Goal: Information Seeking & Learning: Learn about a topic

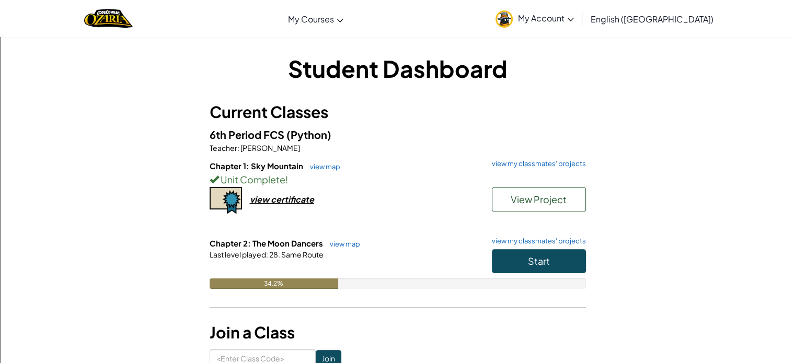
click at [540, 246] on h6 "Chapter 2: The Moon Dancers view map view my classmates' projects" at bounding box center [398, 243] width 376 height 11
click at [539, 256] on span "Start" at bounding box center [539, 261] width 22 height 12
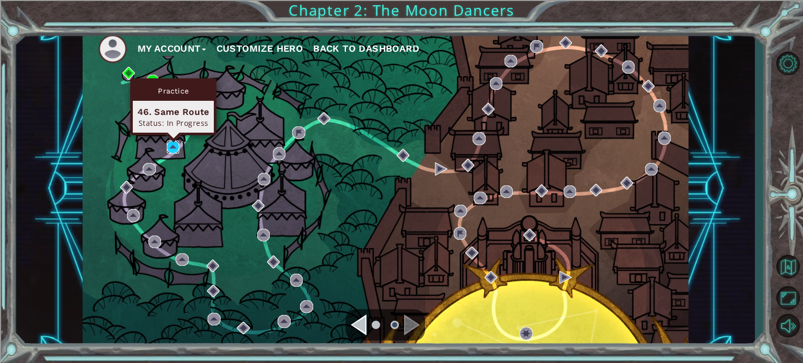
click at [170, 146] on img at bounding box center [173, 147] width 13 height 13
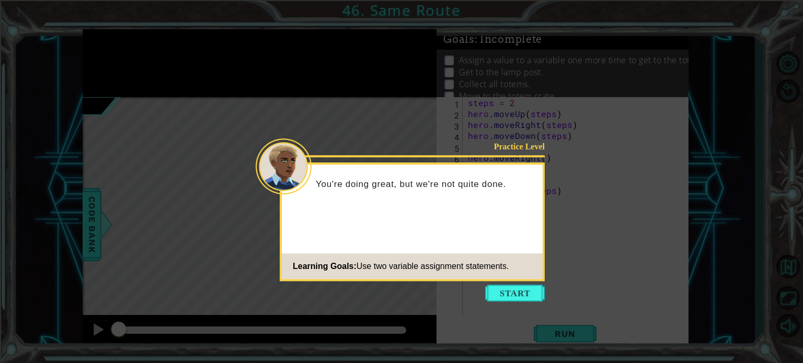
click at [515, 288] on button "Start" at bounding box center [515, 293] width 60 height 17
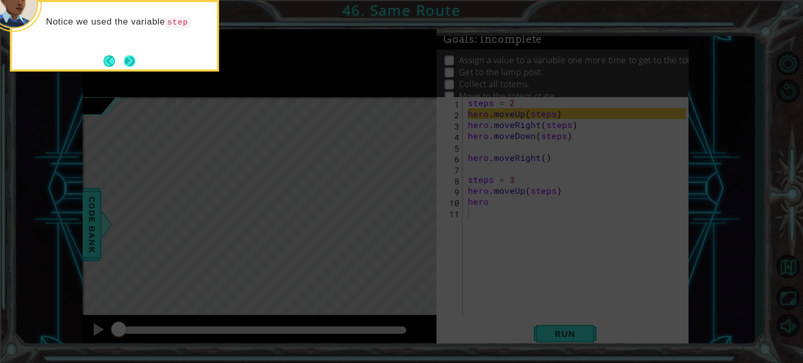
click at [126, 57] on button "Next" at bounding box center [129, 60] width 11 height 11
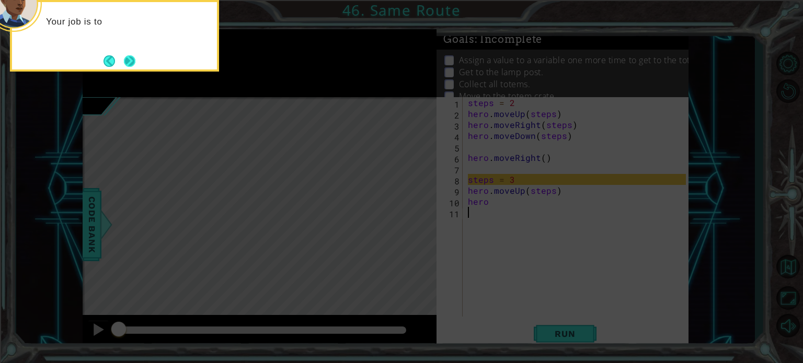
click at [127, 60] on button "Next" at bounding box center [129, 60] width 11 height 11
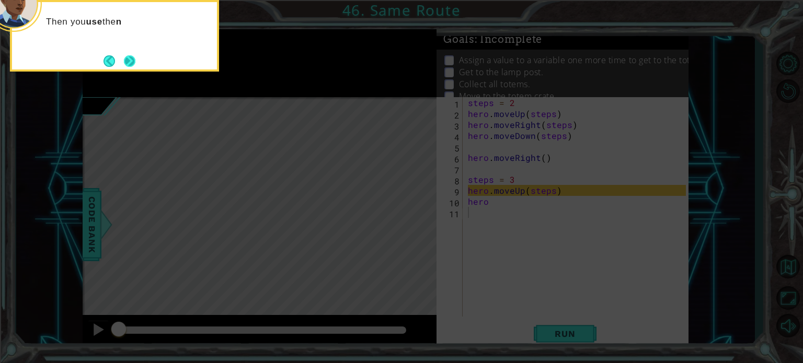
click at [133, 63] on button "Next" at bounding box center [129, 60] width 11 height 11
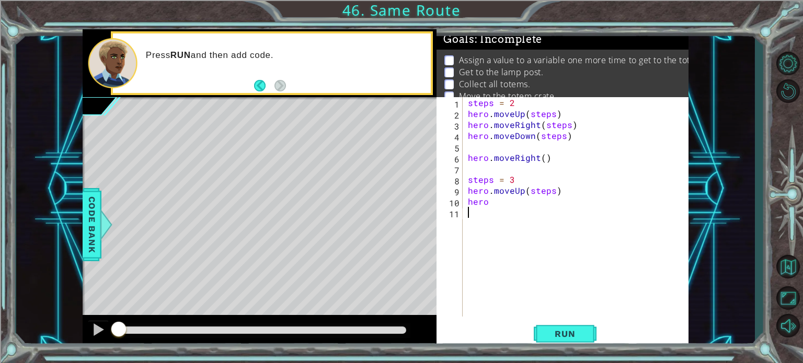
click at [499, 202] on div "steps = 2 hero . moveUp ( steps ) hero . moveRight ( steps ) hero . moveDown ( …" at bounding box center [578, 217] width 225 height 241
click at [571, 343] on button "Run" at bounding box center [565, 333] width 63 height 25
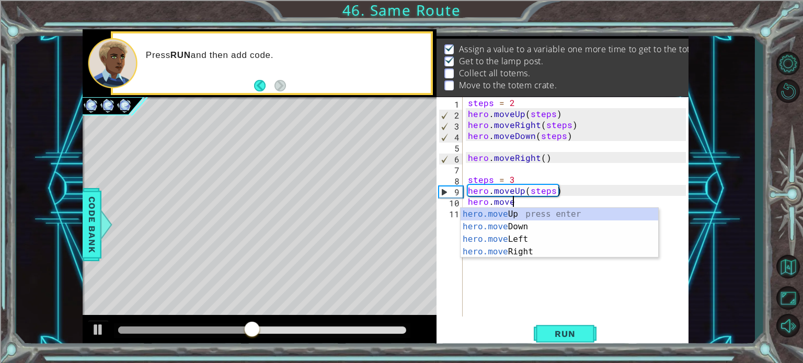
scroll to position [0, 2]
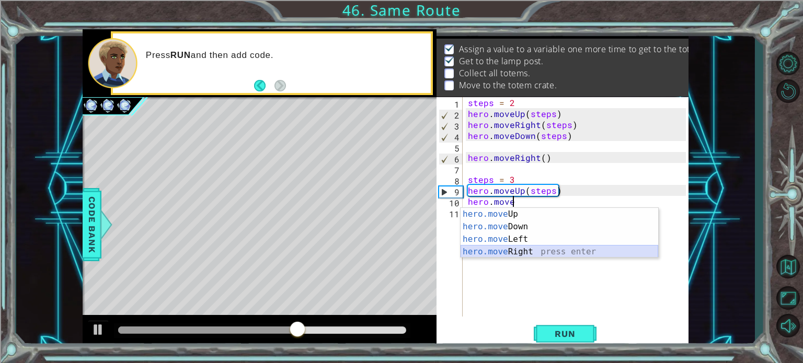
click at [496, 250] on div "hero.move Up press enter hero.move Down press enter hero.move Left press enter …" at bounding box center [559, 245] width 198 height 75
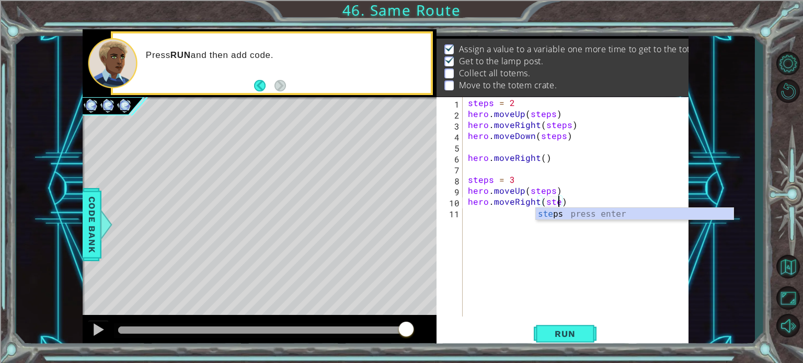
type textarea "hero.moveRight(steps)"
click at [505, 215] on div "steps = 2 hero . moveUp ( steps ) hero . moveRight ( steps ) hero . moveDown ( …" at bounding box center [578, 217] width 225 height 241
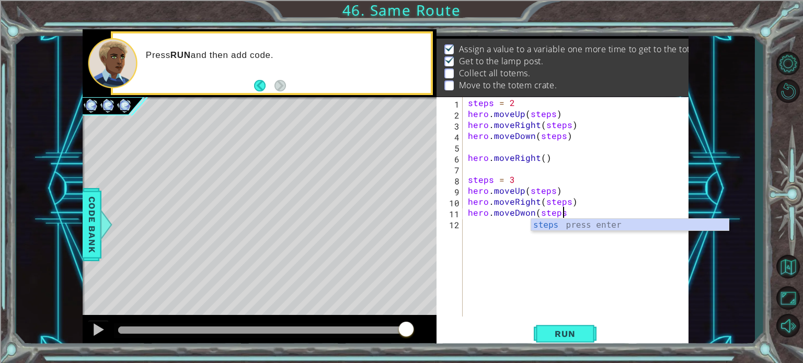
scroll to position [0, 5]
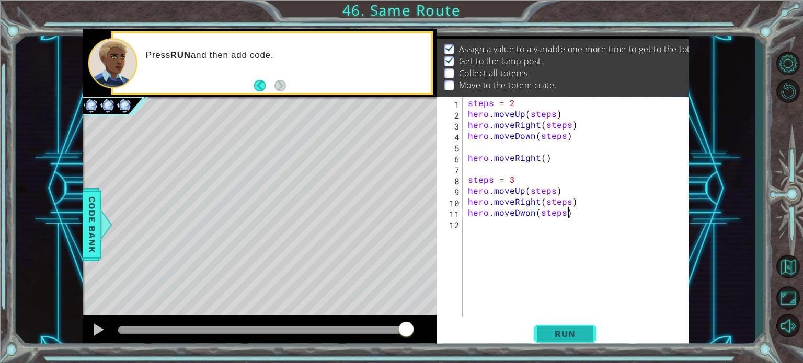
click at [581, 341] on button "Run" at bounding box center [565, 333] width 63 height 25
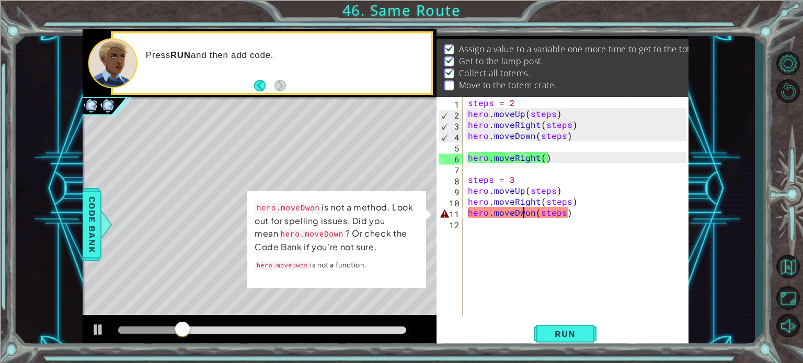
click at [525, 215] on div "steps = 2 hero . moveUp ( steps ) hero . moveRight ( steps ) hero . moveDown ( …" at bounding box center [578, 217] width 225 height 241
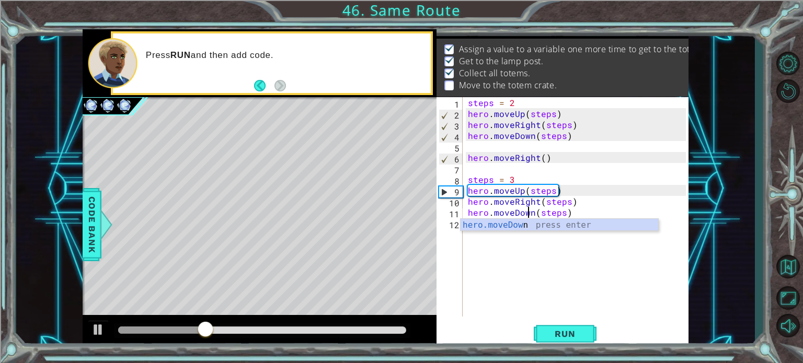
scroll to position [0, 4]
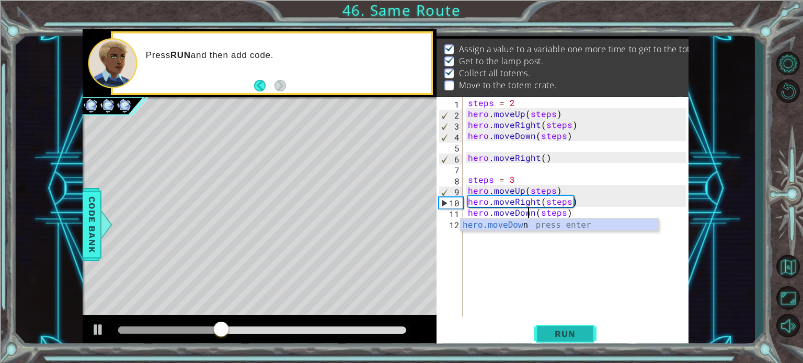
type textarea "hero.moveDown(steps)"
click at [561, 328] on button "Run" at bounding box center [565, 333] width 63 height 25
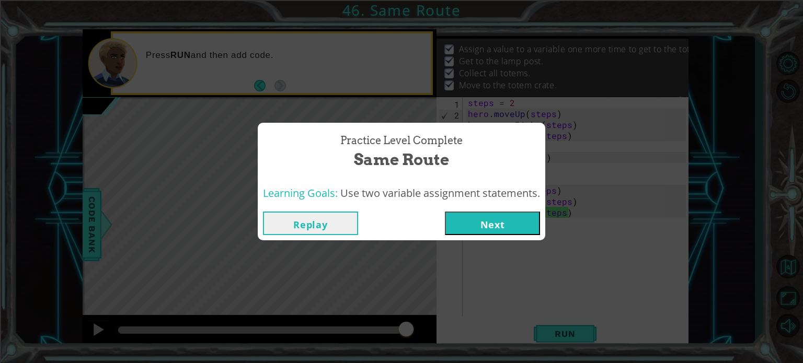
click at [481, 219] on button "Next" at bounding box center [492, 224] width 95 height 24
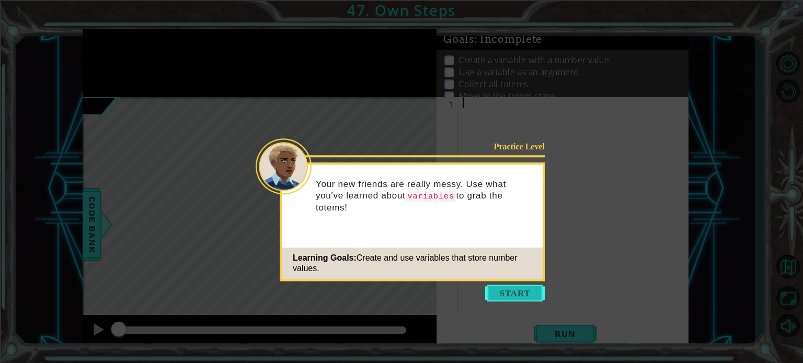
click at [498, 286] on button "Start" at bounding box center [515, 293] width 60 height 17
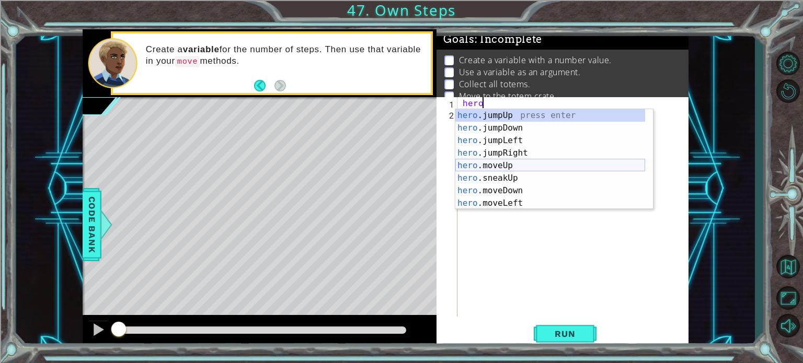
click at [493, 161] on div "hero .jumpUp press enter hero .jumpDown press enter hero .jumpLeft press enter …" at bounding box center [550, 171] width 190 height 125
type textarea ")"
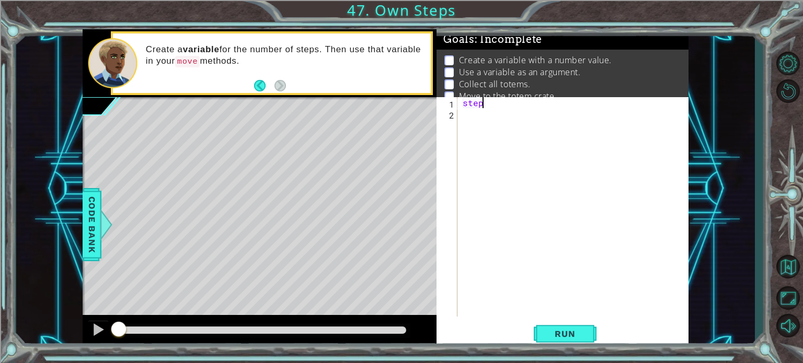
scroll to position [0, 1]
type textarea "steps = 4"
click at [498, 130] on div "steps = 4" at bounding box center [575, 217] width 230 height 241
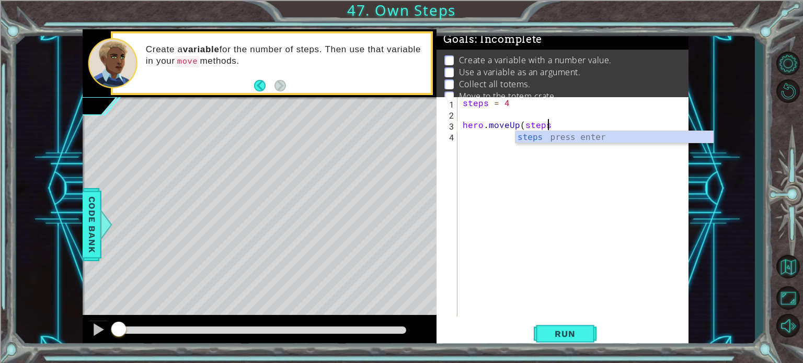
scroll to position [0, 4]
type textarea "hero.moveUp(steps)"
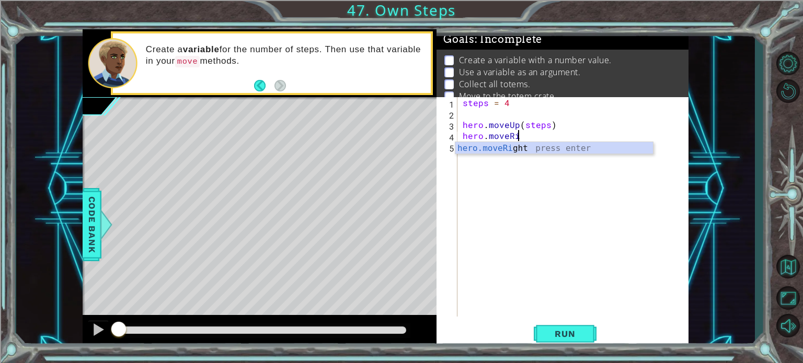
scroll to position [0, 4]
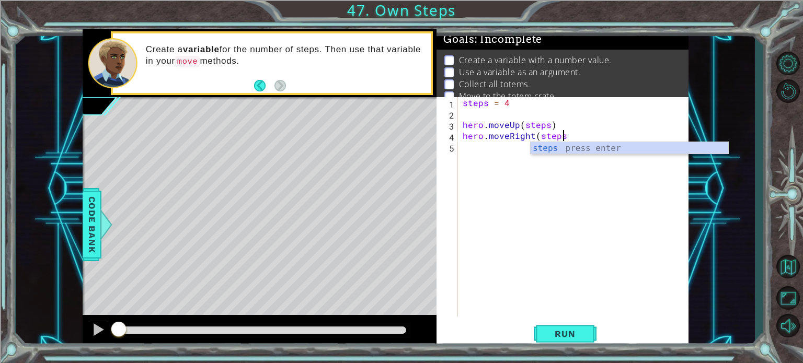
type textarea "hero.moveRight(steps)"
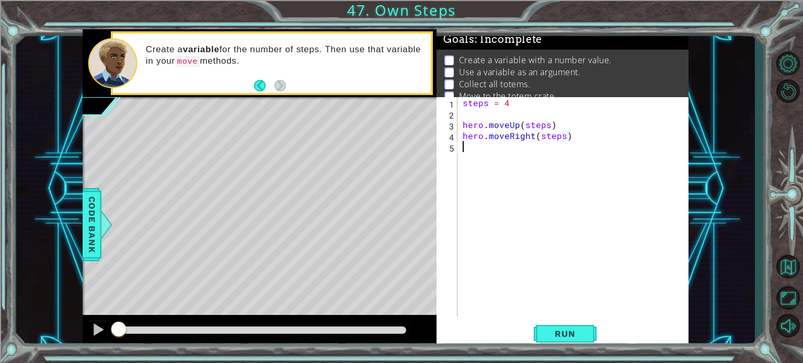
click at [472, 144] on div "steps = 4 hero . moveUp ( steps ) hero . moveRight ( steps )" at bounding box center [575, 217] width 230 height 241
click at [558, 338] on span "Run" at bounding box center [564, 334] width 41 height 10
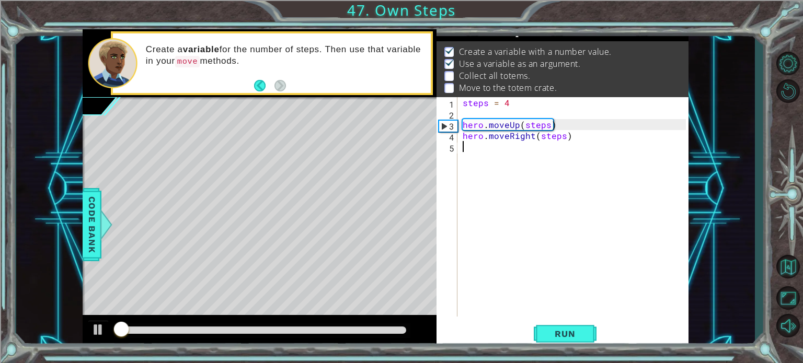
scroll to position [12, 0]
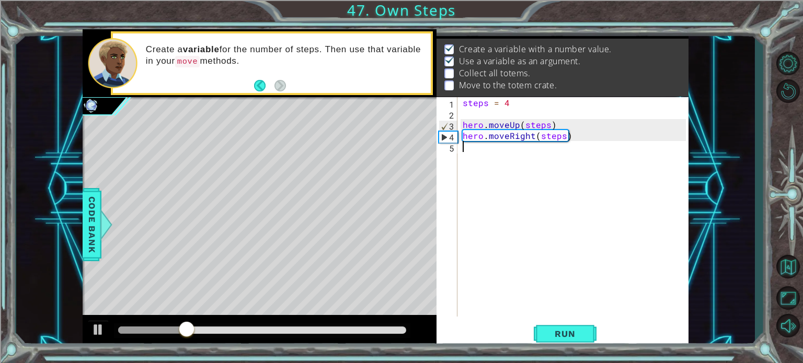
click at [512, 102] on div "steps = 4 hero . moveUp ( steps ) hero . moveRight ( steps )" at bounding box center [575, 217] width 230 height 241
type textarea "steps = 3"
click at [569, 326] on button "Run" at bounding box center [565, 333] width 63 height 25
click at [470, 147] on div "steps = 3 hero . moveUp ( steps ) hero . moveRight ( steps )" at bounding box center [575, 217] width 230 height 241
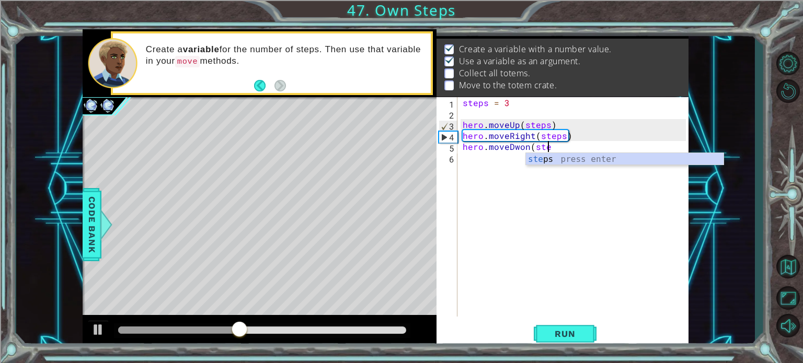
scroll to position [0, 5]
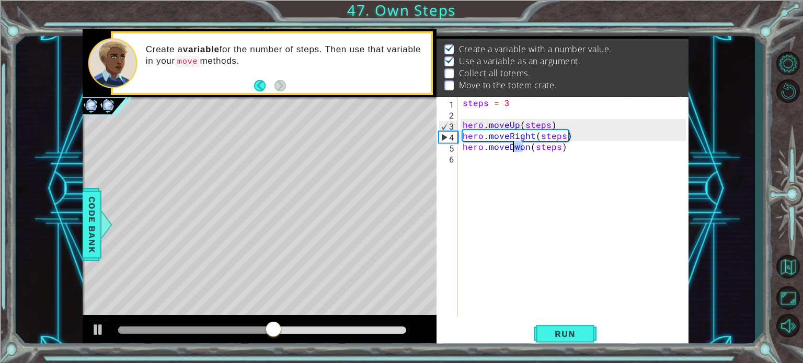
drag, startPoint x: 524, startPoint y: 148, endPoint x: 511, endPoint y: 150, distance: 13.2
click at [511, 150] on div "steps = 3 hero . moveUp ( steps ) hero . moveRight ( steps ) hero . moveDwon ( …" at bounding box center [575, 217] width 230 height 241
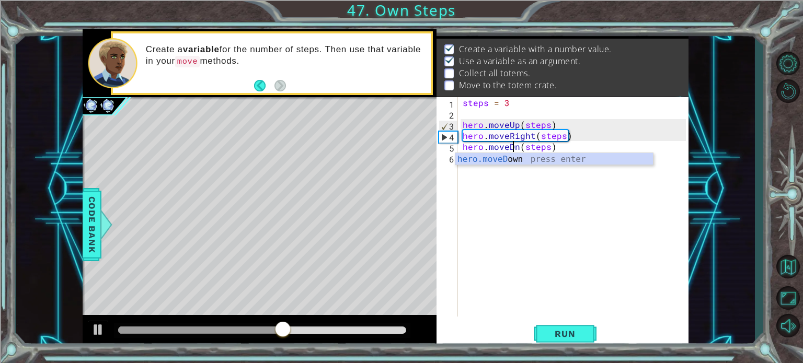
scroll to position [0, 4]
type textarea "hero.moveDown(steps)"
click at [557, 330] on span "Run" at bounding box center [564, 334] width 41 height 10
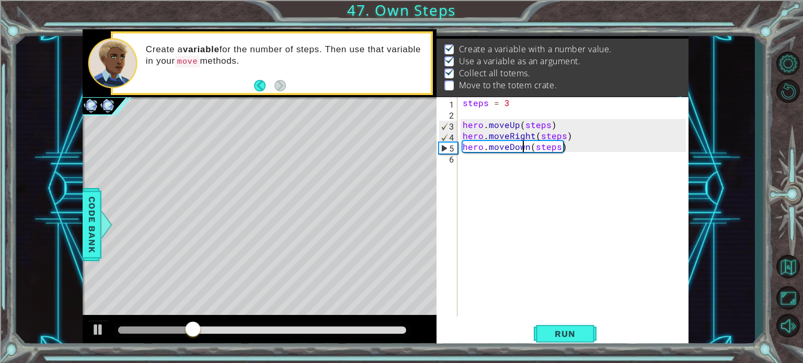
click at [470, 171] on div "steps = 3 hero . moveUp ( steps ) hero . moveRight ( steps ) hero . moveDown ( …" at bounding box center [575, 217] width 230 height 241
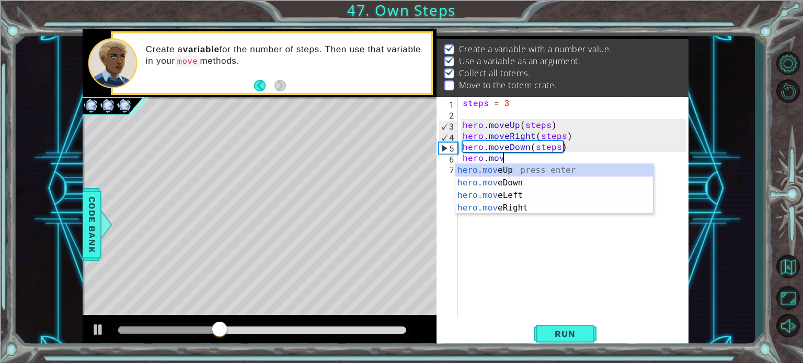
scroll to position [0, 2]
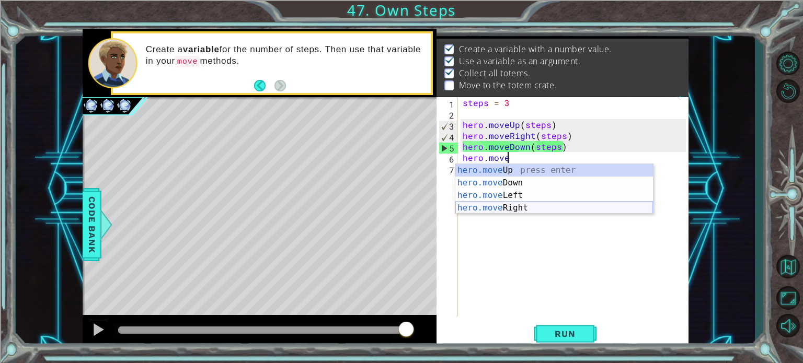
click at [500, 206] on div "hero.move Up press enter hero.move Down press enter hero.move Left press enter …" at bounding box center [554, 201] width 198 height 75
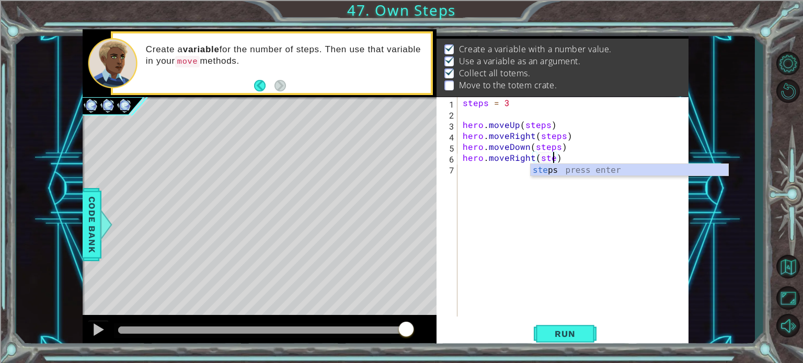
scroll to position [0, 6]
type textarea "hero.moveRight(steps)"
click at [558, 342] on button "Run" at bounding box center [565, 333] width 63 height 25
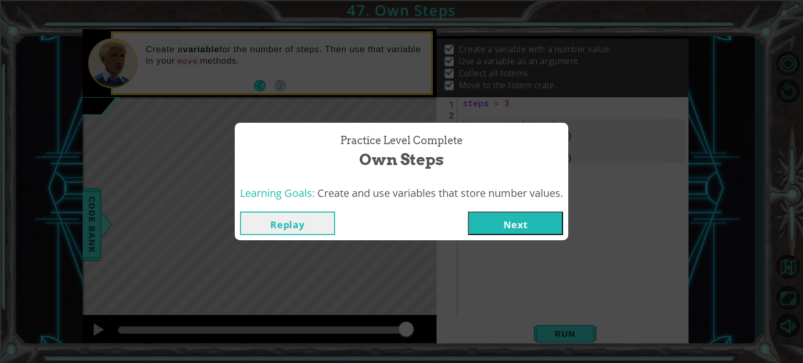
click at [495, 219] on button "Next" at bounding box center [515, 224] width 95 height 24
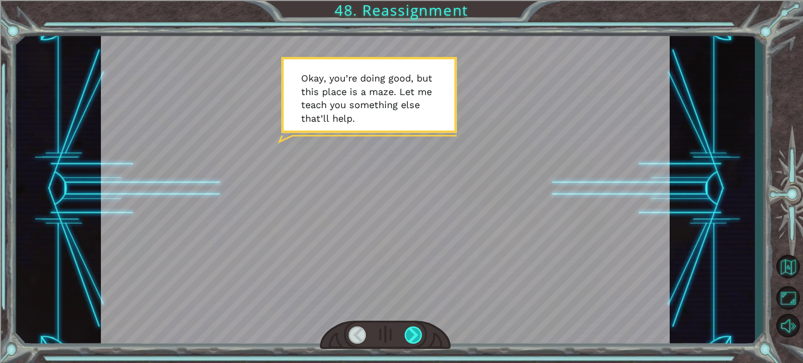
click at [414, 336] on div at bounding box center [413, 335] width 18 height 17
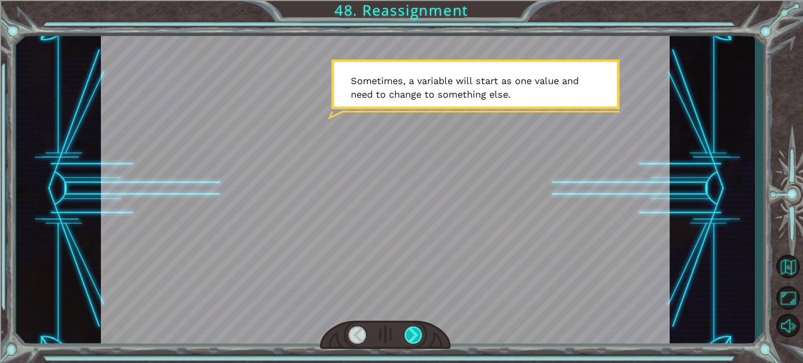
click at [408, 330] on div at bounding box center [413, 335] width 18 height 17
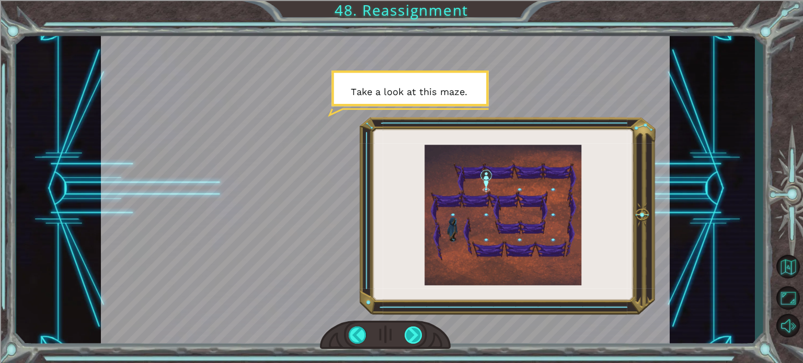
click at [408, 330] on div at bounding box center [413, 335] width 18 height 17
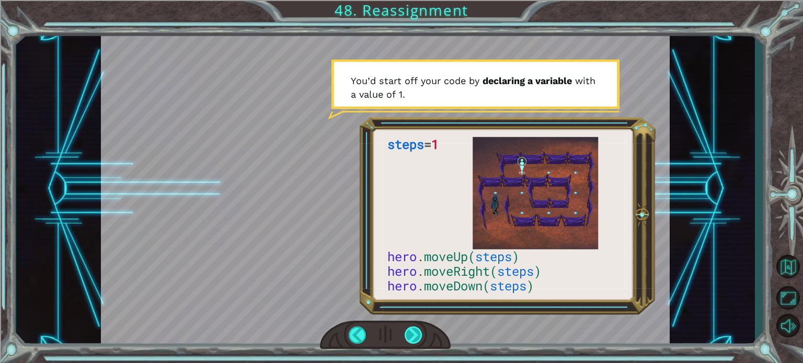
click at [414, 332] on div at bounding box center [413, 335] width 18 height 17
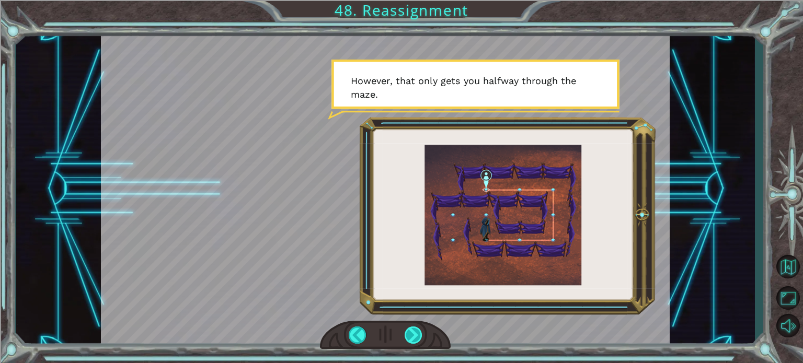
click at [414, 332] on div at bounding box center [413, 335] width 18 height 17
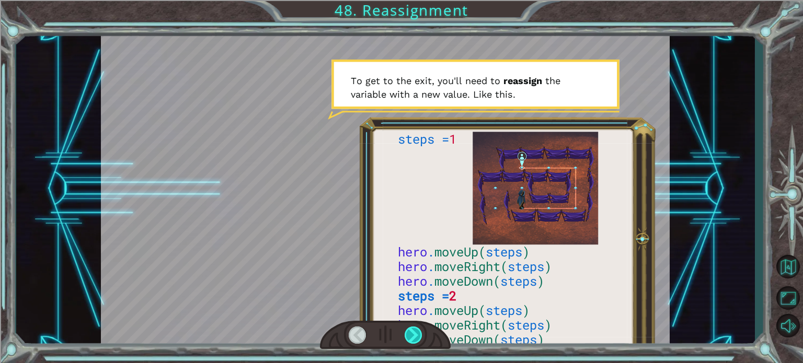
click at [414, 332] on div at bounding box center [413, 335] width 18 height 17
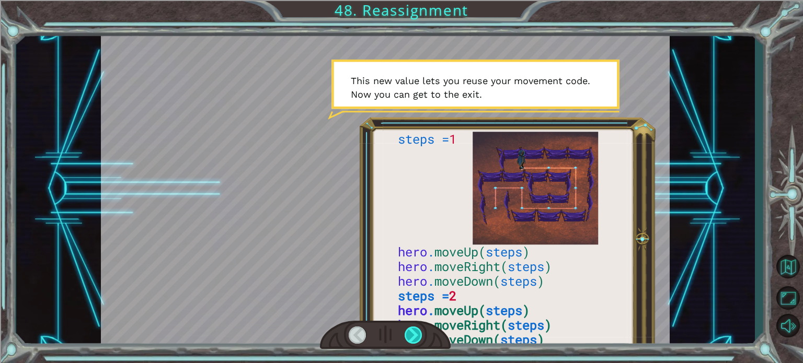
click at [414, 332] on div at bounding box center [413, 335] width 18 height 17
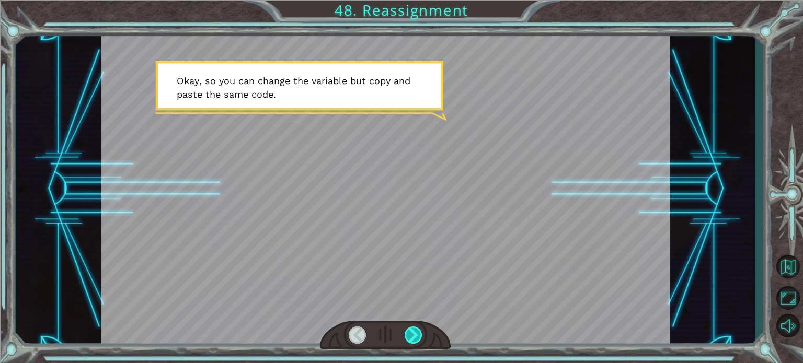
click at [414, 332] on div at bounding box center [413, 335] width 18 height 17
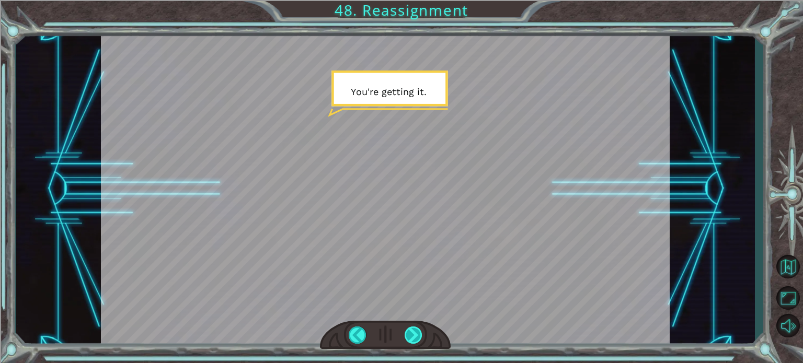
click at [414, 332] on div at bounding box center [413, 335] width 18 height 17
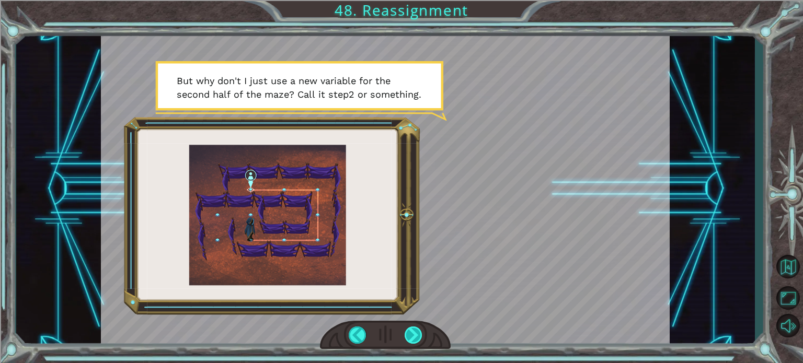
click at [414, 332] on div at bounding box center [413, 335] width 18 height 17
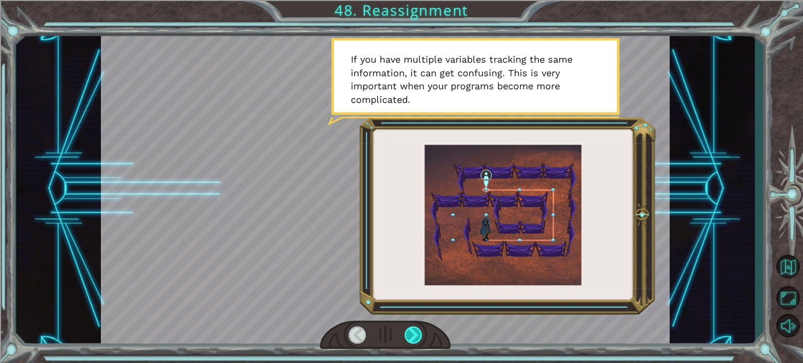
click at [414, 332] on div at bounding box center [413, 335] width 18 height 17
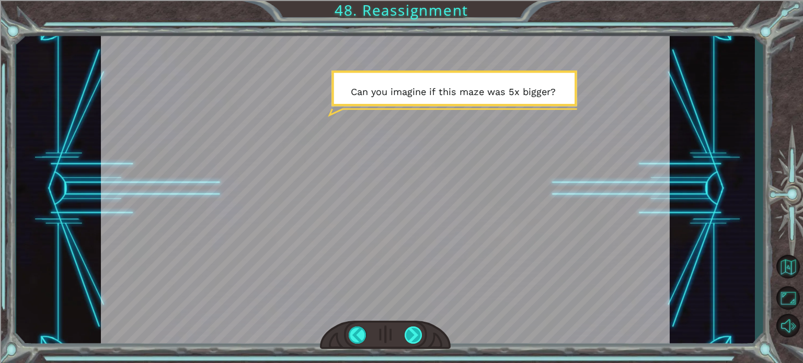
click at [414, 332] on div at bounding box center [413, 335] width 18 height 17
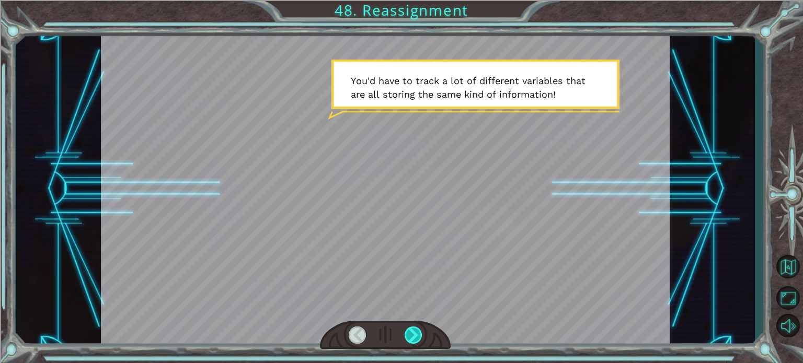
click at [414, 332] on div at bounding box center [413, 335] width 18 height 17
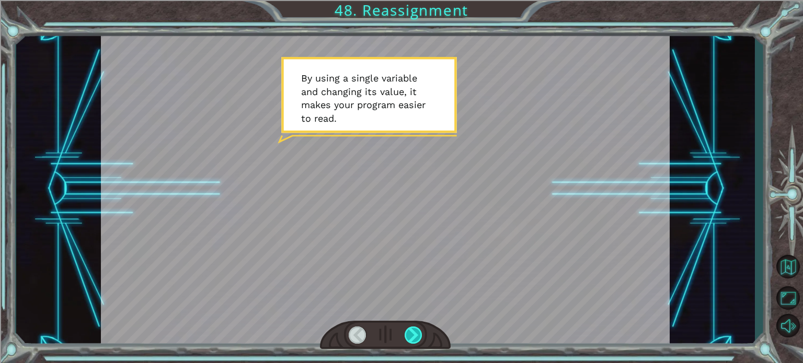
click at [414, 332] on div at bounding box center [413, 335] width 18 height 17
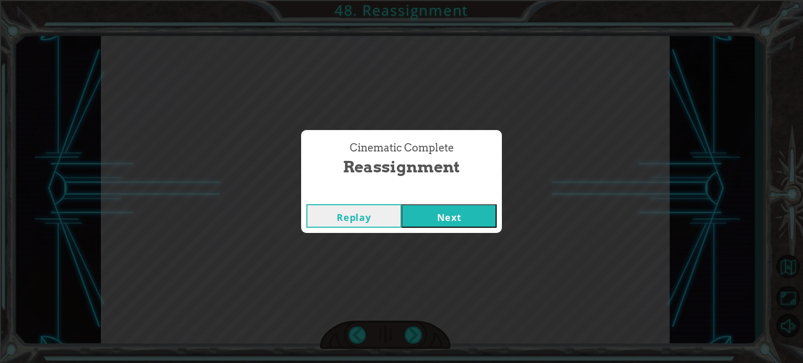
click at [465, 210] on button "Next" at bounding box center [448, 216] width 95 height 24
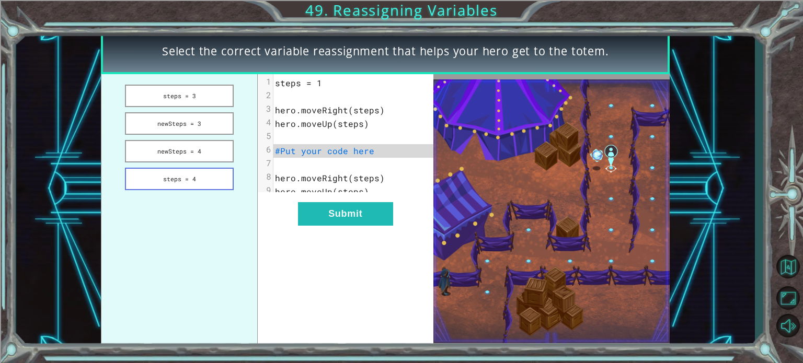
click at [193, 178] on button "steps = 4" at bounding box center [179, 179] width 109 height 22
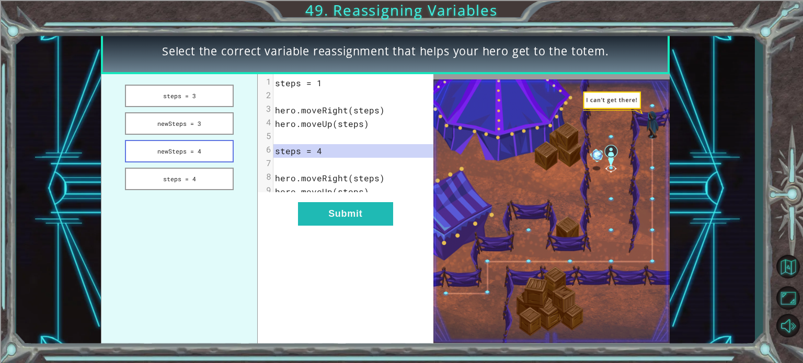
click at [190, 153] on button "newSteps = 4" at bounding box center [179, 151] width 109 height 22
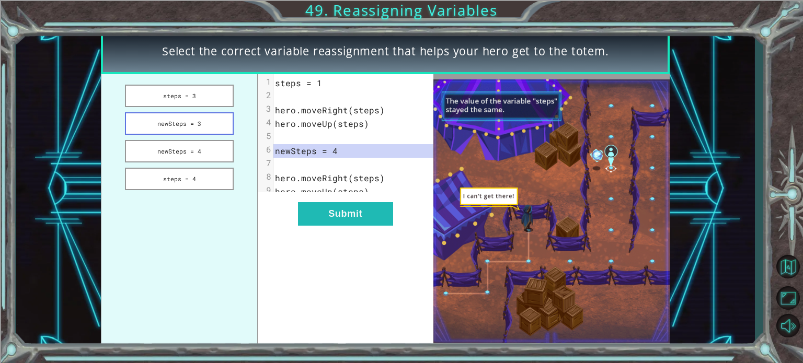
click at [186, 121] on button "newSteps = 3" at bounding box center [179, 123] width 109 height 22
click at [181, 91] on button "steps = 3" at bounding box center [179, 96] width 109 height 22
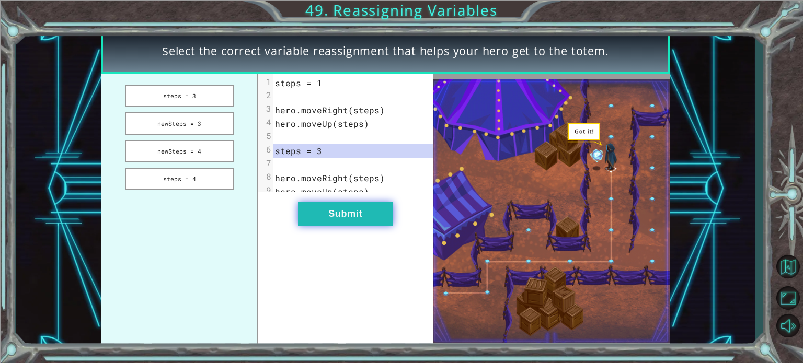
click at [327, 225] on button "Submit" at bounding box center [345, 214] width 95 height 24
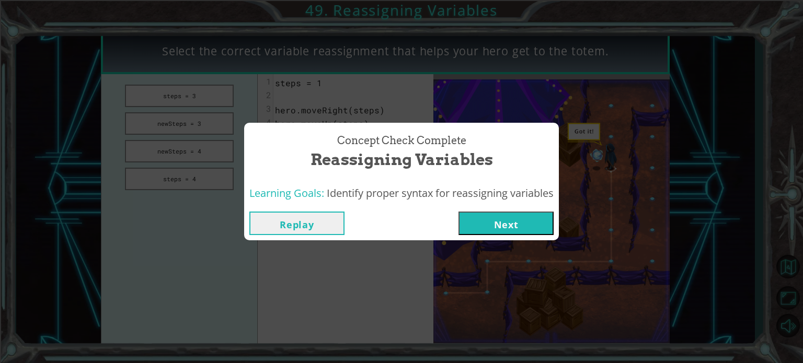
click at [470, 224] on button "Next" at bounding box center [505, 224] width 95 height 24
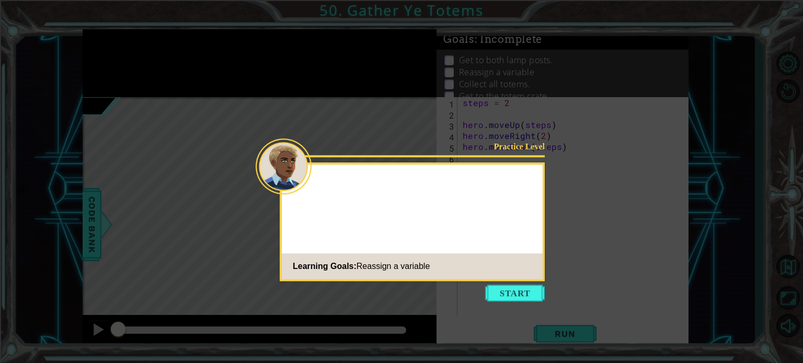
click at [523, 307] on icon at bounding box center [401, 181] width 803 height 363
click at [506, 286] on button "Start" at bounding box center [515, 293] width 60 height 17
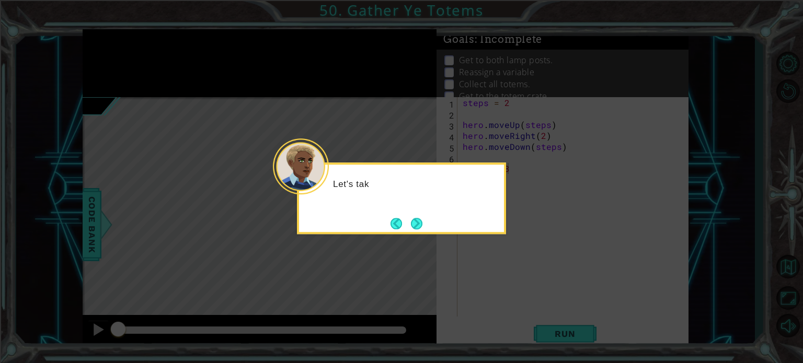
click at [414, 223] on button "Next" at bounding box center [416, 223] width 11 height 11
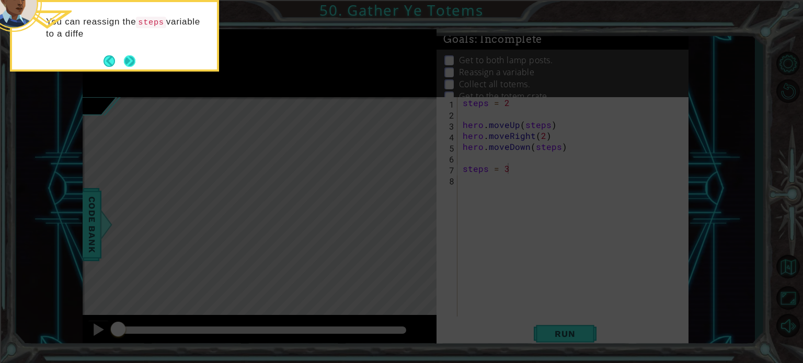
click at [132, 58] on button "Next" at bounding box center [129, 60] width 11 height 11
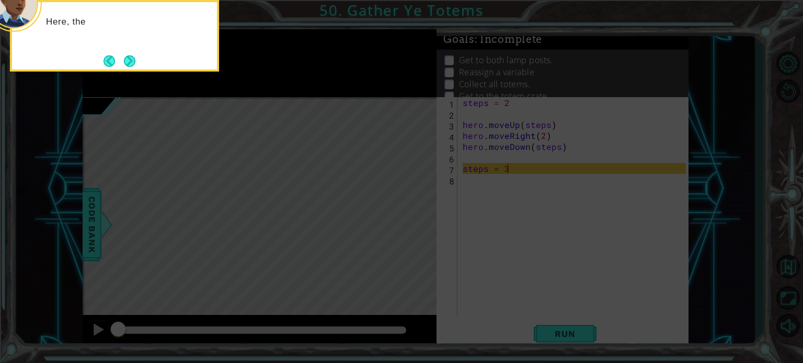
click at [132, 58] on button "Next" at bounding box center [129, 60] width 11 height 11
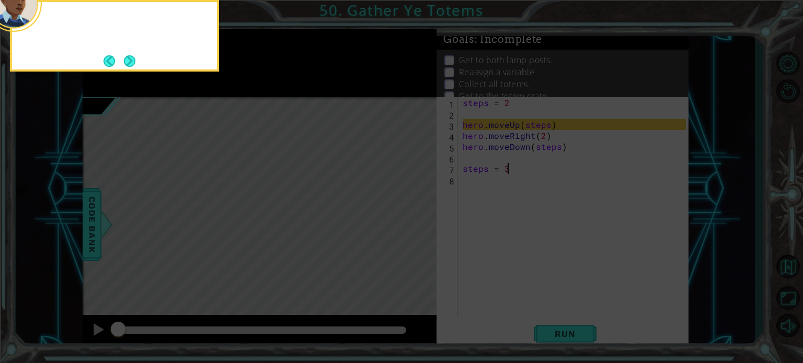
click at [132, 58] on button "Next" at bounding box center [129, 60] width 11 height 11
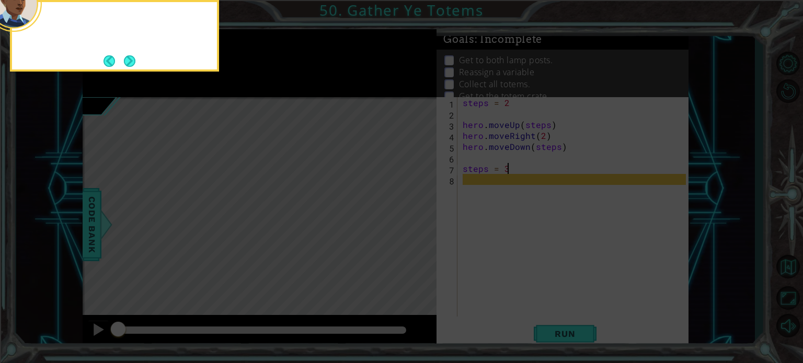
click at [132, 58] on button "Next" at bounding box center [130, 61] width 12 height 12
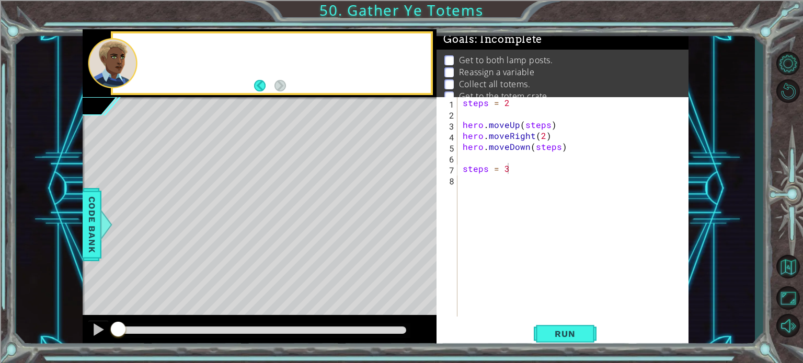
click at [132, 58] on div at bounding box center [113, 63] width 50 height 50
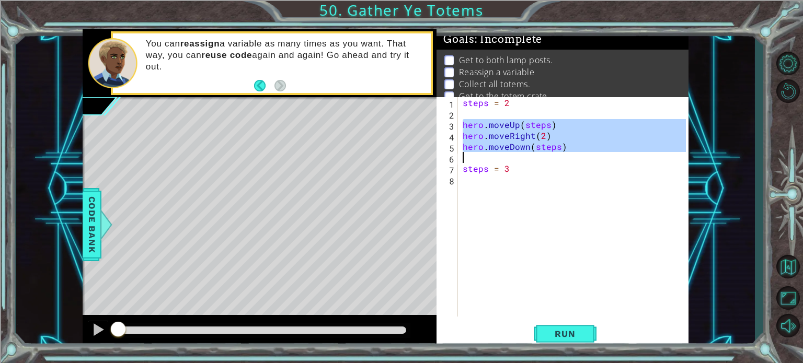
drag, startPoint x: 462, startPoint y: 122, endPoint x: 559, endPoint y: 152, distance: 101.2
click at [559, 152] on div "steps = 2 hero . moveUp ( steps ) hero . moveRight ( 2 ) hero . moveDown ( step…" at bounding box center [575, 217] width 230 height 241
type textarea "hero.moveDown(steps)"
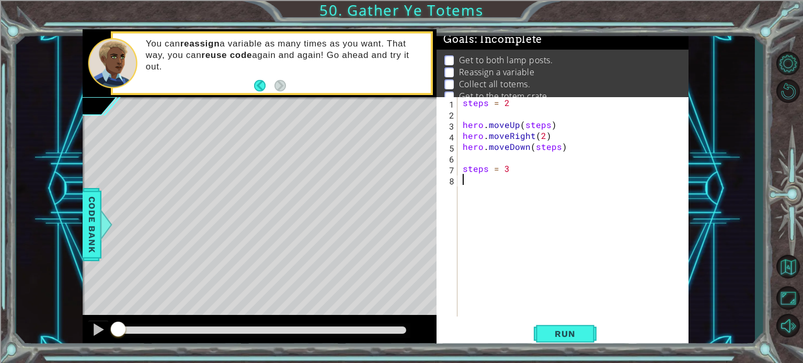
click at [502, 188] on div "steps = 2 hero . moveUp ( steps ) hero . moveRight ( 2 ) hero . moveDown ( step…" at bounding box center [575, 217] width 230 height 241
drag, startPoint x: 467, startPoint y: 182, endPoint x: 469, endPoint y: 189, distance: 7.6
click at [469, 189] on div "steps = 2 hero . moveUp ( steps ) hero . moveRight ( 2 ) hero . moveDown ( step…" at bounding box center [575, 217] width 230 height 241
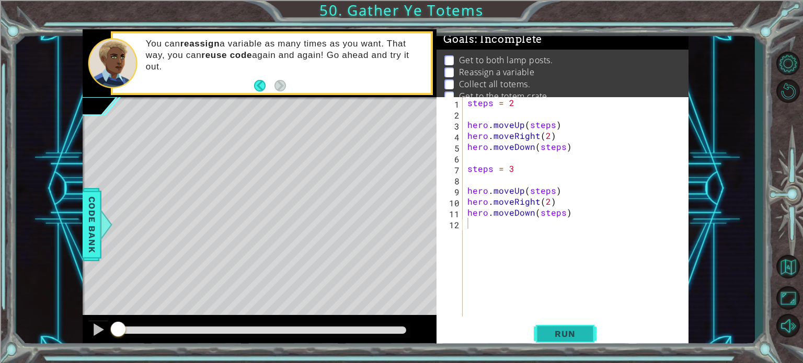
click at [562, 328] on button "Run" at bounding box center [565, 333] width 63 height 25
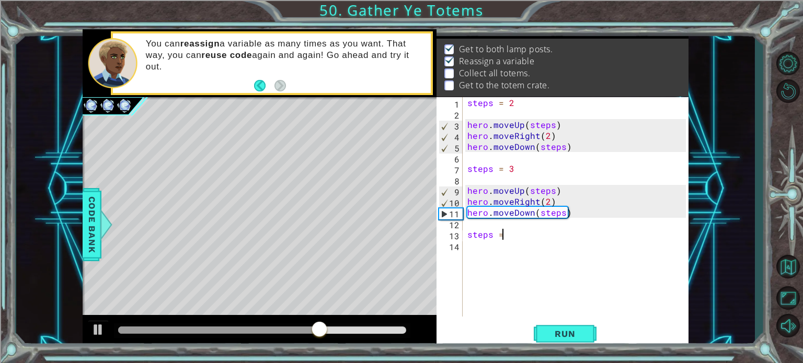
scroll to position [0, 2]
type textarea "steps = 4"
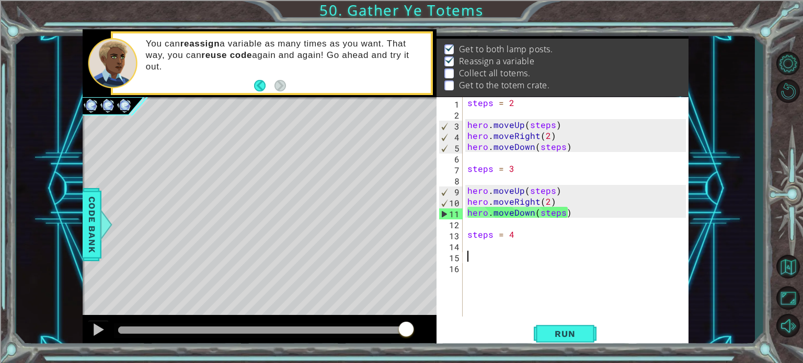
drag, startPoint x: 478, startPoint y: 263, endPoint x: 468, endPoint y: 256, distance: 12.3
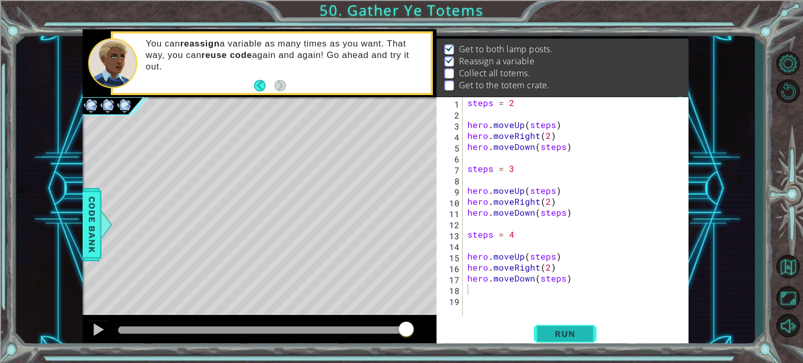
click at [560, 333] on span "Run" at bounding box center [564, 334] width 41 height 10
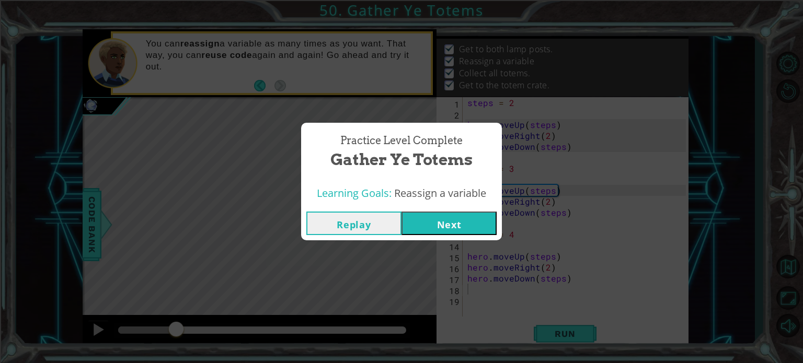
drag, startPoint x: 155, startPoint y: 326, endPoint x: 142, endPoint y: 387, distance: 63.0
click at [142, 363] on html "1 ההההההההההההההההההההההההההההההההההההההההההההההההההההההההההההההההההההההההההההה…" at bounding box center [401, 221] width 803 height 443
click at [427, 221] on button "Next" at bounding box center [448, 224] width 95 height 24
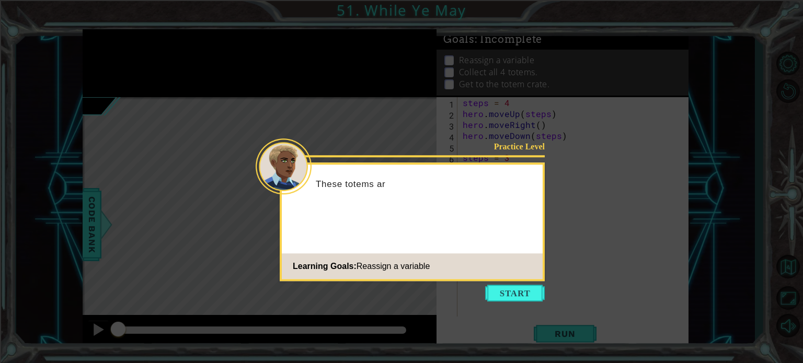
click at [516, 303] on icon at bounding box center [401, 181] width 803 height 363
click at [498, 288] on button "Start" at bounding box center [515, 293] width 60 height 17
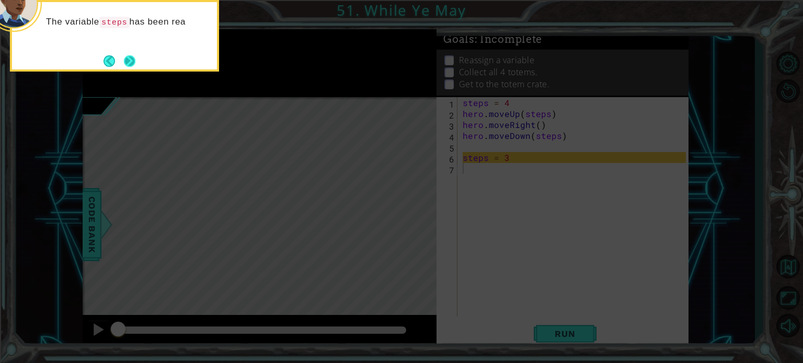
click at [133, 59] on button "Next" at bounding box center [129, 60] width 11 height 11
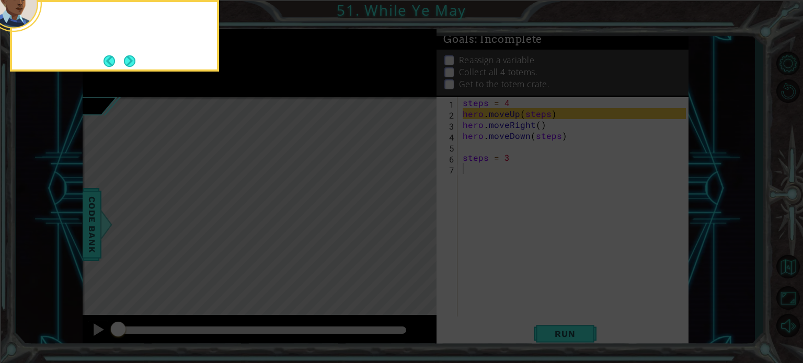
click at [133, 59] on button "Next" at bounding box center [129, 60] width 11 height 11
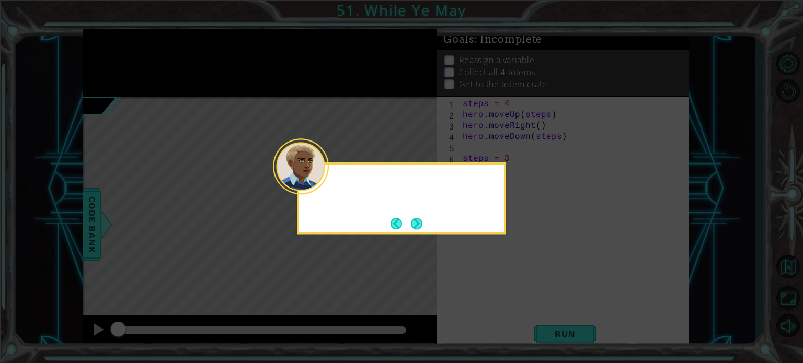
click at [133, 59] on icon at bounding box center [401, 181] width 803 height 363
click at [417, 223] on button "Next" at bounding box center [416, 223] width 11 height 11
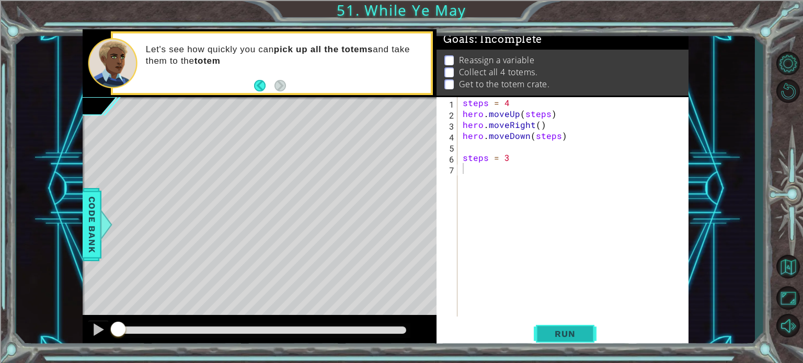
click at [552, 332] on span "Run" at bounding box center [564, 334] width 41 height 10
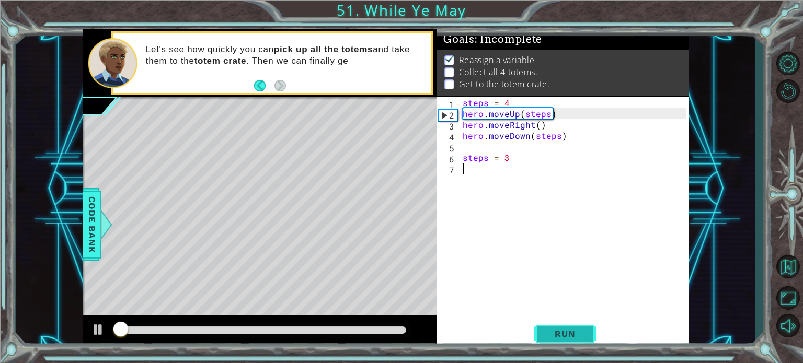
scroll to position [6, 0]
click at [493, 186] on div "steps = 4 hero . moveUp ( steps ) hero . moveRight ( ) hero . moveDown ( steps …" at bounding box center [575, 217] width 230 height 241
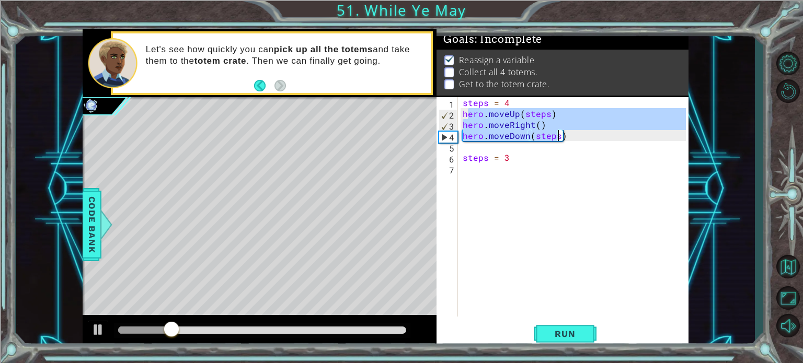
drag, startPoint x: 466, startPoint y: 113, endPoint x: 560, endPoint y: 140, distance: 98.3
click at [560, 140] on div "steps = 4 hero . moveUp ( steps ) hero . moveRight ( ) hero . moveDown ( steps …" at bounding box center [575, 217] width 230 height 241
type textarea "hero.moveRight() hero.moveDown(steps)"
click at [563, 145] on div "steps = 4 hero . moveUp ( steps ) hero . moveRight ( ) hero . moveDown ( steps …" at bounding box center [575, 217] width 230 height 241
drag, startPoint x: 464, startPoint y: 117, endPoint x: 564, endPoint y: 142, distance: 102.9
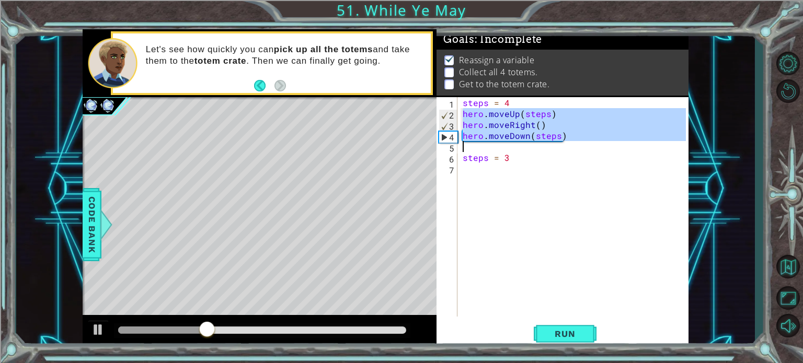
click at [564, 142] on div "steps = 4 hero . moveUp ( steps ) hero . moveRight ( ) hero . moveDown ( steps …" at bounding box center [575, 217] width 230 height 241
type textarea "hero.moveDown(steps)"
paste textarea "Code Area"
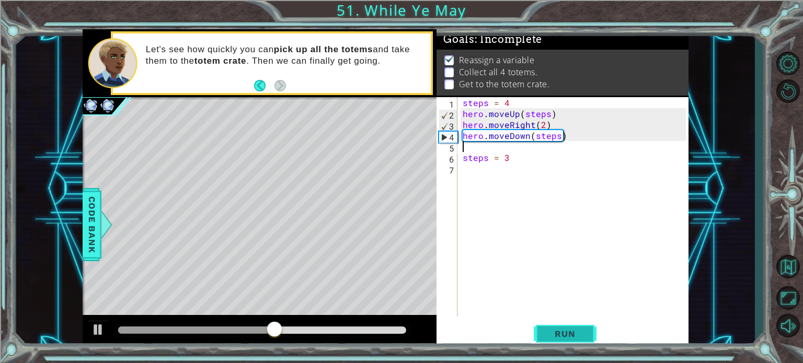
click at [563, 329] on span "Run" at bounding box center [564, 334] width 41 height 10
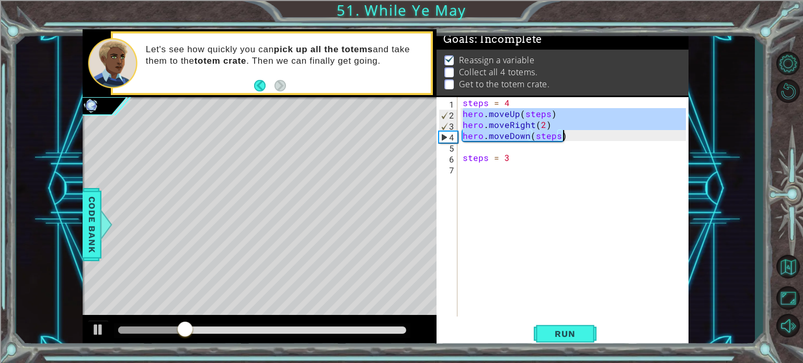
drag, startPoint x: 462, startPoint y: 117, endPoint x: 561, endPoint y: 139, distance: 101.3
click at [561, 139] on div "steps = 4 hero . moveUp ( steps ) hero . moveRight ( 2 ) hero . moveDown ( step…" at bounding box center [575, 217] width 230 height 241
click at [541, 123] on div "steps = 4 hero . moveUp ( steps ) hero . moveRight ( 2 ) hero . moveDown ( step…" at bounding box center [572, 206] width 225 height 219
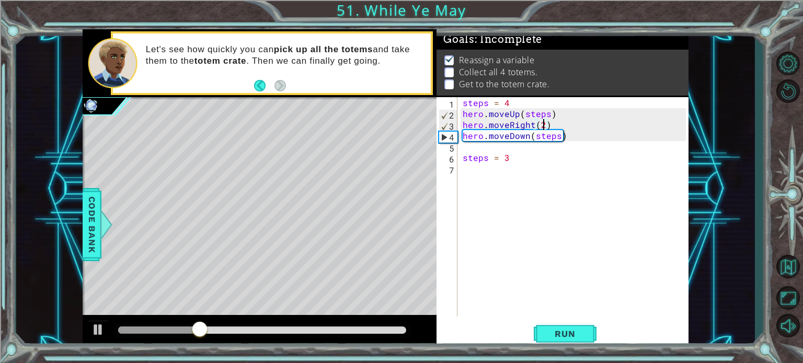
click at [541, 123] on div "steps = 4 hero . moveUp ( steps ) hero . moveRight ( 2 ) hero . moveDown ( step…" at bounding box center [575, 217] width 230 height 241
type textarea "hero.moveRight(1)"
click at [512, 182] on div "steps = 4 hero . moveUp ( steps ) hero . moveRight ( 1 ) hero . moveDown ( step…" at bounding box center [575, 217] width 230 height 241
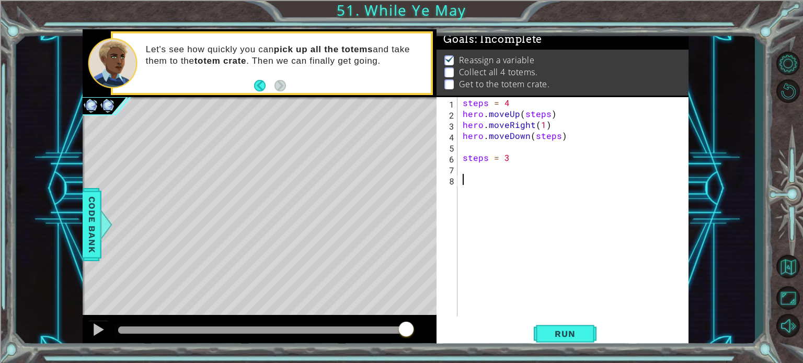
drag, startPoint x: 464, startPoint y: 174, endPoint x: 500, endPoint y: 205, distance: 47.4
click at [500, 205] on div "steps = 4 hero . moveUp ( steps ) hero . moveRight ( 1 ) hero . moveDown ( step…" at bounding box center [575, 217] width 230 height 241
drag, startPoint x: 460, startPoint y: 112, endPoint x: 526, endPoint y: 132, distance: 68.6
click at [526, 132] on div "1 2 3 4 5 6 7 8 steps = 4 hero . moveUp ( steps ) hero . moveRight ( 1 ) hero .…" at bounding box center [560, 206] width 249 height 219
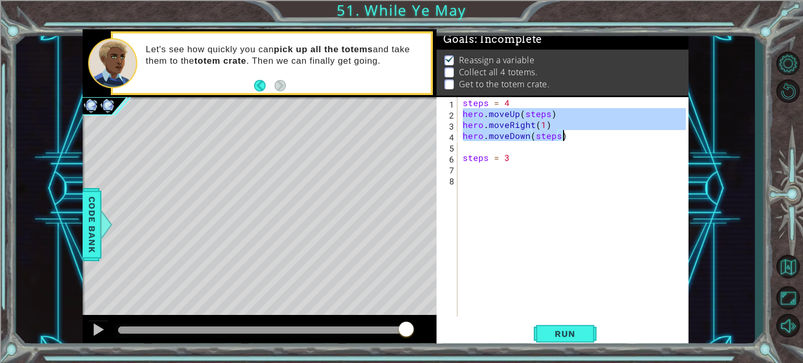
drag, startPoint x: 462, startPoint y: 114, endPoint x: 588, endPoint y: 133, distance: 126.8
click at [588, 133] on div "steps = 4 hero . moveUp ( steps ) hero . moveRight ( 1 ) hero . moveDown ( step…" at bounding box center [575, 217] width 230 height 241
type textarea "hero.moveRight(1) hero.moveDown(steps)"
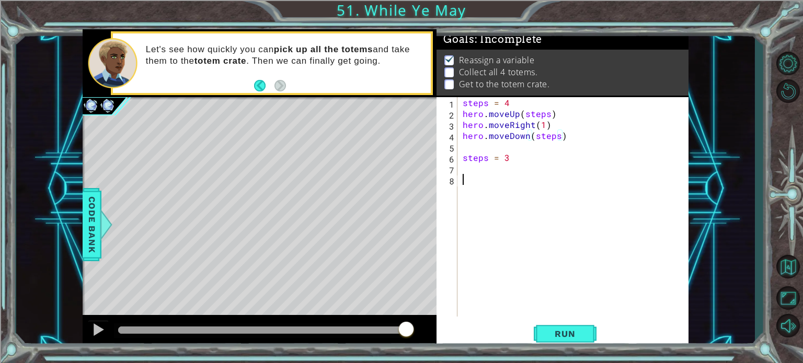
drag, startPoint x: 491, startPoint y: 209, endPoint x: 477, endPoint y: 184, distance: 28.3
click at [490, 207] on div "steps = 4 hero . moveUp ( steps ) hero . moveRight ( 1 ) hero . moveDown ( step…" at bounding box center [575, 217] width 230 height 241
click at [466, 180] on div "steps = 4 hero . moveUp ( steps ) hero . moveRight ( 1 ) hero . moveDown ( step…" at bounding box center [575, 217] width 230 height 241
paste textarea "hero.moveDown(steps)"
type textarea "hero.moveDown(steps)"
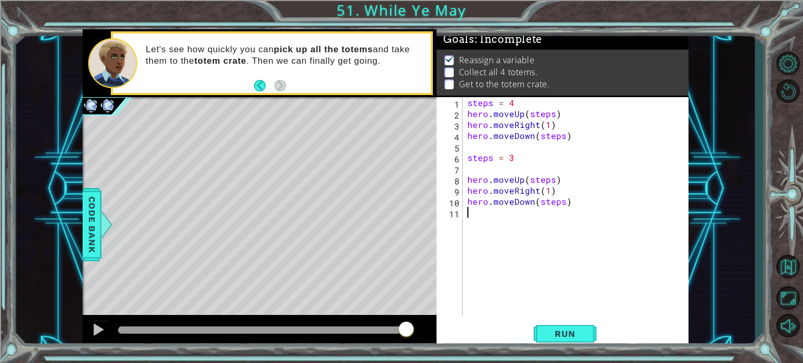
click at [508, 222] on div "steps = 4 hero . moveUp ( steps ) hero . moveRight ( 1 ) hero . moveDown ( step…" at bounding box center [578, 217] width 226 height 241
type textarea "steps = 4"
click at [481, 248] on div "steps = 4 hero . moveUp ( steps ) hero . moveRight ( 1 ) hero . moveDown ( step…" at bounding box center [578, 217] width 226 height 241
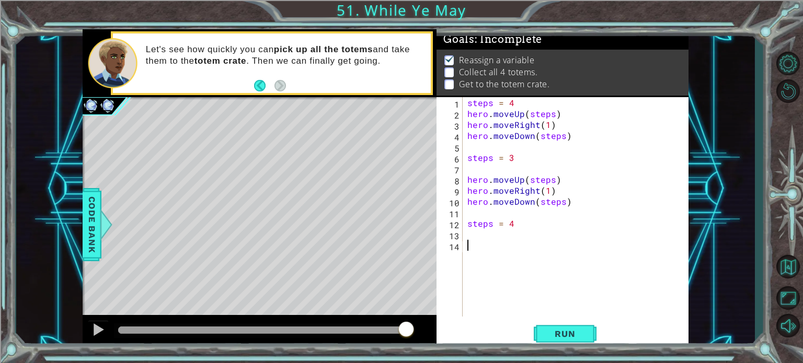
paste textarea "hero.moveDown(steps)"
type textarea "hero.moveDown(steps)"
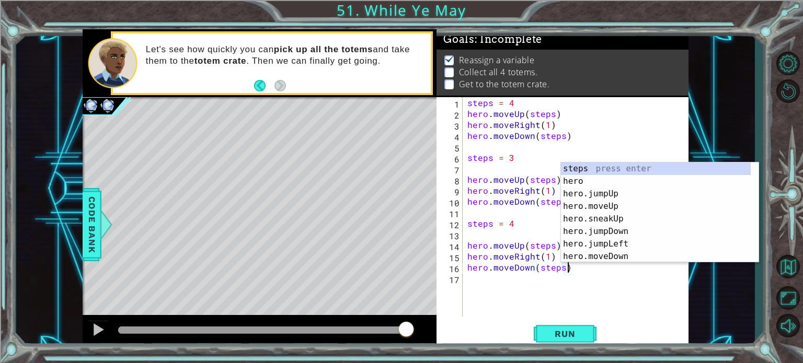
click at [542, 305] on div "steps = 4 hero . moveUp ( steps ) hero . moveRight ( 1 ) hero . moveDown ( step…" at bounding box center [578, 217] width 226 height 241
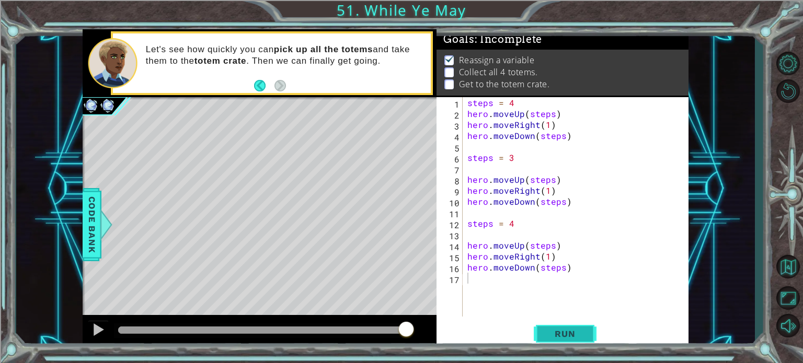
click at [554, 333] on span "Run" at bounding box center [564, 334] width 41 height 10
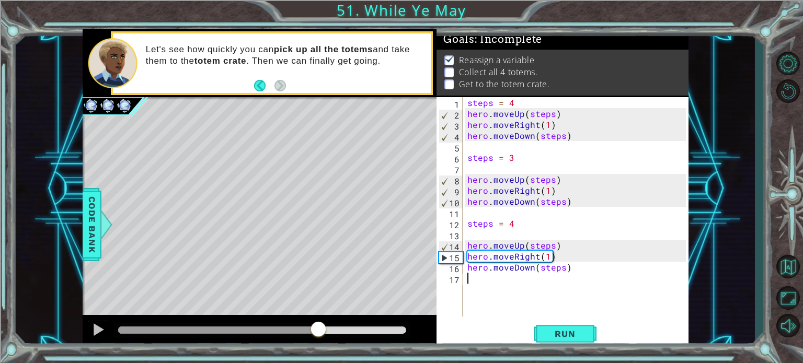
drag, startPoint x: 150, startPoint y: 325, endPoint x: 318, endPoint y: 381, distance: 176.8
click at [318, 363] on html "1 ההההההההההההההההההההההההההההההההההההההההההההההההההההההההההההההההההההההההההההה…" at bounding box center [401, 221] width 803 height 443
click at [523, 222] on div "steps = 4 hero . moveUp ( steps ) hero . moveRight ( 1 ) hero . moveDown ( step…" at bounding box center [578, 217] width 226 height 241
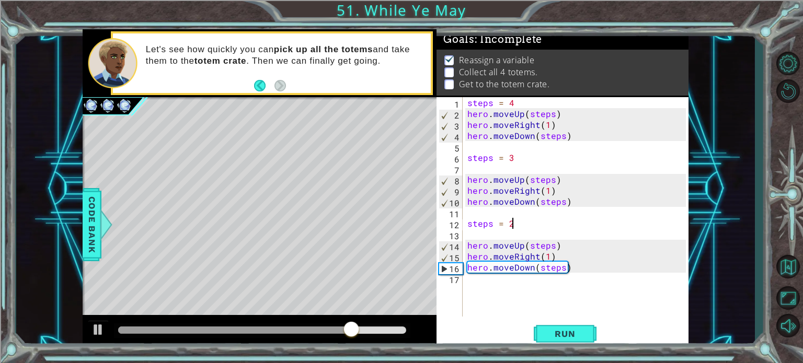
scroll to position [0, 2]
type textarea "steps = 2"
click at [560, 329] on span "Run" at bounding box center [564, 334] width 41 height 10
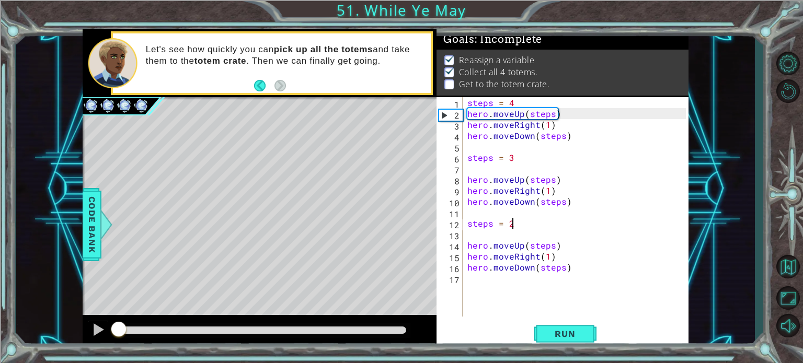
drag, startPoint x: 137, startPoint y: 327, endPoint x: 5, endPoint y: 337, distance: 133.1
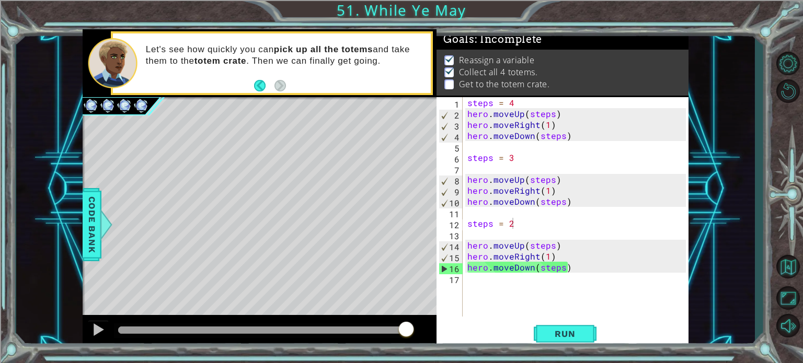
drag, startPoint x: 781, startPoint y: 234, endPoint x: 764, endPoint y: 234, distance: 17.2
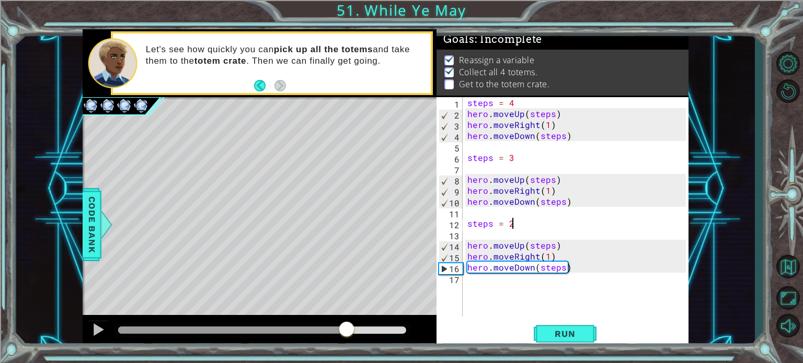
click at [346, 219] on div "methods hero use(thing) moveUp(steps) moveDown(steps) moveLeft(steps) moveRight…" at bounding box center [386, 189] width 606 height 320
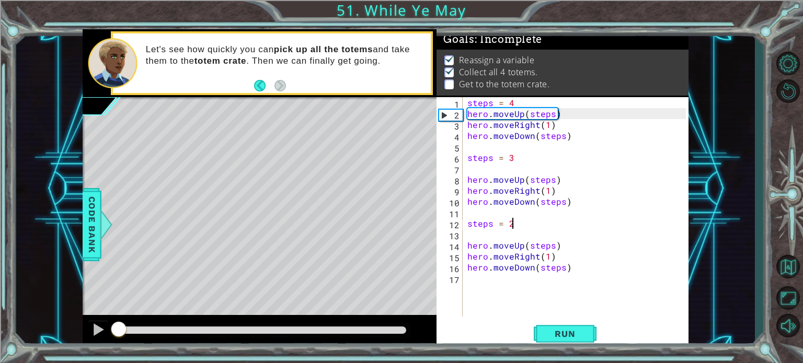
drag, startPoint x: 361, startPoint y: 330, endPoint x: 27, endPoint y: 344, distance: 334.2
click at [32, 344] on div "1 ההההההההההההההההההההההההההההההההההההההההההההההההההההההההההההההההההההההההההההה…" at bounding box center [385, 189] width 738 height 320
drag, startPoint x: 501, startPoint y: 285, endPoint x: 491, endPoint y: 301, distance: 18.6
click at [498, 291] on div "steps = 4 hero . moveUp ( steps ) hero . moveRight ( 1 ) hero . moveDown ( step…" at bounding box center [578, 217] width 226 height 241
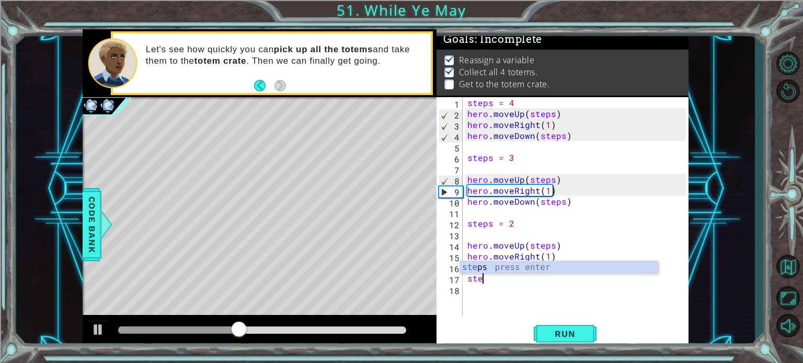
scroll to position [0, 0]
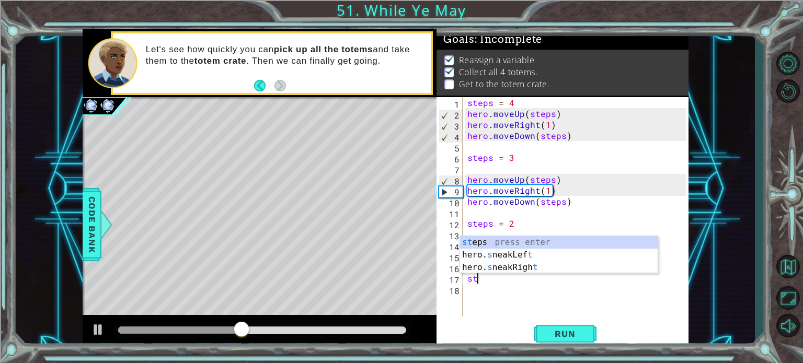
type textarea "s"
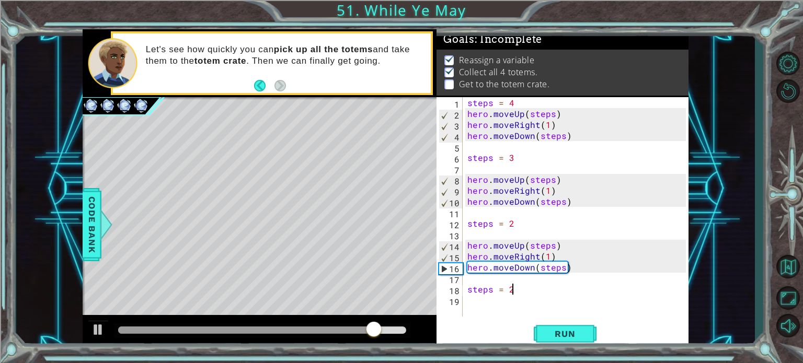
scroll to position [0, 2]
type textarea "steps = 1"
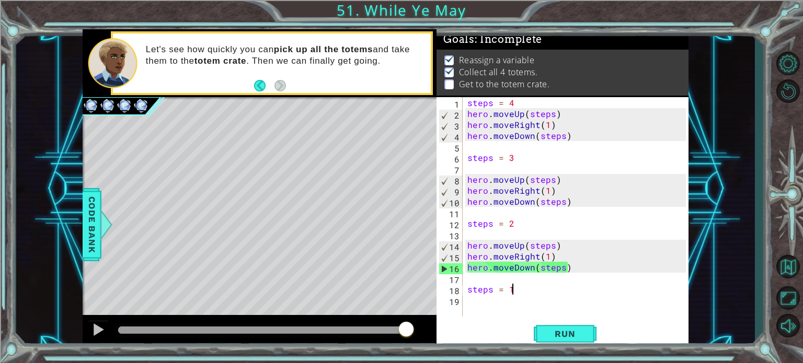
scroll to position [0, 0]
drag, startPoint x: 511, startPoint y: 314, endPoint x: 495, endPoint y: 299, distance: 21.1
drag, startPoint x: 495, startPoint y: 299, endPoint x: 460, endPoint y: 322, distance: 42.0
click at [460, 322] on div "Run" at bounding box center [565, 333] width 252 height 25
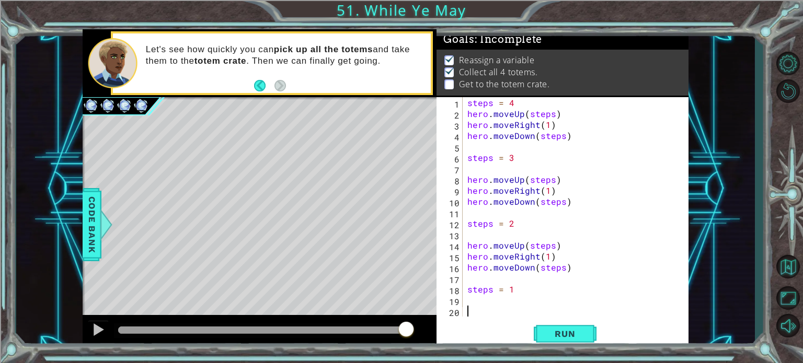
paste textarea "hero.moveDown(steps)"
type textarea "hero.moveDown(steps)"
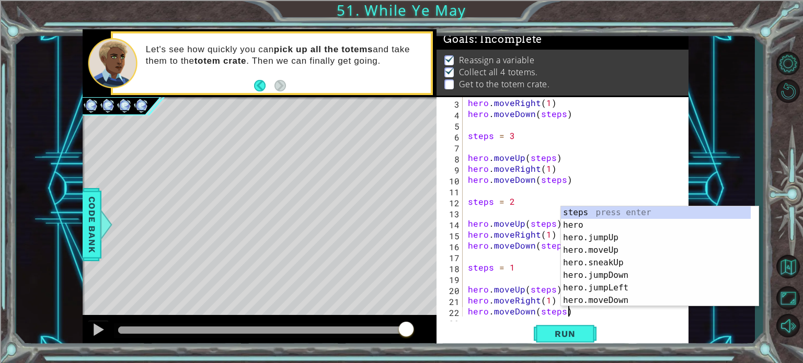
scroll to position [33, 0]
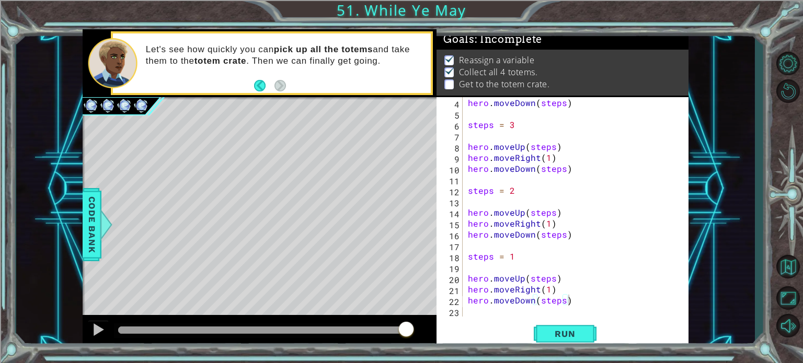
click at [563, 347] on div "hero.moveDown(steps) 4 5 6 7 8 9 10 11 12 13 14 15 16 17 18 19 20 21 22 23 hero…" at bounding box center [562, 222] width 252 height 251
click at [559, 342] on button "Run" at bounding box center [565, 333] width 63 height 25
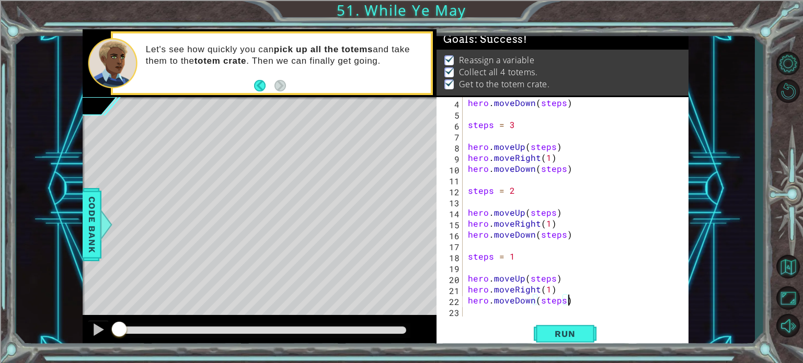
drag, startPoint x: 221, startPoint y: 332, endPoint x: 44, endPoint y: 321, distance: 176.4
click at [44, 321] on div "1 ההההההההההההההההההההההההההההההההההההההההההההההההההההההההההההההההההההההההההההה…" at bounding box center [385, 189] width 738 height 320
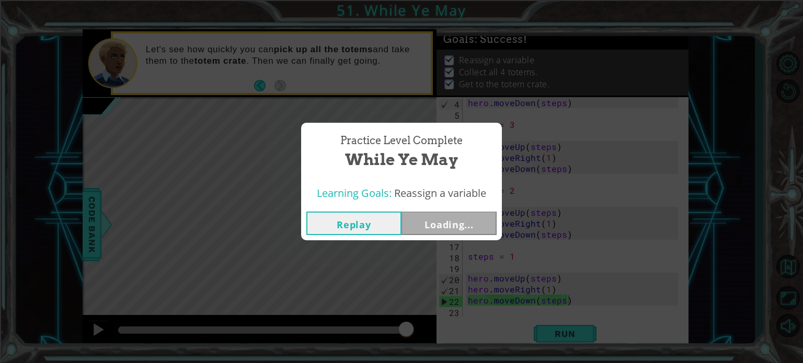
drag, startPoint x: 381, startPoint y: 330, endPoint x: 629, endPoint y: 223, distance: 269.2
click at [698, 213] on body "1 ההההההההההההההההההההההההההההההההההההההההההההההההההההההההההההההההההההההההההההה…" at bounding box center [401, 181] width 803 height 363
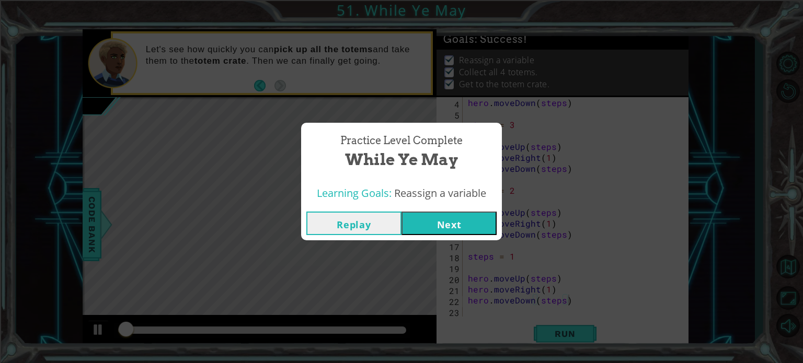
click at [423, 241] on div "Practice Level Complete While Ye May Learning Goals: Reassign a variable Replay…" at bounding box center [401, 181] width 803 height 363
click at [428, 229] on button "Next" at bounding box center [448, 224] width 95 height 24
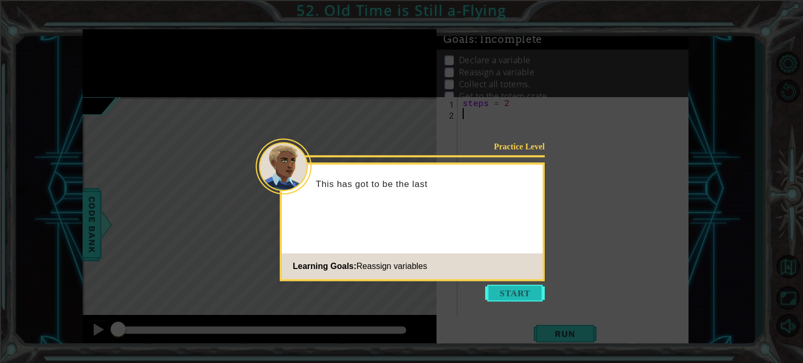
click at [508, 292] on button "Start" at bounding box center [515, 293] width 60 height 17
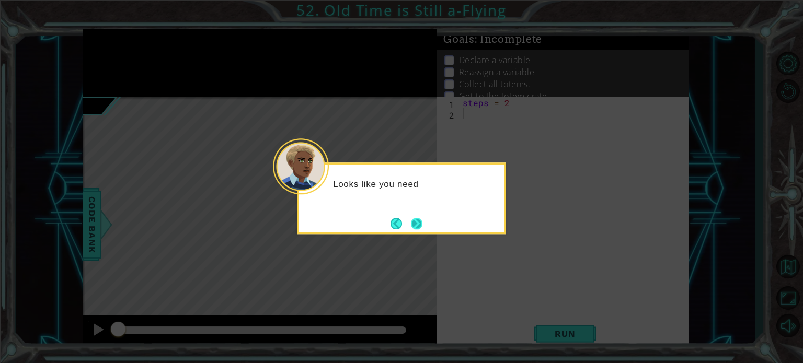
click at [413, 221] on button "Next" at bounding box center [416, 223] width 11 height 11
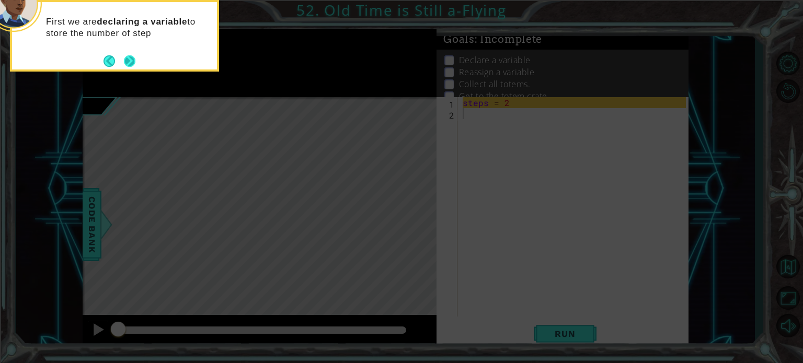
click at [131, 59] on button "Next" at bounding box center [129, 60] width 11 height 11
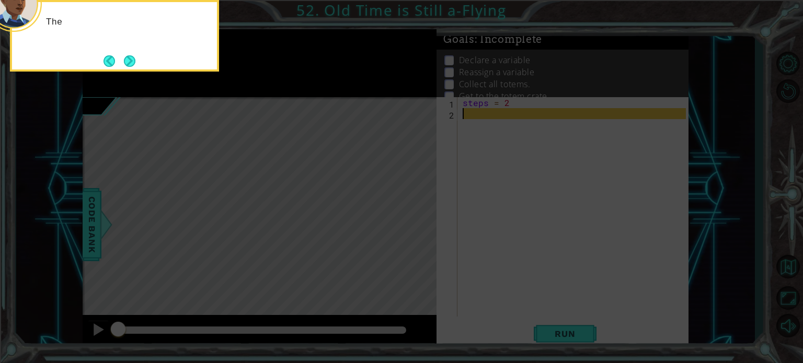
click at [131, 59] on button "Next" at bounding box center [129, 60] width 11 height 11
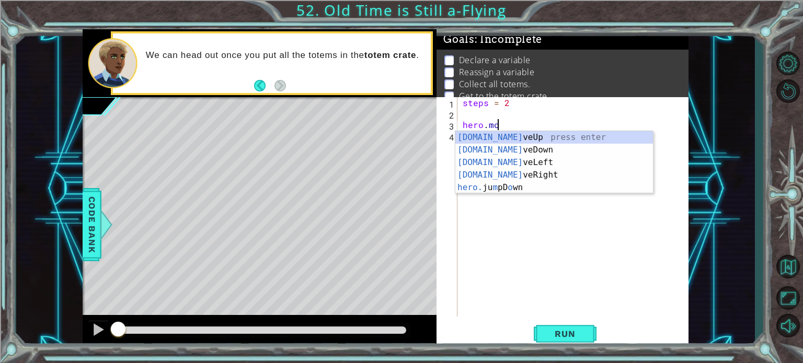
scroll to position [0, 2]
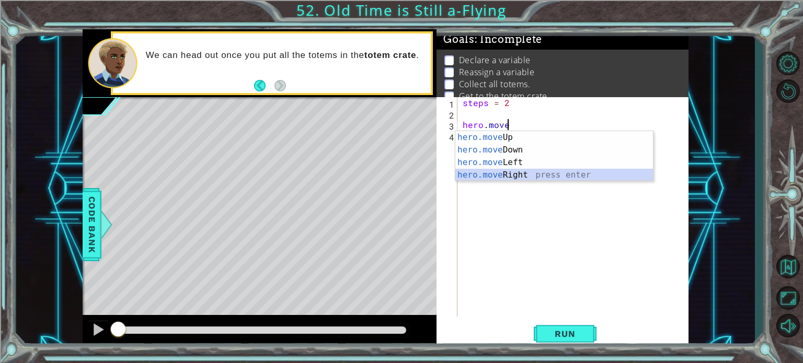
click at [500, 174] on div "hero.move Up press enter hero.move Down press enter hero.move Left press enter …" at bounding box center [554, 168] width 198 height 75
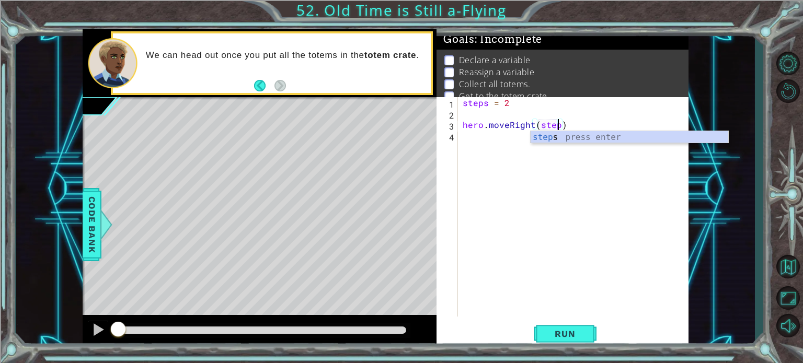
type textarea "hero.moveRight(steps)"
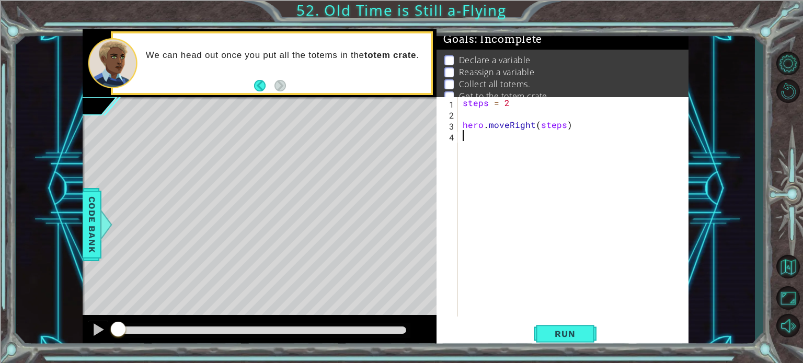
click at [491, 143] on div "steps = 2 hero . moveRight ( steps )" at bounding box center [575, 217] width 230 height 241
type textarea "hero.moveDown(1)"
click at [477, 153] on div "steps = 2 hero . moveRight ( steps ) hero . moveDown ( 1 )" at bounding box center [575, 217] width 230 height 241
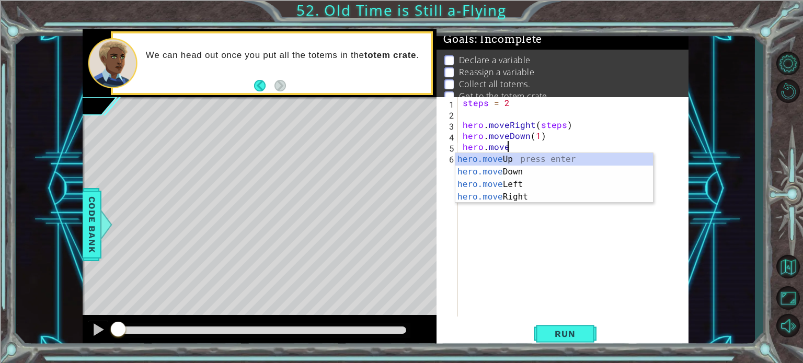
scroll to position [0, 2]
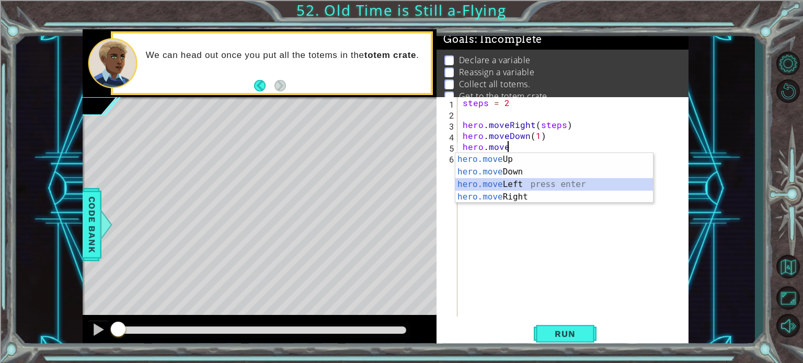
click at [530, 186] on div "hero.move Up press enter hero.move Down press enter hero.move Left press enter …" at bounding box center [554, 190] width 198 height 75
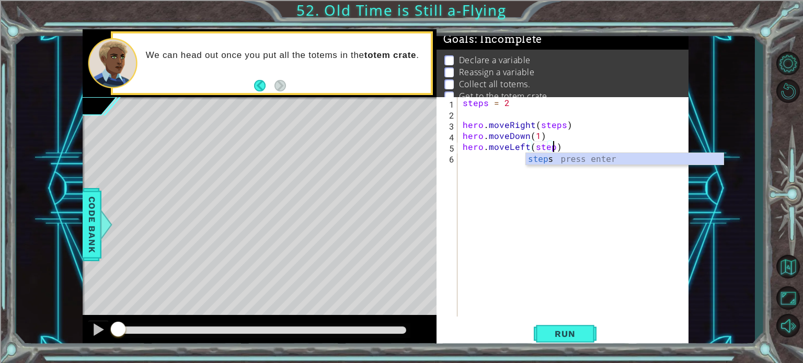
scroll to position [0, 5]
type textarea "hero.moveLeft(steps)"
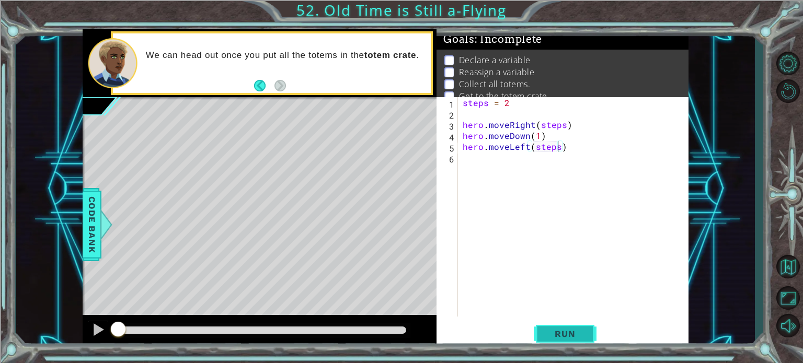
drag, startPoint x: 577, startPoint y: 341, endPoint x: 571, endPoint y: 341, distance: 6.3
click at [571, 341] on button "Run" at bounding box center [565, 333] width 63 height 25
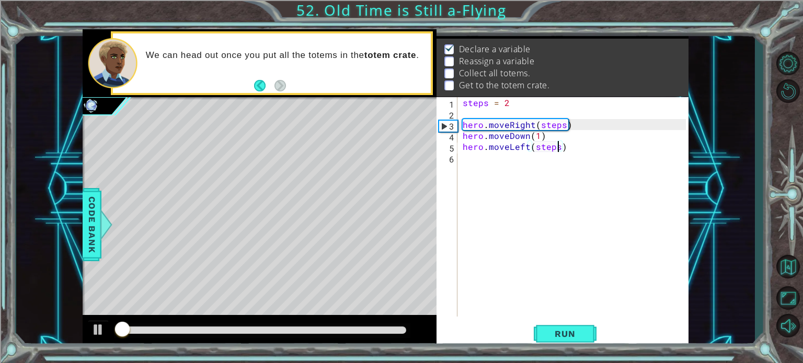
scroll to position [12, 0]
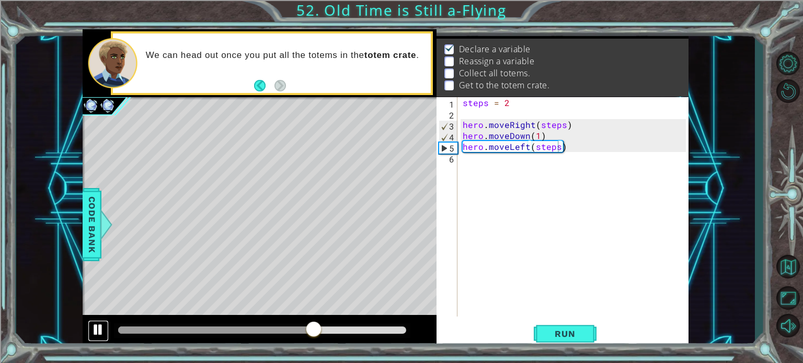
click at [91, 328] on div at bounding box center [98, 330] width 14 height 14
click at [97, 327] on div at bounding box center [98, 330] width 14 height 14
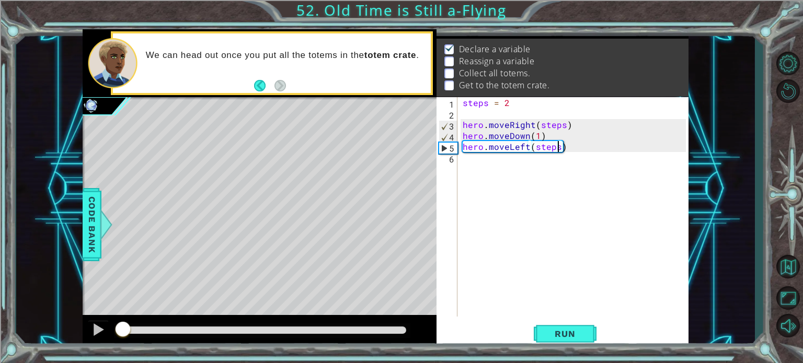
click at [123, 314] on div "methods hero use(thing) moveUp(steps) moveDown(steps) moveLeft(steps) moveRight…" at bounding box center [386, 189] width 606 height 320
drag, startPoint x: 127, startPoint y: 328, endPoint x: 205, endPoint y: 352, distance: 82.0
click at [205, 352] on div "1 ההההההההההההההההההההההההההההההההההההההההההההההההההההההההההההההההההההההההההההה…" at bounding box center [401, 181] width 803 height 363
drag, startPoint x: 257, startPoint y: 335, endPoint x: 92, endPoint y: 342, distance: 164.7
click at [92, 342] on div at bounding box center [260, 331] width 354 height 33
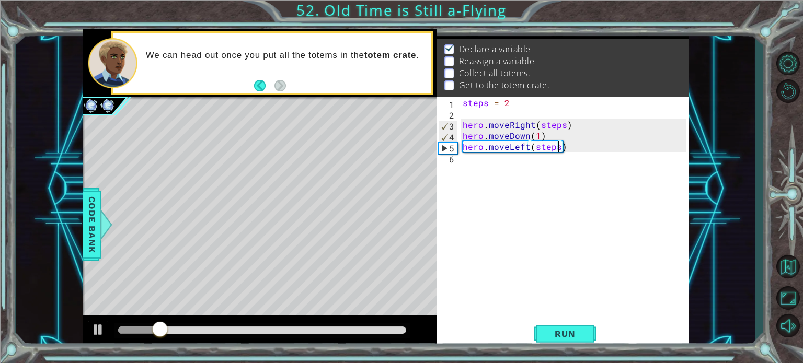
click at [472, 159] on div "steps = 2 hero . moveRight ( steps ) hero . moveDown ( 1 ) hero . moveLeft ( st…" at bounding box center [575, 217] width 230 height 241
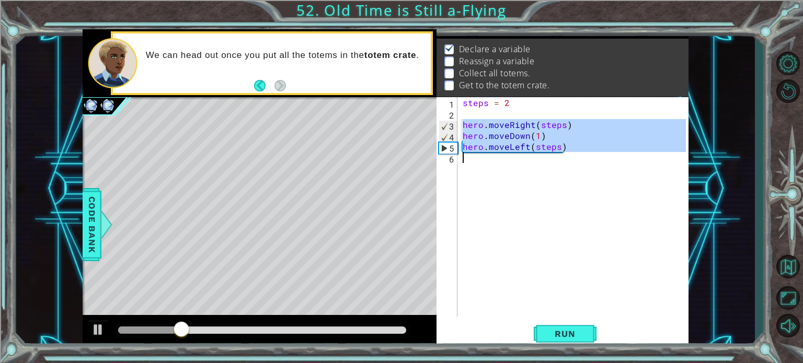
drag, startPoint x: 460, startPoint y: 122, endPoint x: 558, endPoint y: 154, distance: 103.3
click at [559, 156] on div "steps = 2 hero . moveRight ( steps ) hero . moveDown ( 1 ) hero . moveLeft ( st…" at bounding box center [572, 206] width 225 height 219
type textarea "hero.moveLeft(steps)"
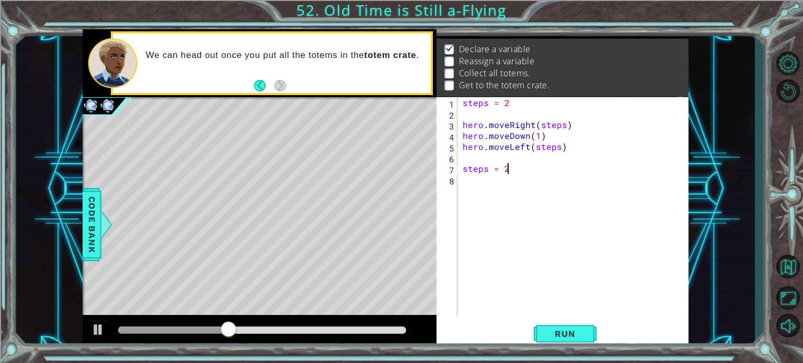
scroll to position [0, 2]
type textarea "steps = 3"
click at [494, 200] on div "steps = 2 hero . moveRight ( steps ) hero . moveDown ( 1 ) hero . moveLeft ( st…" at bounding box center [575, 217] width 230 height 241
type textarea "hero.moveDown(1)"
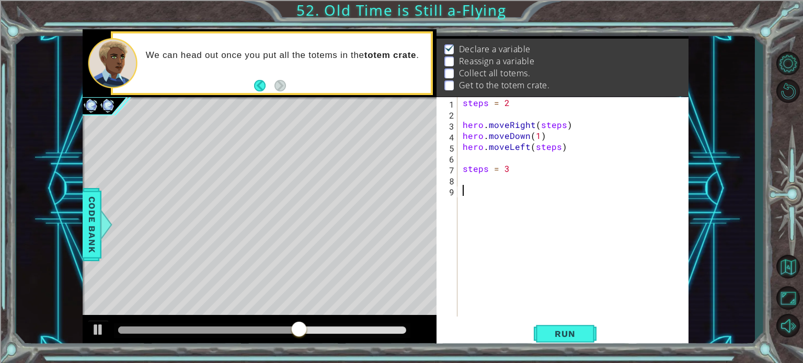
drag, startPoint x: 466, startPoint y: 144, endPoint x: 466, endPoint y: 149, distance: 5.8
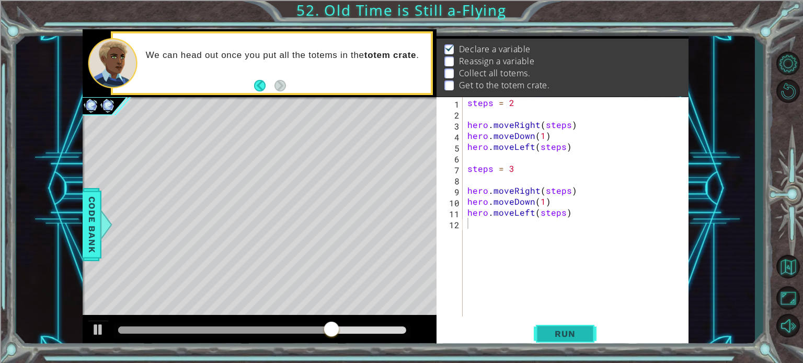
click at [552, 325] on button "Run" at bounding box center [565, 333] width 63 height 25
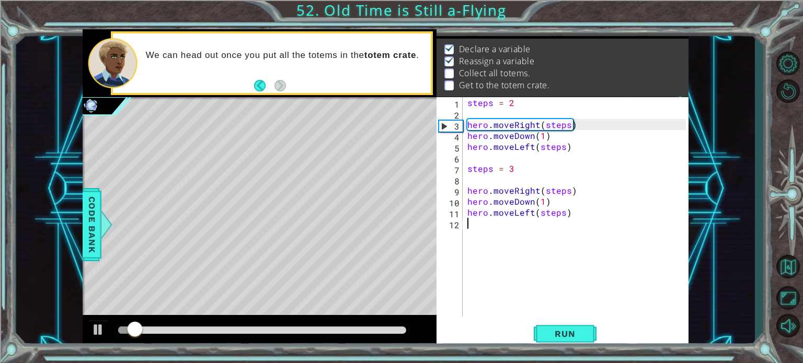
click at [514, 169] on div "steps = 2 hero . moveRight ( steps ) hero . moveDown ( 1 ) hero . moveLeft ( st…" at bounding box center [578, 217] width 226 height 241
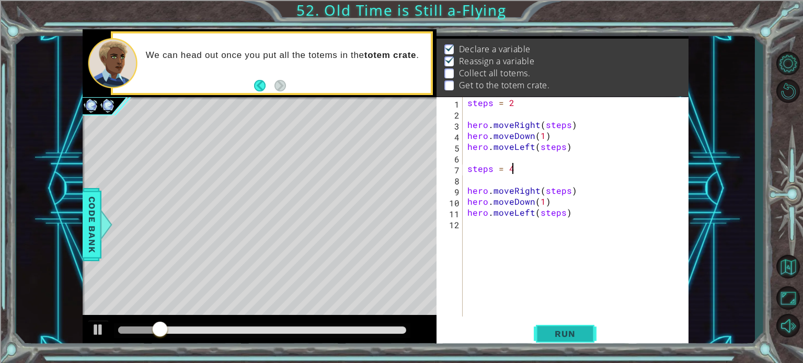
type textarea "steps = 4"
drag, startPoint x: 550, startPoint y: 331, endPoint x: 534, endPoint y: 330, distance: 15.7
click at [549, 331] on span "Run" at bounding box center [564, 334] width 41 height 10
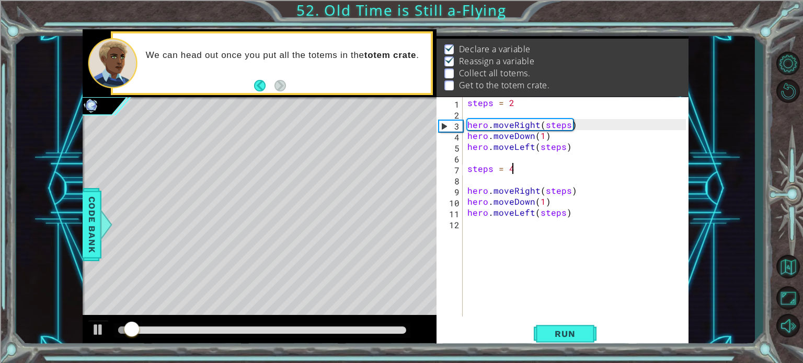
click at [473, 236] on div "steps = 2 hero . moveRight ( steps ) hero . moveDown ( 1 ) hero . moveLeft ( st…" at bounding box center [578, 217] width 226 height 241
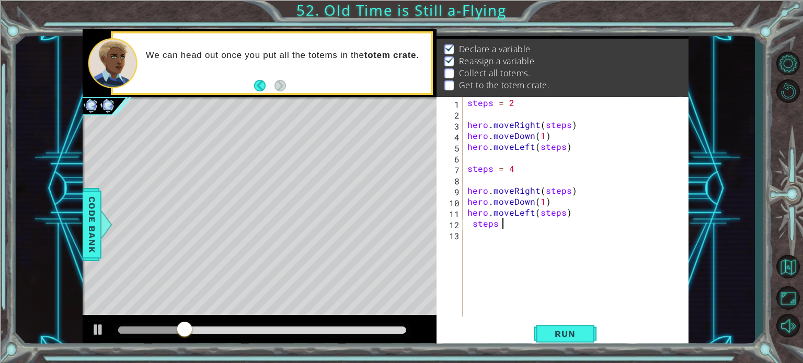
scroll to position [0, 1]
type textarea "s"
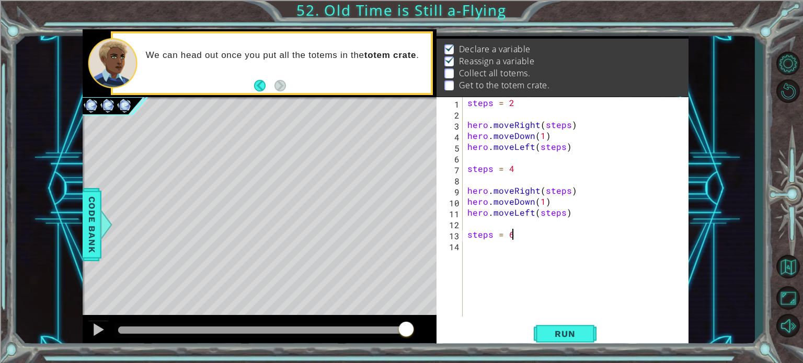
scroll to position [0, 2]
type textarea "steps = 6"
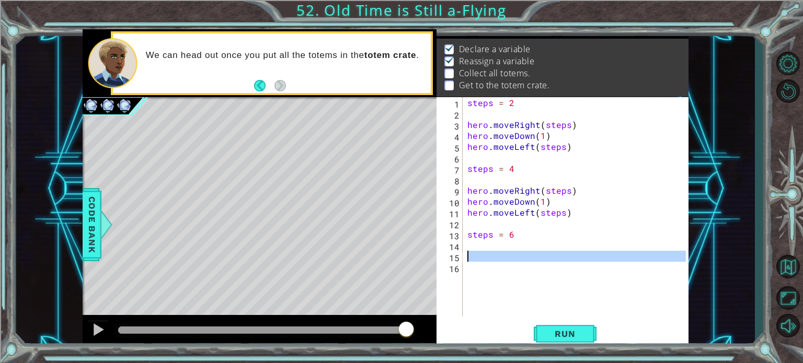
drag, startPoint x: 504, startPoint y: 262, endPoint x: 462, endPoint y: 254, distance: 42.5
click at [462, 254] on div "15" at bounding box center [450, 257] width 24 height 11
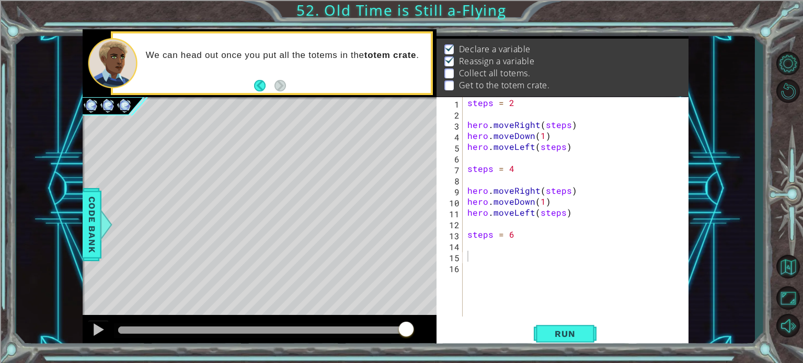
drag, startPoint x: 462, startPoint y: 254, endPoint x: 685, endPoint y: 233, distance: 224.2
click at [690, 233] on div "1 ההההההההההההההההההההההההההההההההההההההההההההההההההההההההההההההההההההההההההההה…" at bounding box center [385, 189] width 738 height 320
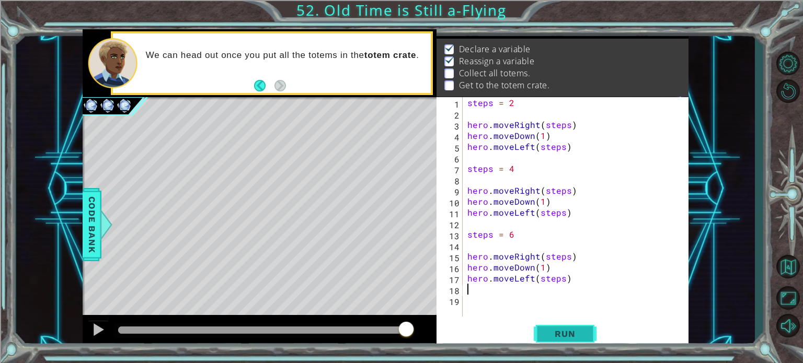
click at [549, 332] on span "Run" at bounding box center [564, 334] width 41 height 10
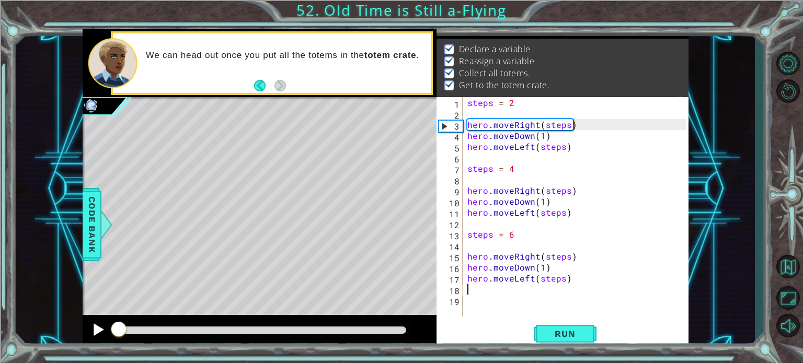
drag, startPoint x: 151, startPoint y: 330, endPoint x: 102, endPoint y: 331, distance: 48.6
click at [105, 331] on div at bounding box center [260, 331] width 354 height 33
click at [100, 331] on div at bounding box center [98, 330] width 14 height 14
drag, startPoint x: 127, startPoint y: 328, endPoint x: 73, endPoint y: 328, distance: 54.9
click at [73, 328] on div "1 ההההההההההההההההההההההההההההההההההההההההההההההההההההההההההההההההההההההההההההה…" at bounding box center [385, 189] width 738 height 320
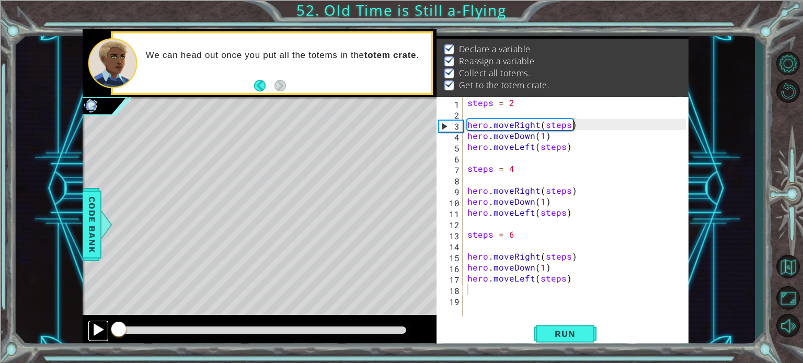
click at [94, 330] on div at bounding box center [98, 330] width 14 height 14
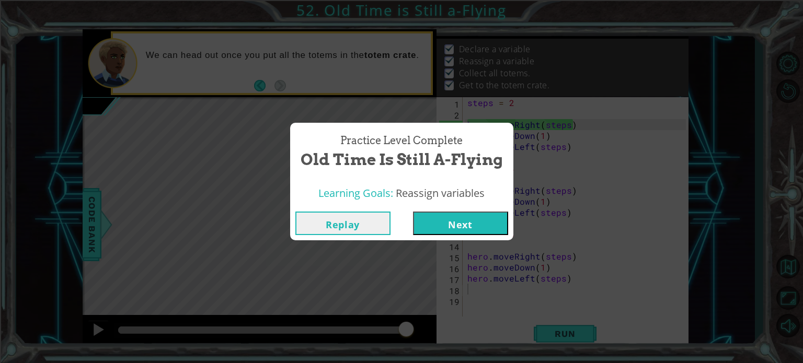
click at [473, 223] on button "Next" at bounding box center [460, 224] width 95 height 24
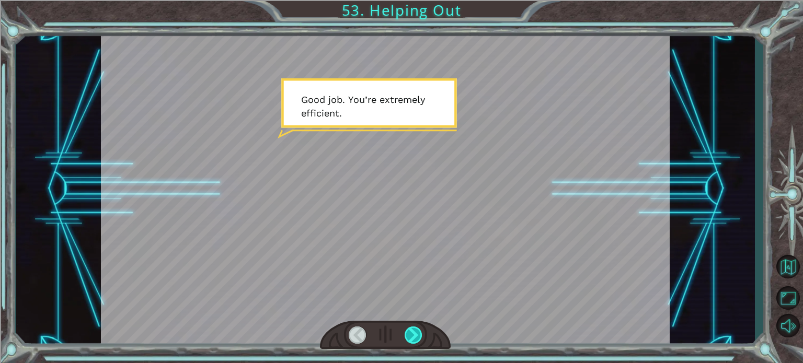
click at [416, 332] on div at bounding box center [413, 335] width 18 height 17
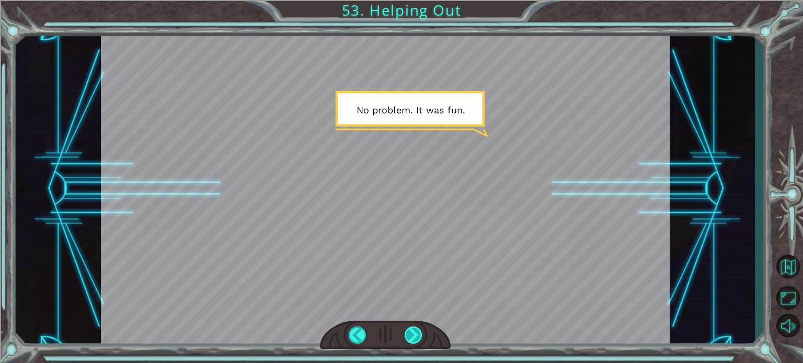
click at [411, 335] on div at bounding box center [413, 335] width 18 height 17
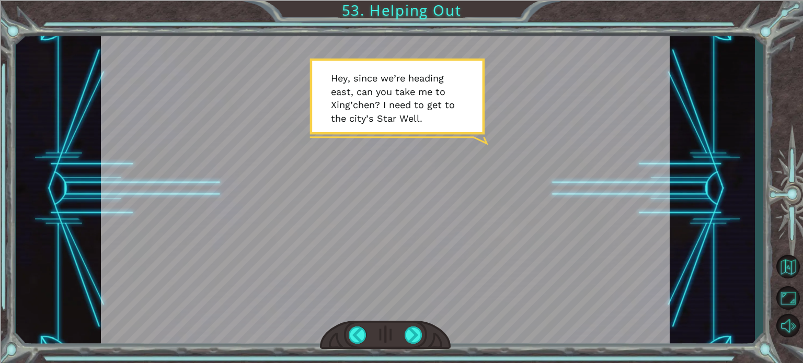
click at [397, 340] on div at bounding box center [385, 335] width 131 height 29
click at [410, 330] on div at bounding box center [413, 335] width 18 height 17
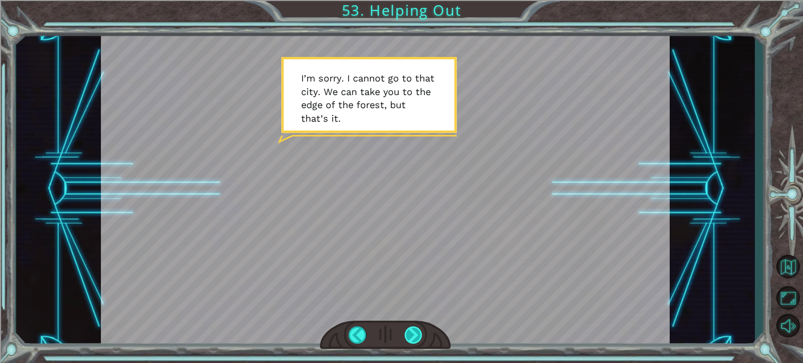
click at [411, 337] on div at bounding box center [413, 335] width 18 height 17
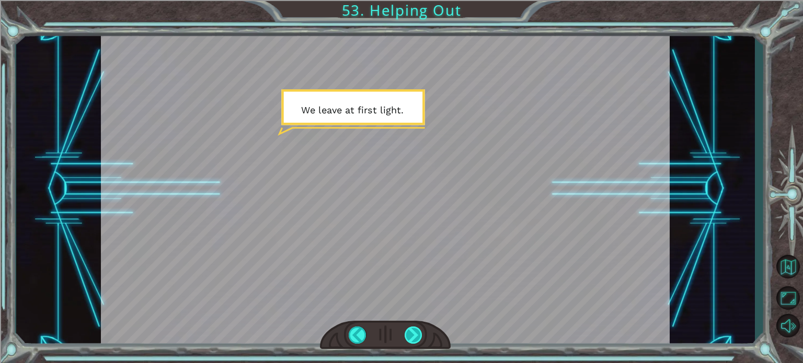
click at [410, 341] on div at bounding box center [413, 335] width 18 height 17
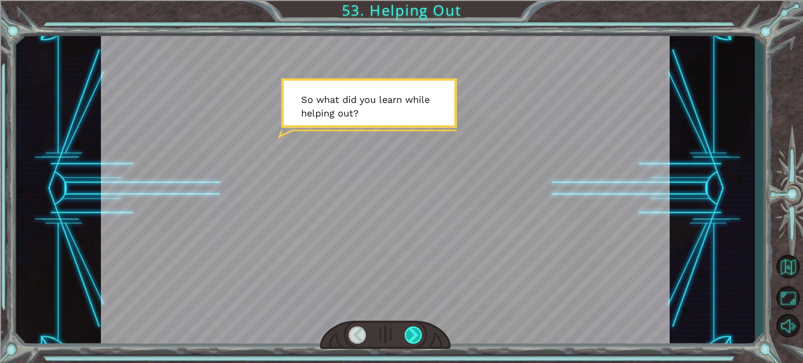
click at [410, 341] on div at bounding box center [413, 335] width 18 height 17
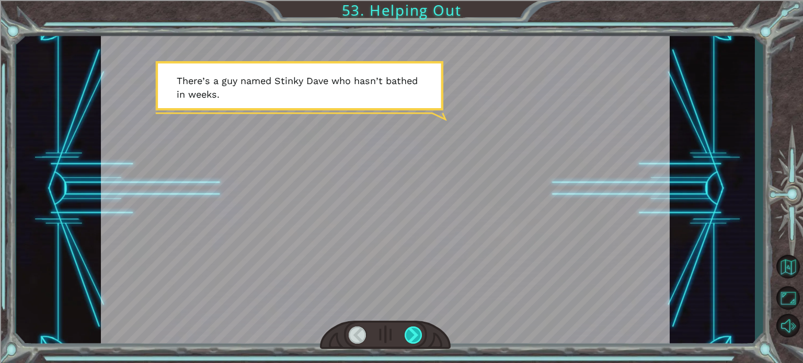
click at [410, 341] on div at bounding box center [413, 335] width 18 height 17
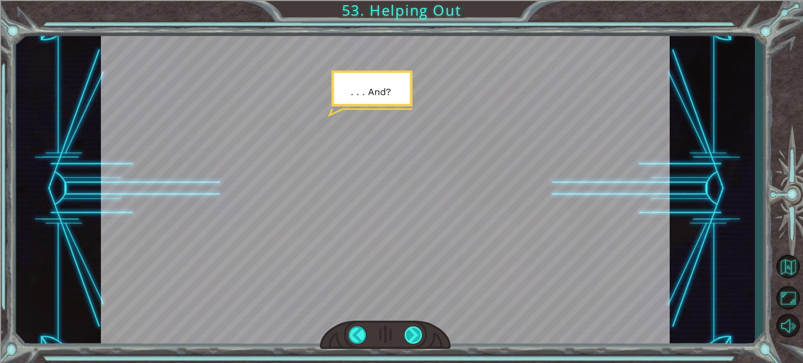
click at [410, 341] on div at bounding box center [413, 335] width 18 height 17
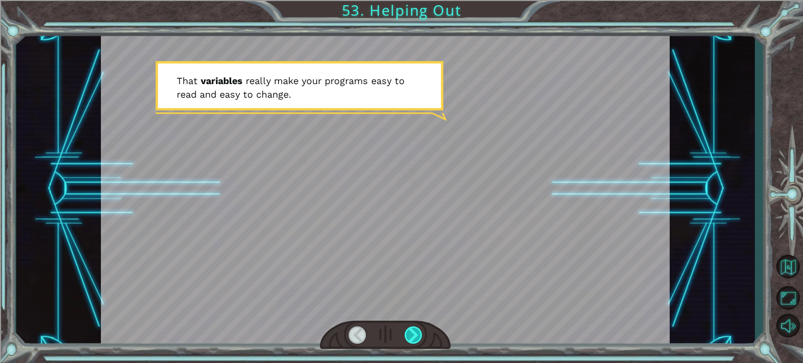
click at [410, 341] on div at bounding box center [413, 335] width 18 height 17
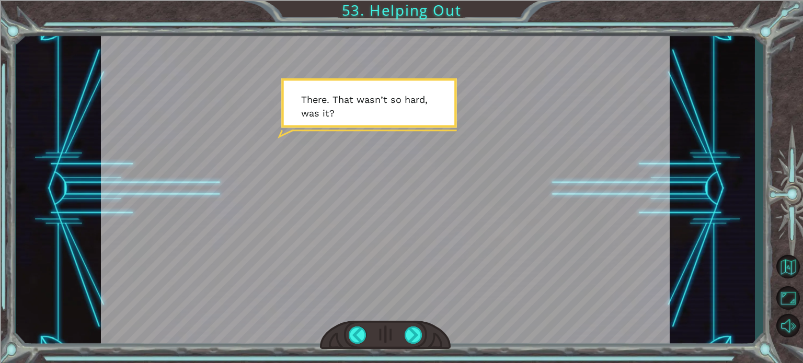
click at [346, 332] on div at bounding box center [385, 335] width 131 height 29
click at [353, 331] on div at bounding box center [358, 335] width 18 height 17
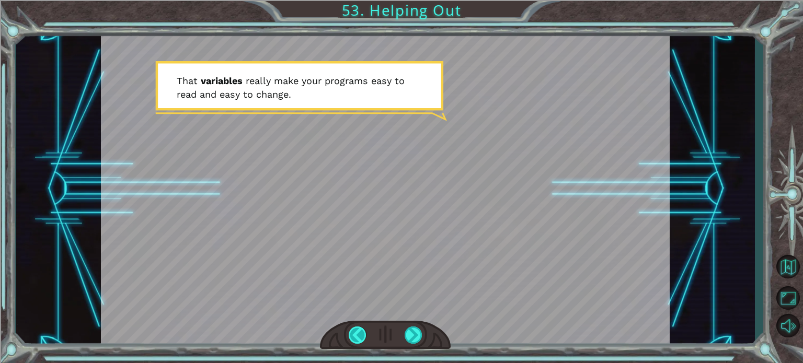
click at [353, 331] on div at bounding box center [358, 335] width 18 height 17
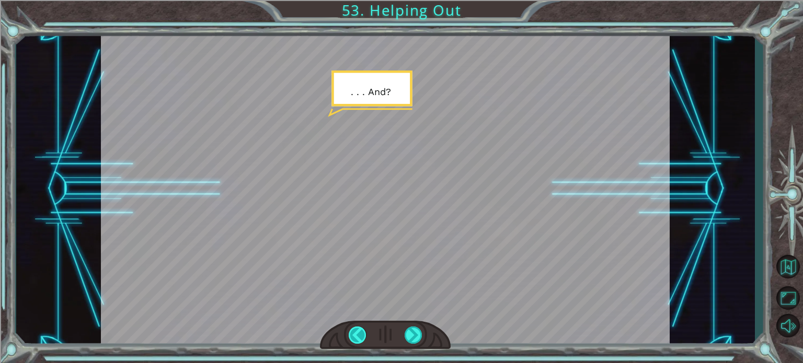
click at [353, 331] on div at bounding box center [358, 335] width 18 height 17
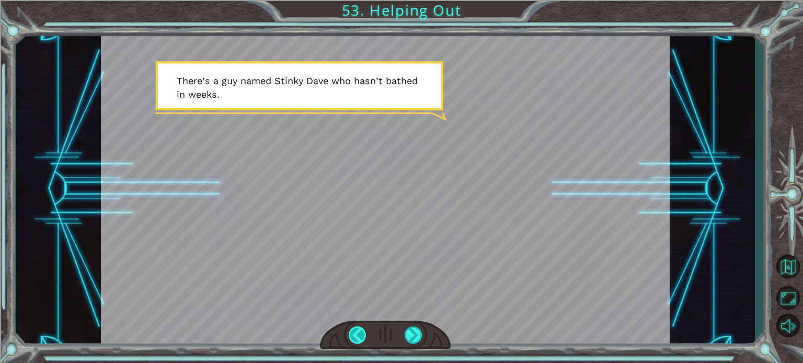
click at [353, 331] on div at bounding box center [358, 335] width 18 height 17
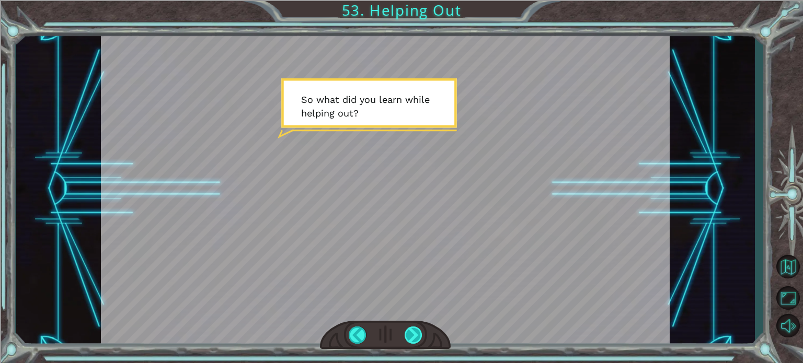
click at [415, 328] on div at bounding box center [413, 335] width 18 height 17
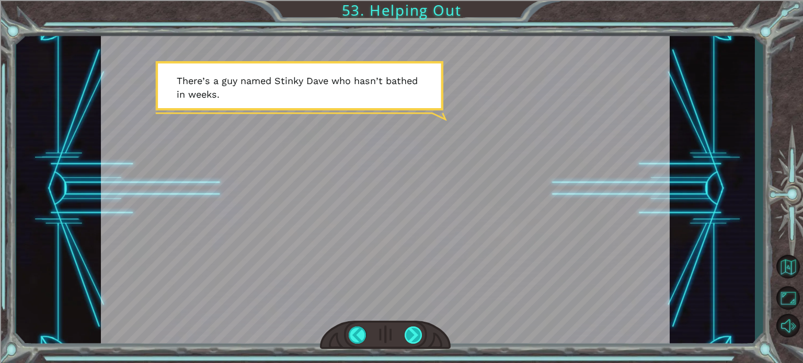
click at [415, 328] on div at bounding box center [413, 335] width 18 height 17
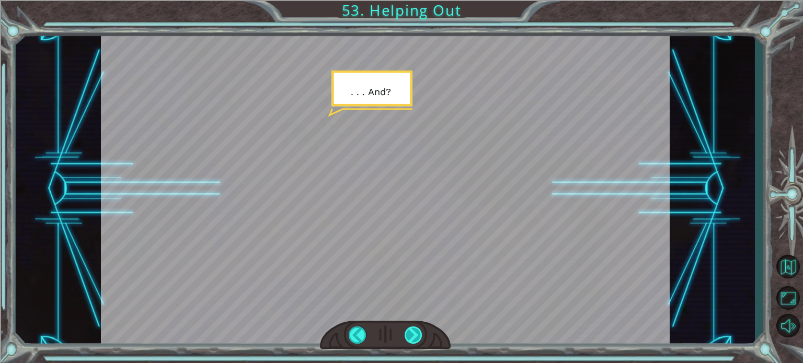
click at [415, 328] on div at bounding box center [413, 335] width 18 height 17
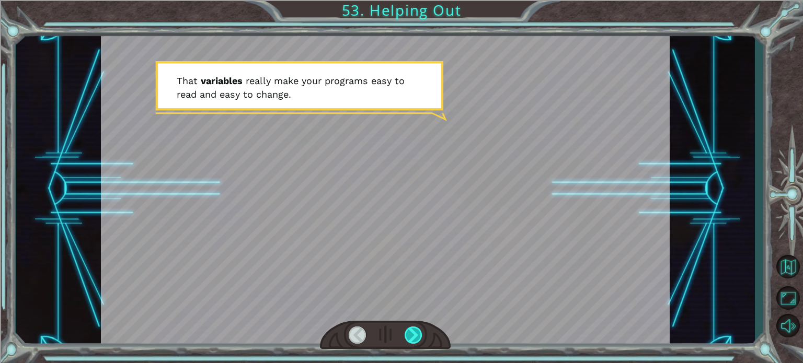
click at [415, 328] on div at bounding box center [413, 335] width 18 height 17
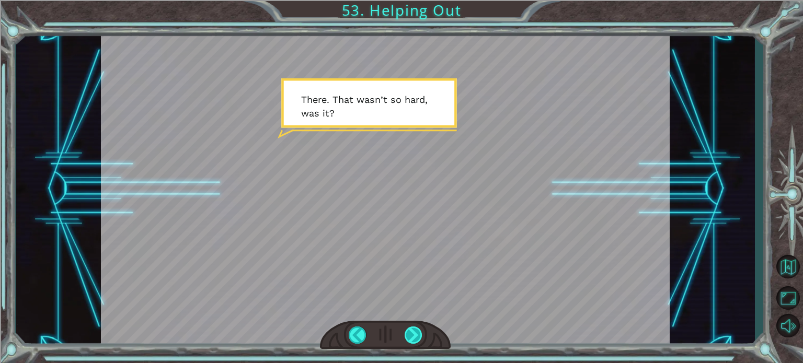
click at [415, 328] on div at bounding box center [413, 335] width 18 height 17
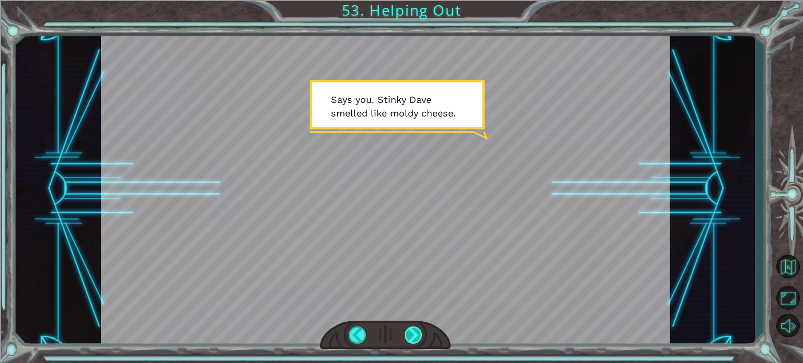
click at [415, 328] on div at bounding box center [413, 335] width 18 height 17
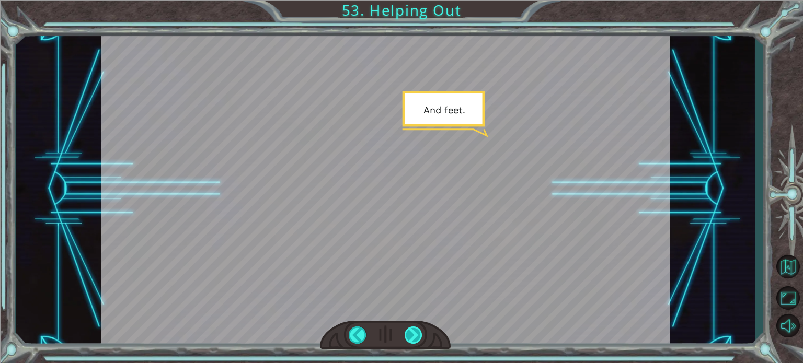
click at [415, 328] on div at bounding box center [413, 335] width 18 height 17
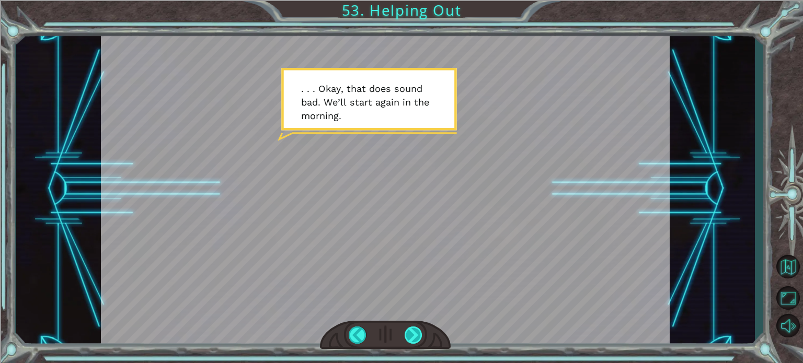
click at [415, 328] on div at bounding box center [413, 335] width 18 height 17
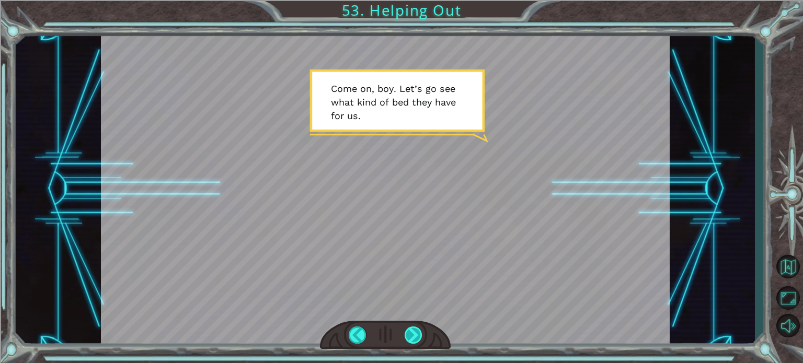
click at [415, 328] on div at bounding box center [413, 335] width 18 height 17
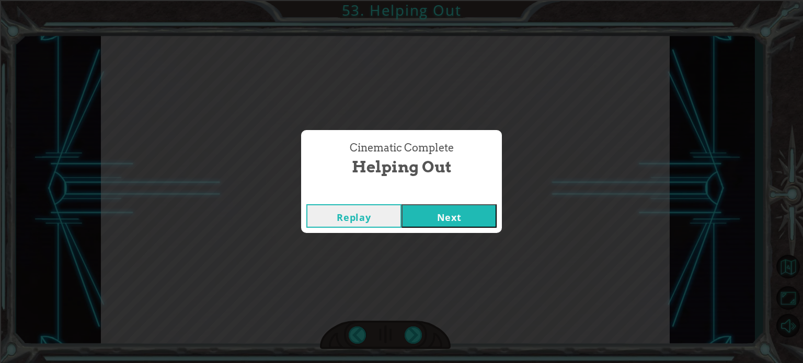
click at [469, 211] on button "Next" at bounding box center [448, 216] width 95 height 24
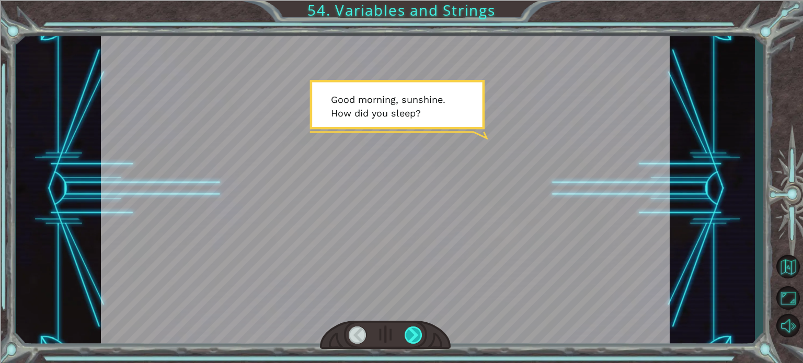
click at [412, 333] on div at bounding box center [413, 335] width 18 height 17
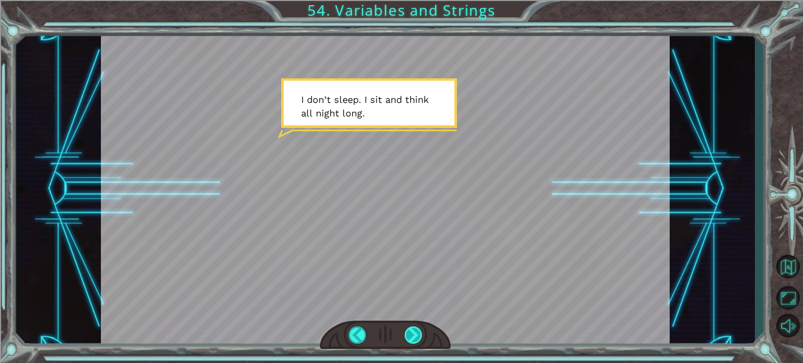
click at [414, 331] on div at bounding box center [413, 335] width 18 height 17
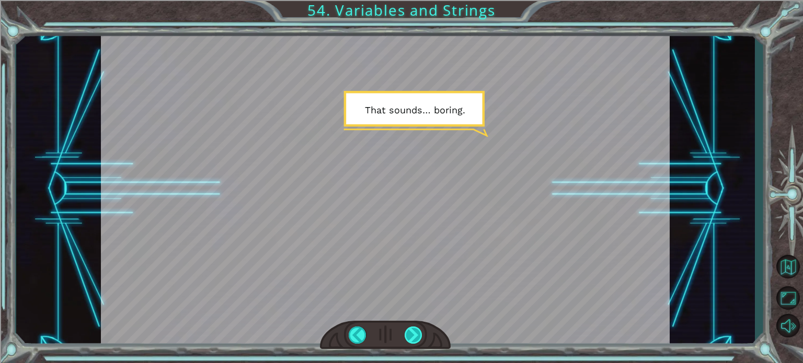
click at [414, 331] on div at bounding box center [413, 335] width 18 height 17
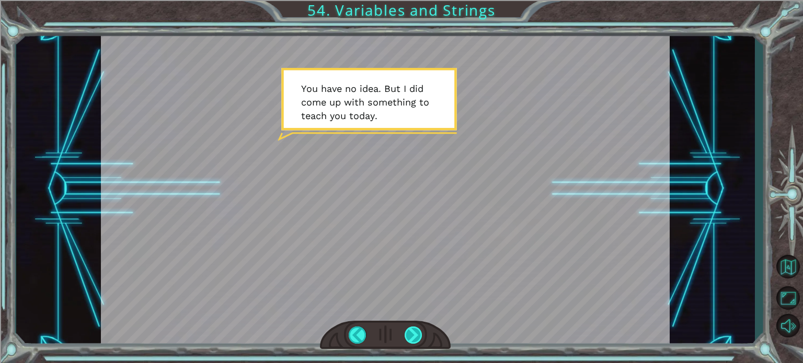
click at [409, 332] on div at bounding box center [413, 335] width 18 height 17
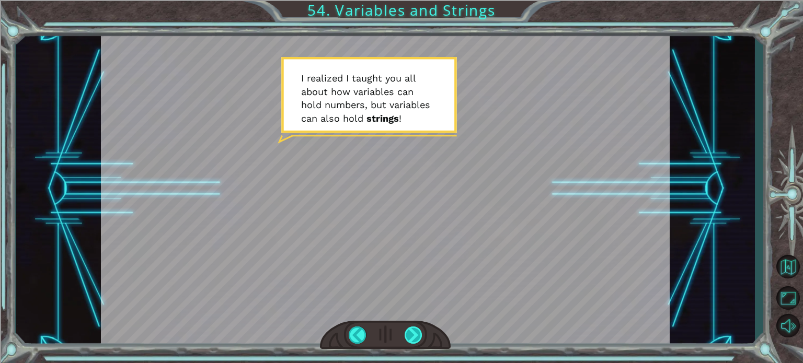
click at [414, 329] on div at bounding box center [413, 335] width 18 height 17
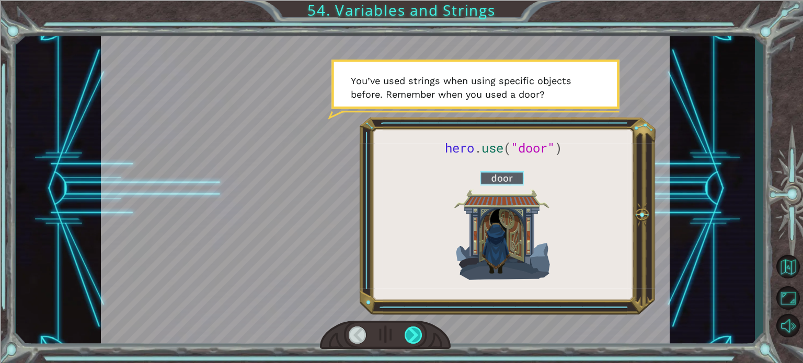
click at [414, 329] on div at bounding box center [413, 335] width 18 height 17
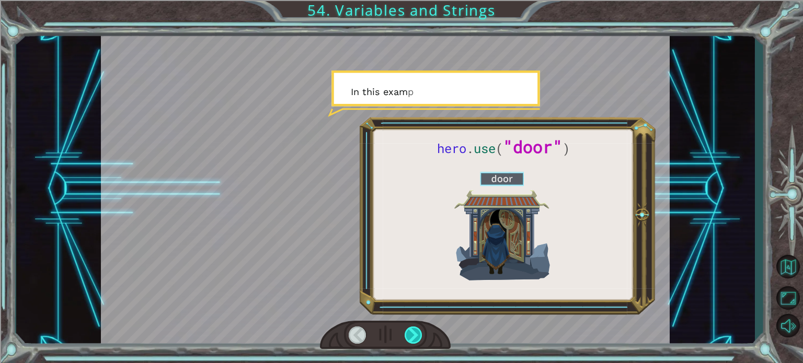
click at [414, 329] on div at bounding box center [413, 335] width 18 height 17
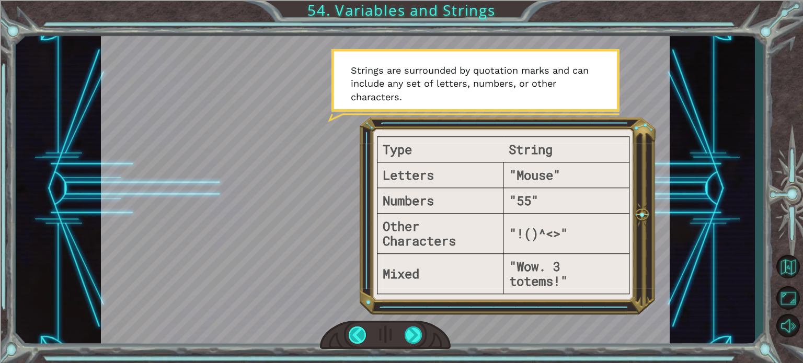
click at [355, 332] on div at bounding box center [358, 335] width 18 height 17
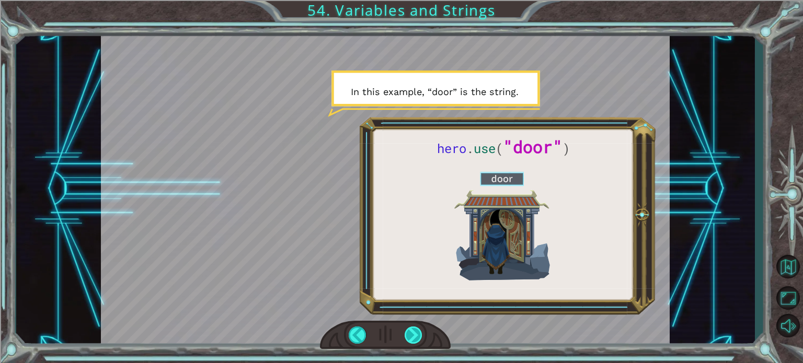
click at [414, 331] on div at bounding box center [413, 335] width 18 height 17
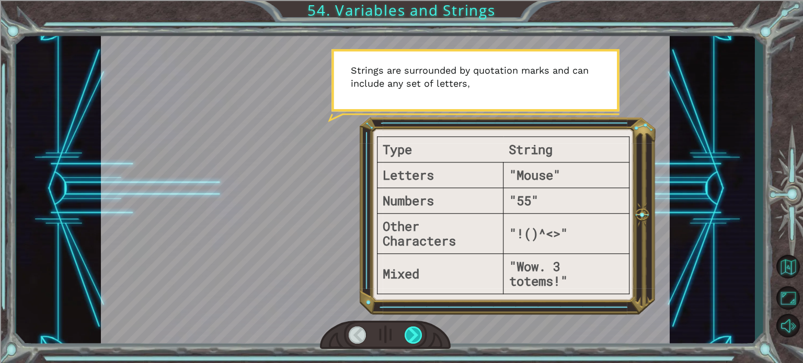
click at [410, 334] on div at bounding box center [413, 335] width 18 height 17
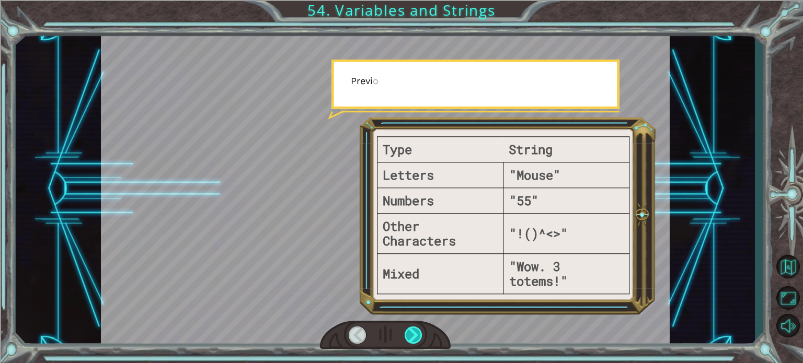
click at [410, 334] on div at bounding box center [413, 335] width 18 height 17
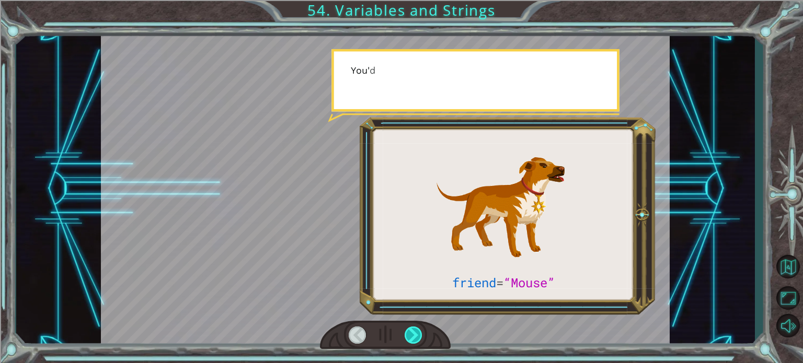
click at [410, 334] on div at bounding box center [413, 335] width 18 height 17
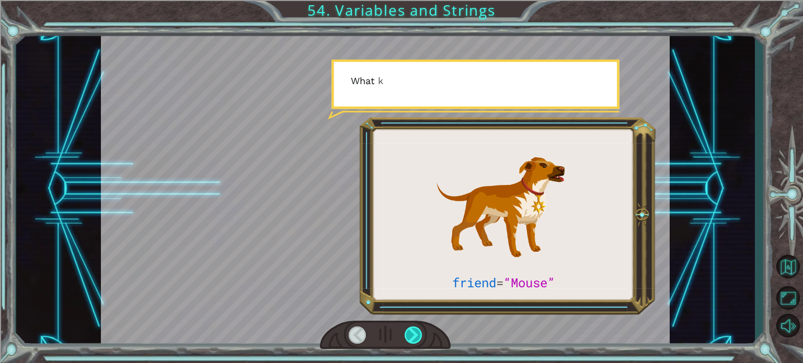
click at [410, 334] on div at bounding box center [413, 335] width 18 height 17
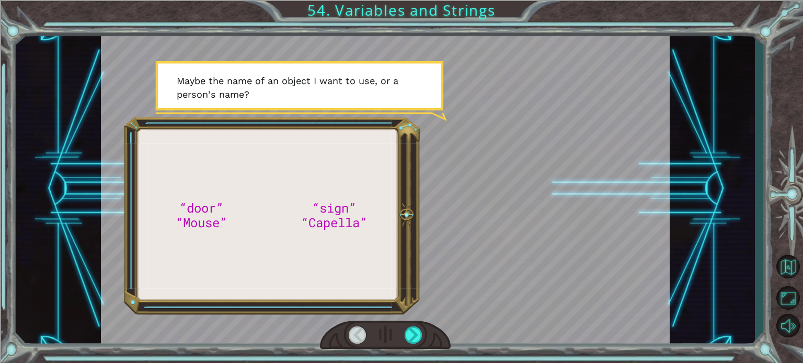
click at [417, 324] on div at bounding box center [385, 335] width 131 height 29
click at [412, 332] on div at bounding box center [413, 335] width 18 height 17
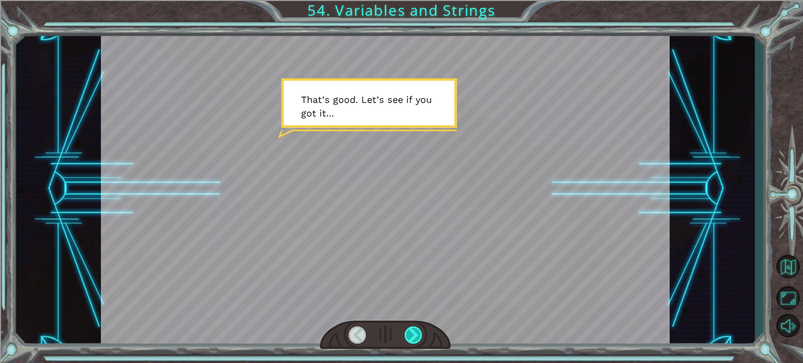
click at [409, 331] on div at bounding box center [413, 335] width 18 height 17
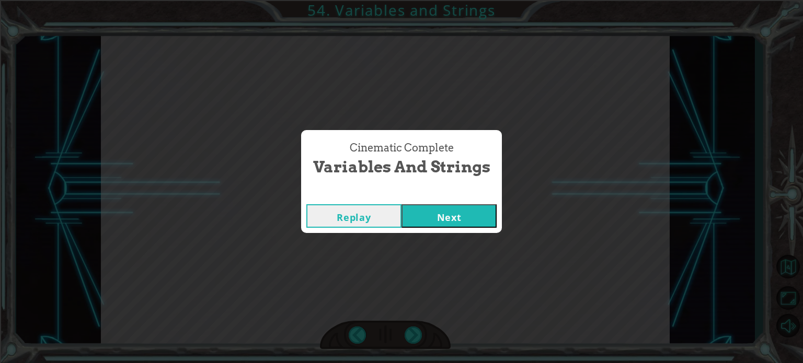
click at [464, 214] on button "Next" at bounding box center [448, 216] width 95 height 24
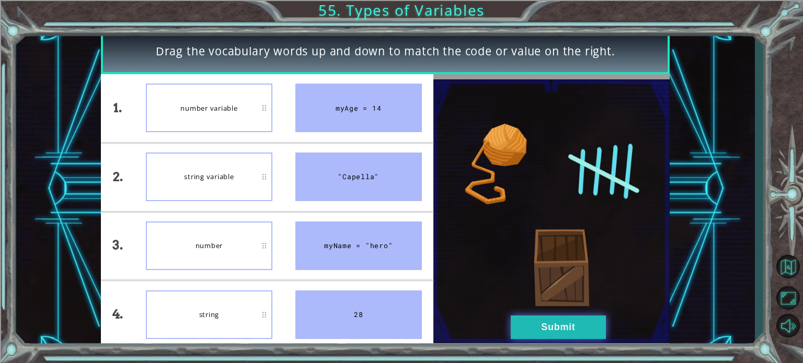
drag, startPoint x: 570, startPoint y: 343, endPoint x: 564, endPoint y: 335, distance: 9.4
click at [569, 342] on div at bounding box center [551, 211] width 236 height 274
click at [562, 327] on button "Submit" at bounding box center [558, 328] width 95 height 24
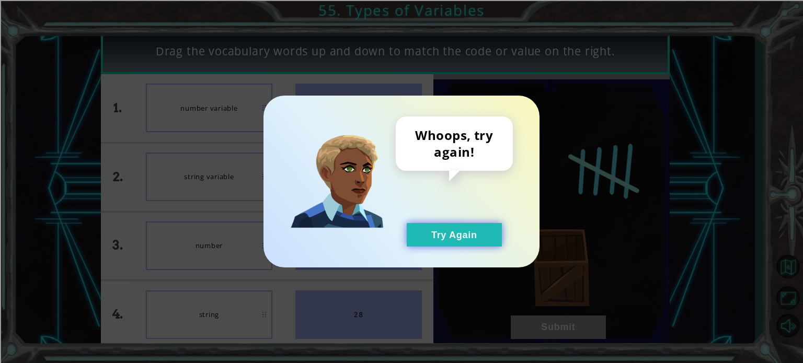
drag, startPoint x: 483, startPoint y: 236, endPoint x: 476, endPoint y: 238, distance: 7.5
click at [476, 238] on button "Try Again" at bounding box center [454, 235] width 95 height 24
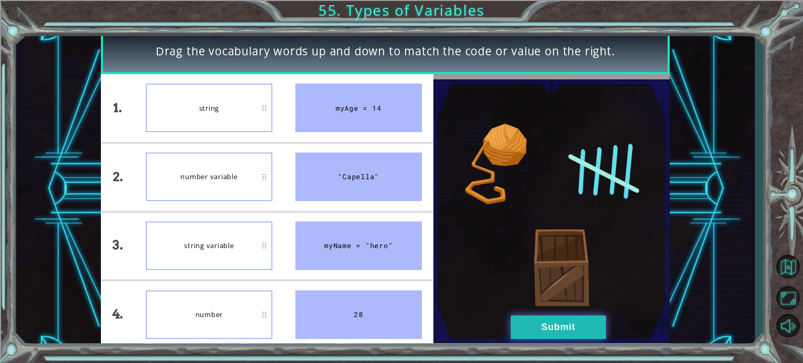
click at [559, 317] on button "Submit" at bounding box center [558, 328] width 95 height 24
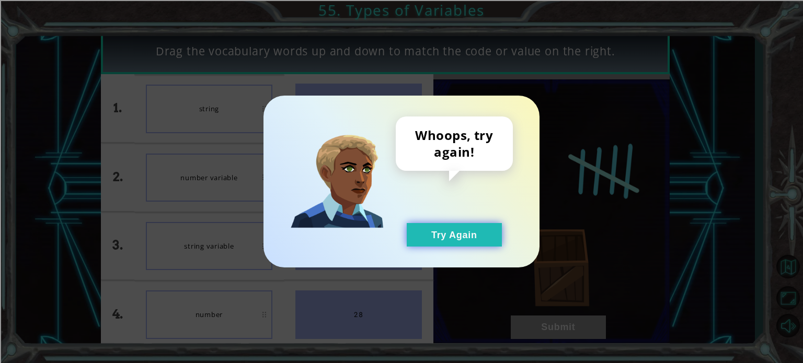
click at [446, 235] on button "Try Again" at bounding box center [454, 235] width 95 height 24
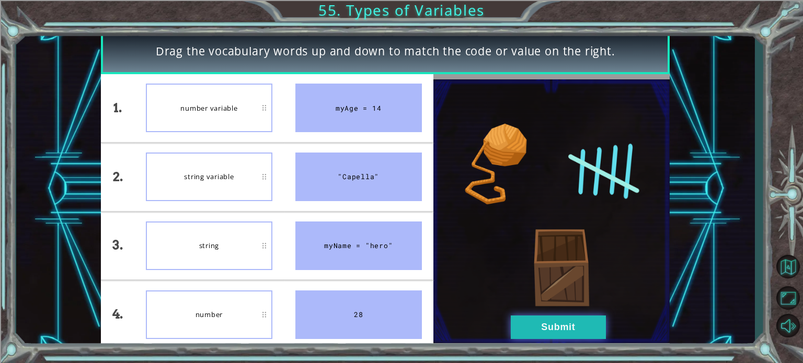
click at [537, 338] on button "Submit" at bounding box center [558, 328] width 95 height 24
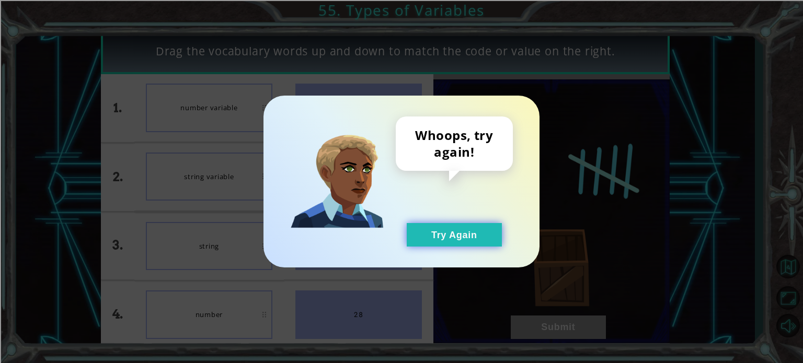
drag, startPoint x: 472, startPoint y: 234, endPoint x: 406, endPoint y: 245, distance: 67.3
click at [471, 234] on button "Try Again" at bounding box center [454, 235] width 95 height 24
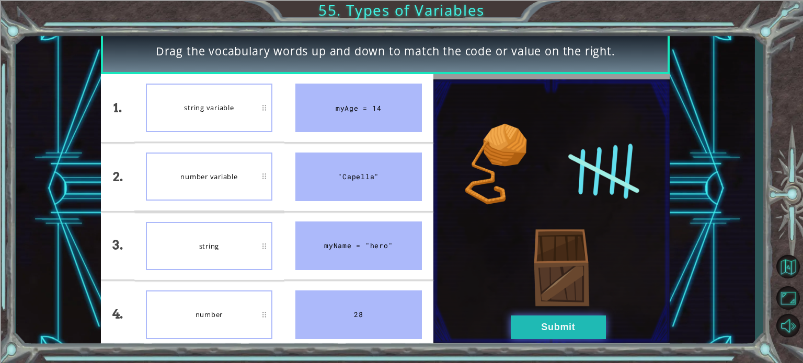
click at [540, 320] on button "Submit" at bounding box center [558, 328] width 95 height 24
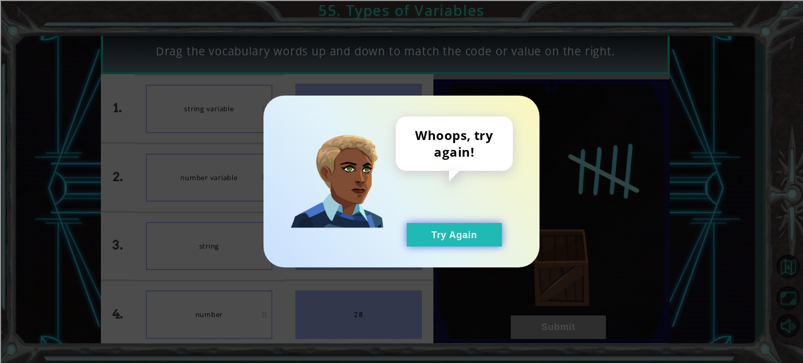
click at [461, 238] on button "Try Again" at bounding box center [454, 235] width 95 height 24
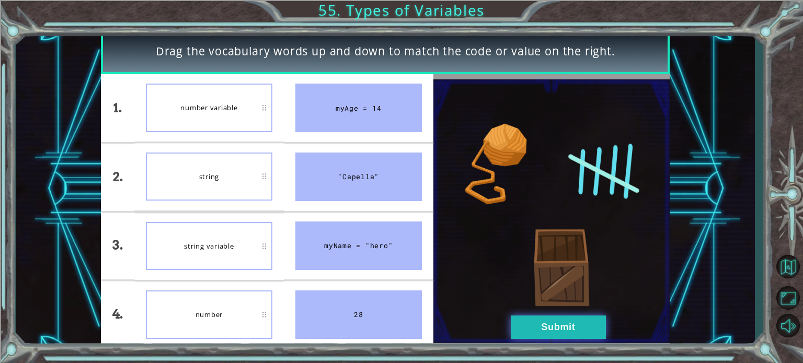
click at [520, 330] on button "Submit" at bounding box center [558, 328] width 95 height 24
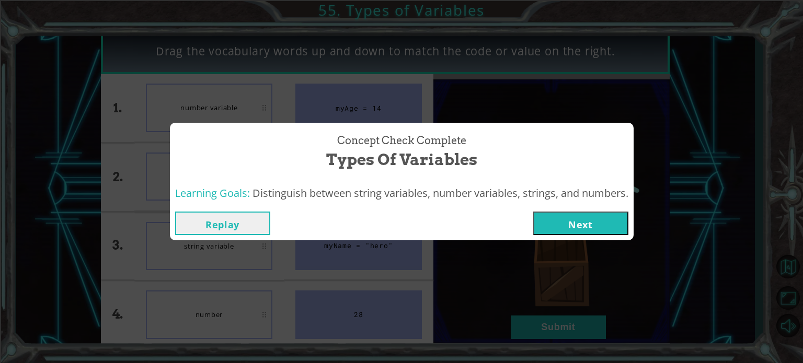
click at [566, 230] on button "Next" at bounding box center [580, 224] width 95 height 24
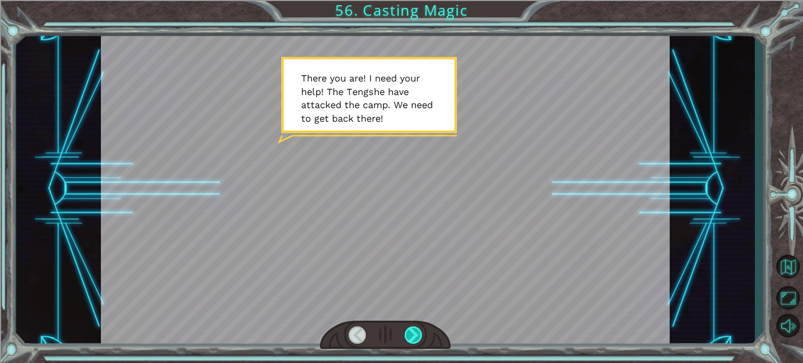
click at [410, 333] on div at bounding box center [413, 335] width 18 height 17
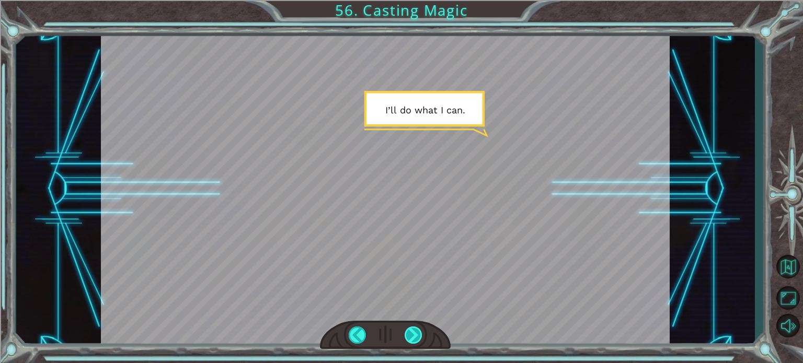
click at [410, 333] on div at bounding box center [413, 335] width 18 height 17
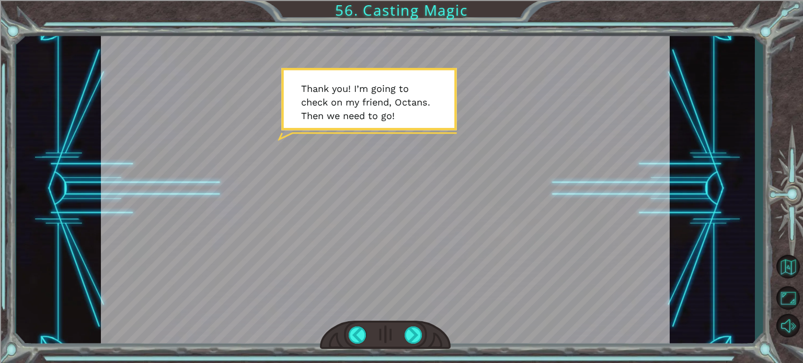
click at [415, 349] on div at bounding box center [385, 335] width 131 height 29
click at [415, 340] on div at bounding box center [413, 335] width 18 height 17
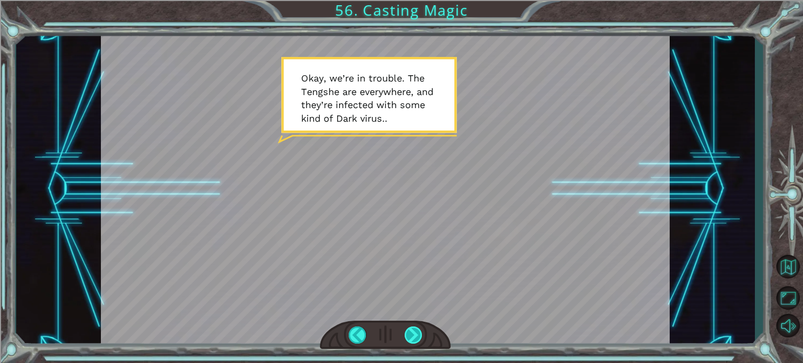
click at [410, 335] on div at bounding box center [413, 335] width 18 height 17
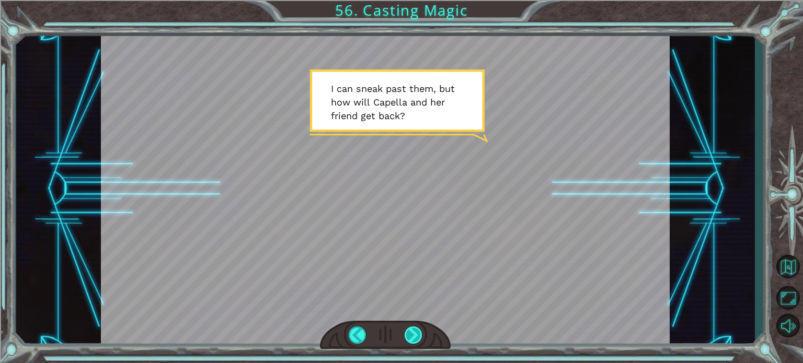
click at [409, 333] on div at bounding box center [413, 335] width 18 height 17
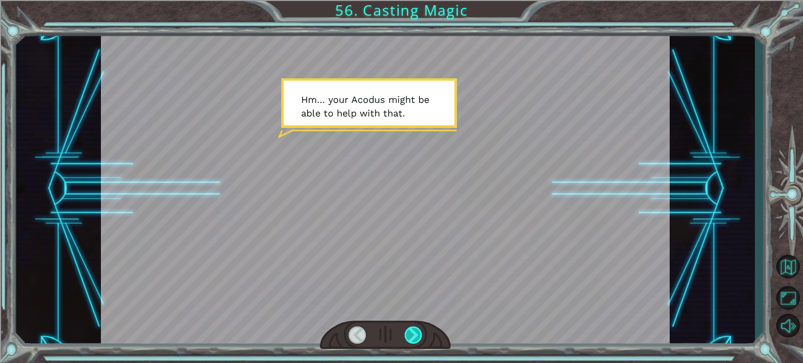
click at [409, 333] on div at bounding box center [413, 335] width 18 height 17
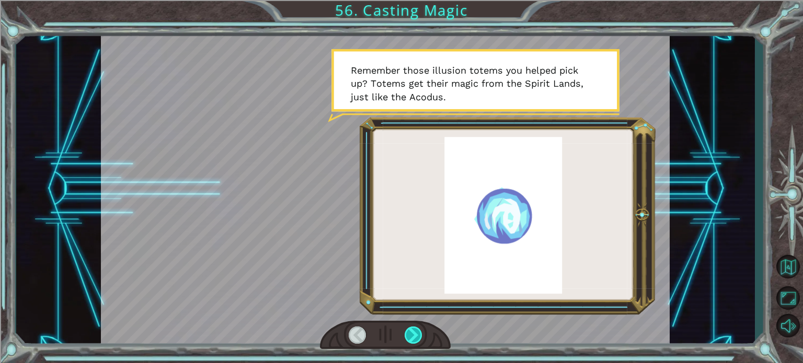
click at [406, 331] on div at bounding box center [413, 335] width 18 height 17
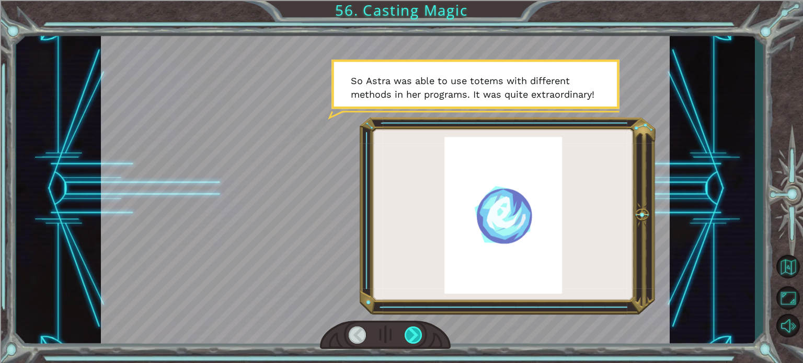
click at [414, 333] on div at bounding box center [413, 335] width 18 height 17
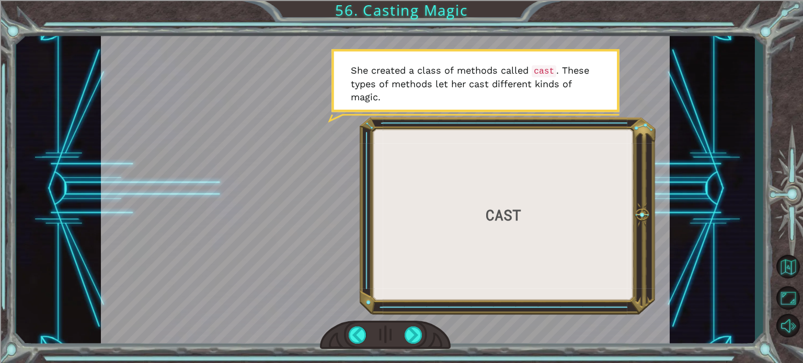
click at [424, 330] on div at bounding box center [385, 335] width 131 height 29
click at [398, 333] on div at bounding box center [385, 335] width 131 height 29
click at [357, 335] on div at bounding box center [358, 335] width 18 height 17
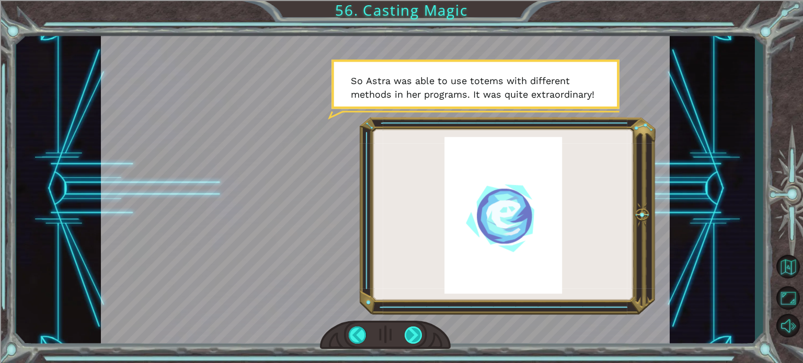
click at [414, 329] on div at bounding box center [413, 335] width 18 height 17
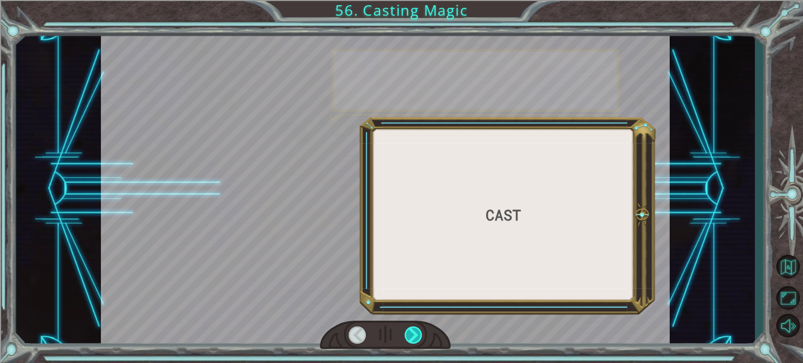
click at [414, 329] on div at bounding box center [413, 335] width 18 height 17
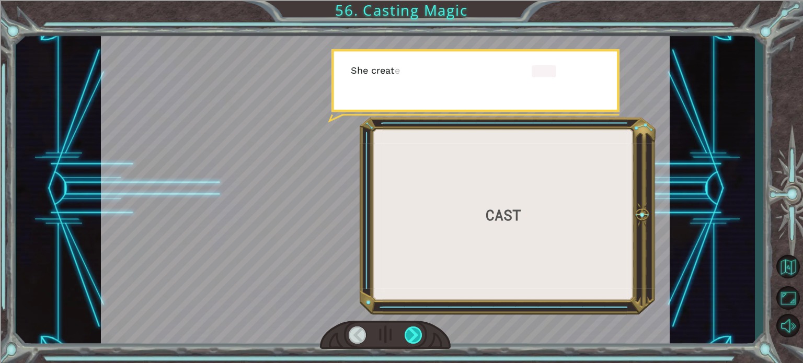
click at [414, 329] on div at bounding box center [413, 335] width 18 height 17
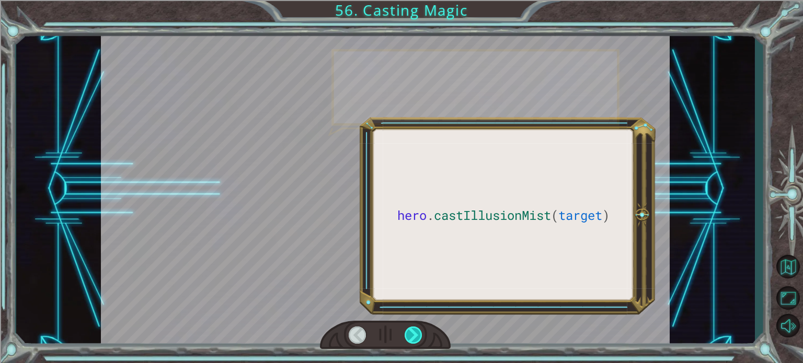
click at [414, 329] on div at bounding box center [413, 335] width 18 height 17
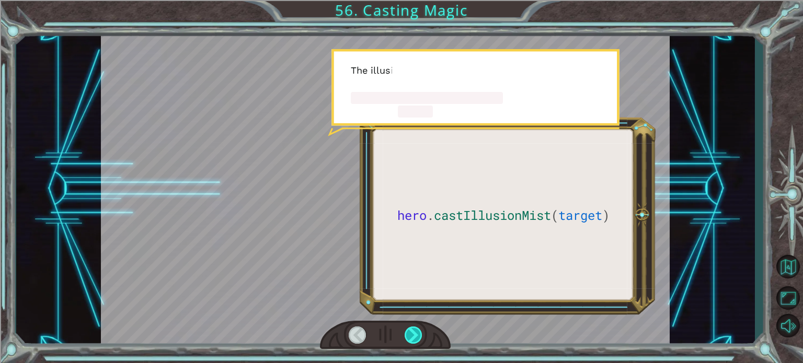
click at [414, 329] on div at bounding box center [413, 335] width 18 height 17
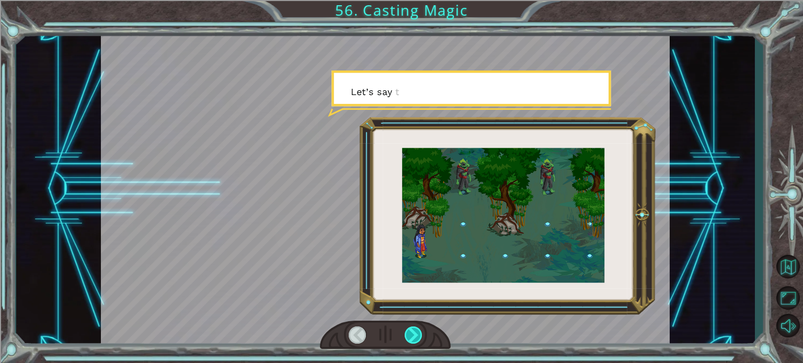
click at [414, 329] on div at bounding box center [413, 335] width 18 height 17
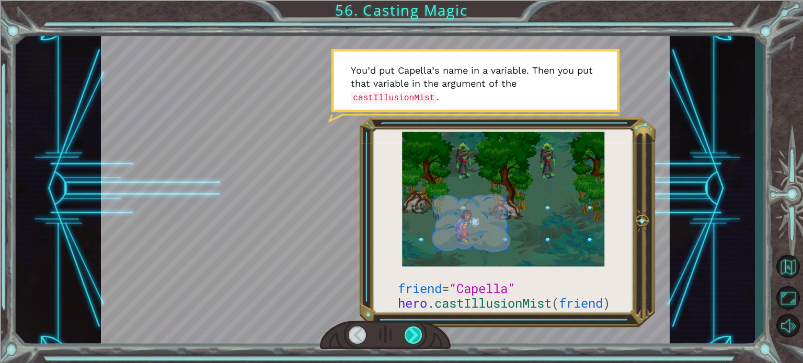
click at [414, 329] on div at bounding box center [413, 335] width 18 height 17
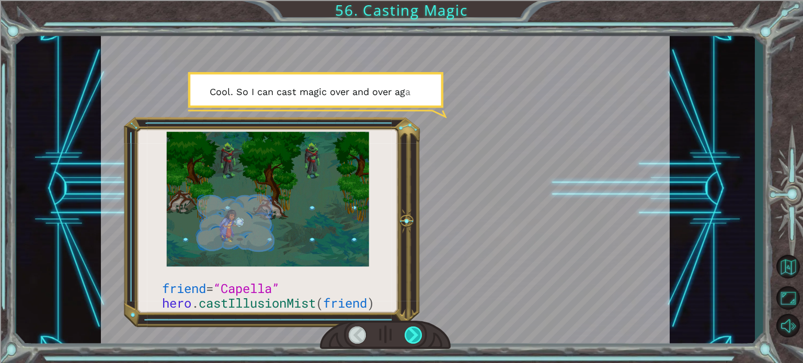
click at [414, 329] on div at bounding box center [413, 335] width 18 height 17
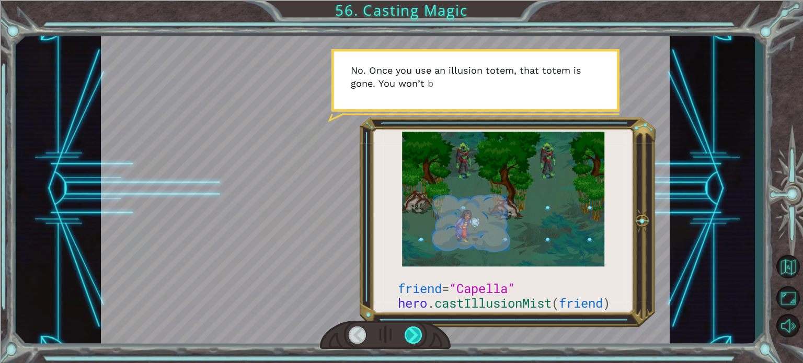
click at [414, 329] on div at bounding box center [413, 335] width 18 height 17
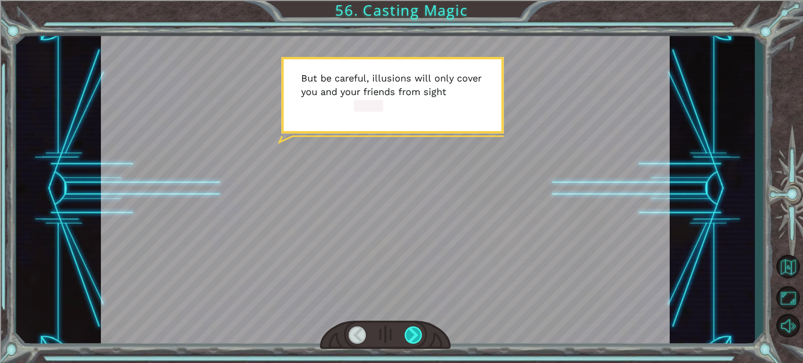
click at [414, 329] on div at bounding box center [413, 335] width 18 height 17
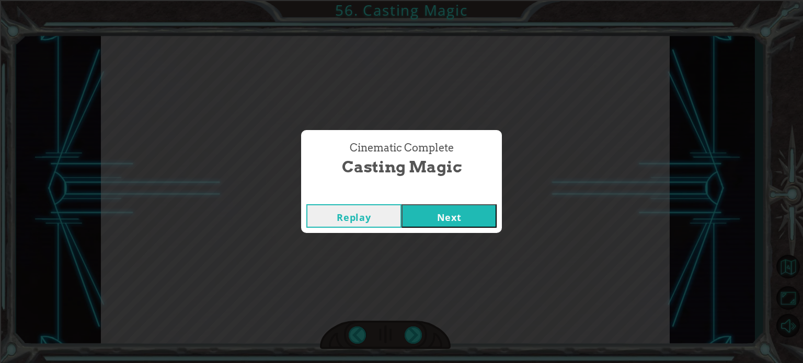
click at [473, 213] on button "Next" at bounding box center [448, 216] width 95 height 24
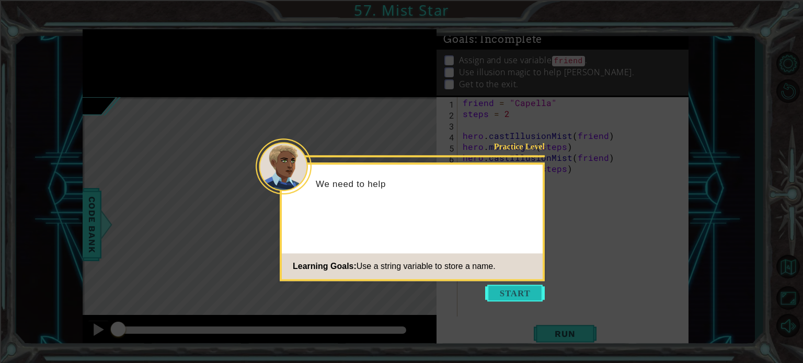
click at [494, 287] on button "Start" at bounding box center [515, 293] width 60 height 17
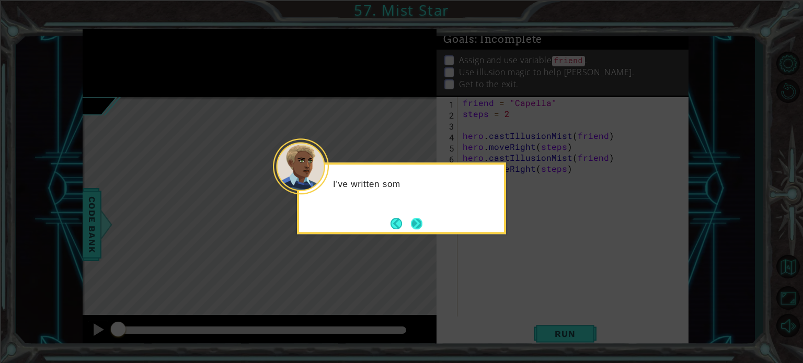
click at [412, 225] on button "Next" at bounding box center [416, 223] width 11 height 11
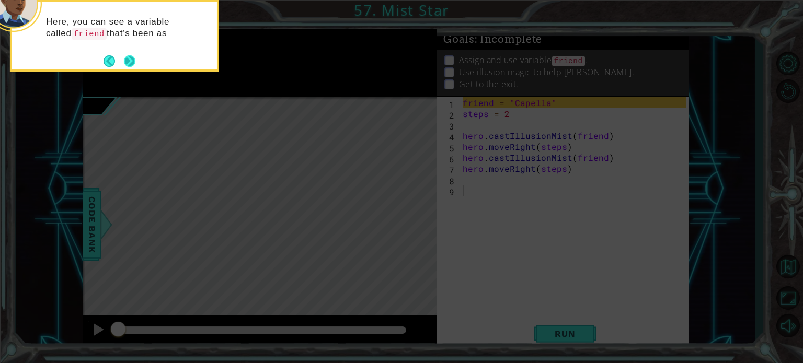
click at [130, 57] on button "Next" at bounding box center [129, 60] width 11 height 11
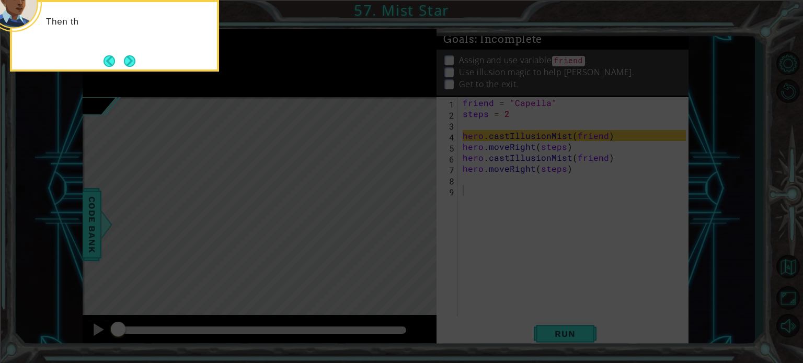
click at [130, 57] on button "Next" at bounding box center [129, 60] width 11 height 11
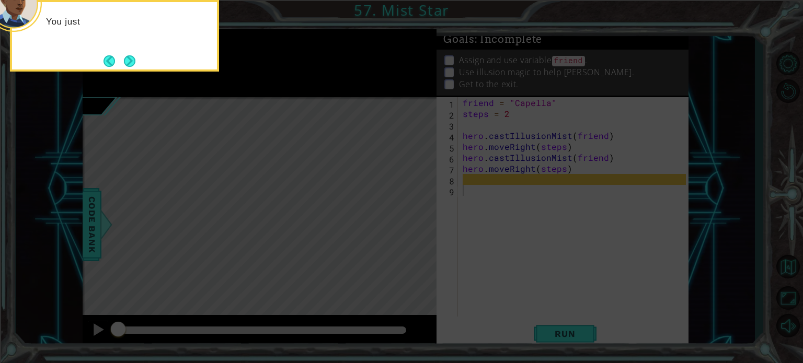
click at [130, 57] on button "Next" at bounding box center [129, 60] width 11 height 11
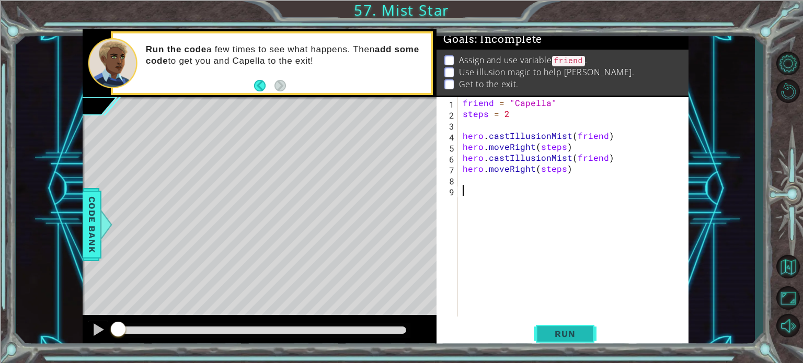
click at [554, 330] on span "Run" at bounding box center [564, 334] width 41 height 10
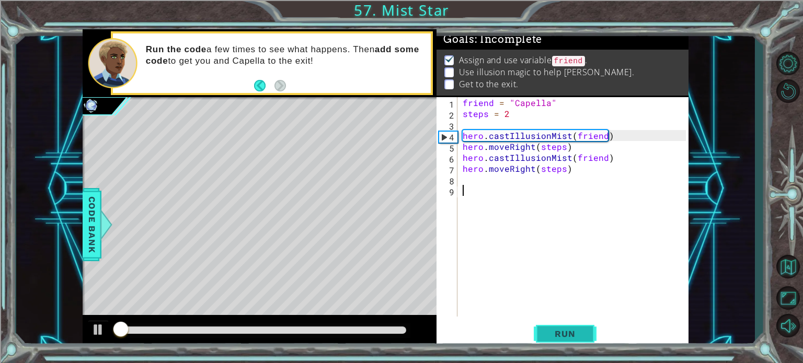
scroll to position [6, 0]
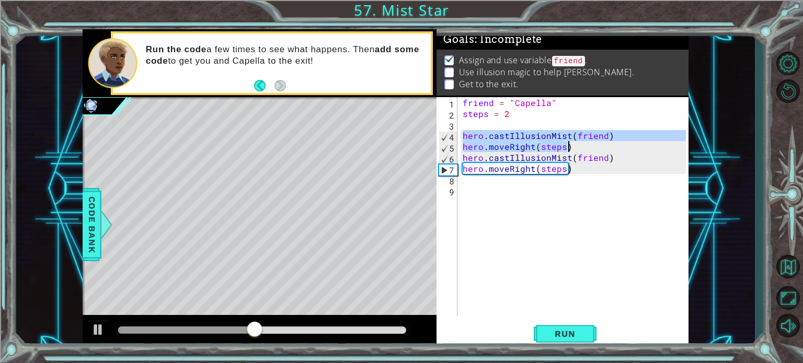
drag, startPoint x: 463, startPoint y: 133, endPoint x: 575, endPoint y: 152, distance: 113.8
click at [575, 152] on div "friend = "Capella" steps = 2 hero . castIllusionMist ( friend ) hero . moveRigh…" at bounding box center [575, 217] width 230 height 241
type textarea "hero.castIllusionMist(friend) hero.moveRight(steps)"
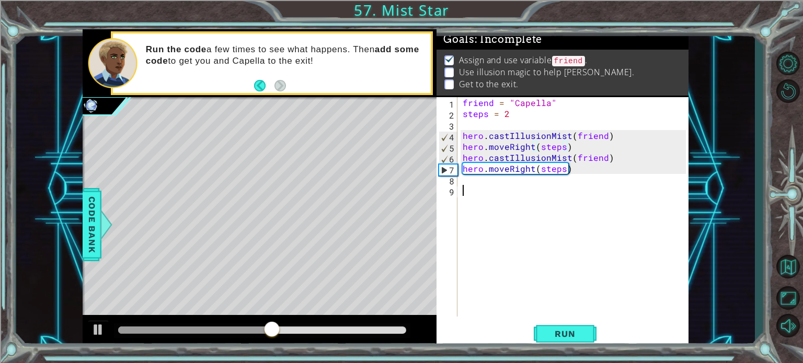
click at [469, 189] on div "friend = "Capella" steps = 2 hero . castIllusionMist ( friend ) hero . moveRigh…" at bounding box center [575, 217] width 230 height 241
click at [464, 181] on div "friend = "Capella" steps = 2 hero . castIllusionMist ( friend ) hero . moveRigh…" at bounding box center [575, 217] width 230 height 241
paste textarea "hero.moveRight(steps)"
type textarea "hero.moveRight(steps)"
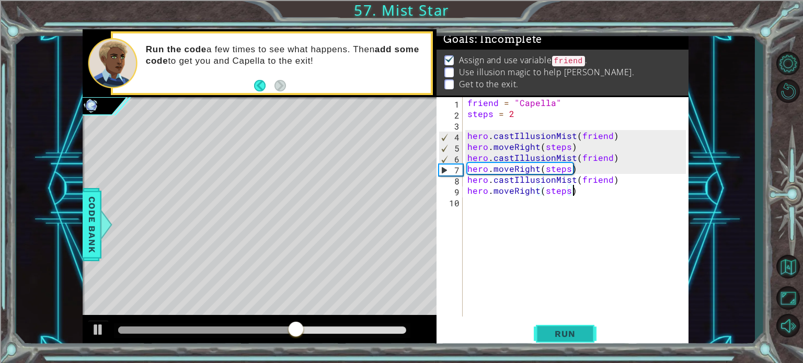
click at [556, 334] on span "Run" at bounding box center [564, 334] width 41 height 10
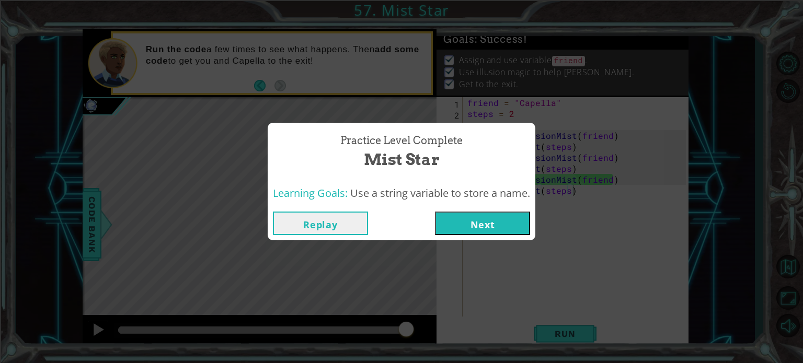
drag, startPoint x: 148, startPoint y: 324, endPoint x: 443, endPoint y: 238, distance: 307.6
click at [428, 254] on body "1 ההההההההההההההההההההההההההההההההההההההההההההההההההההההההההההההההההההההההההההה…" at bounding box center [401, 181] width 803 height 363
click at [471, 216] on button "Next" at bounding box center [482, 224] width 95 height 24
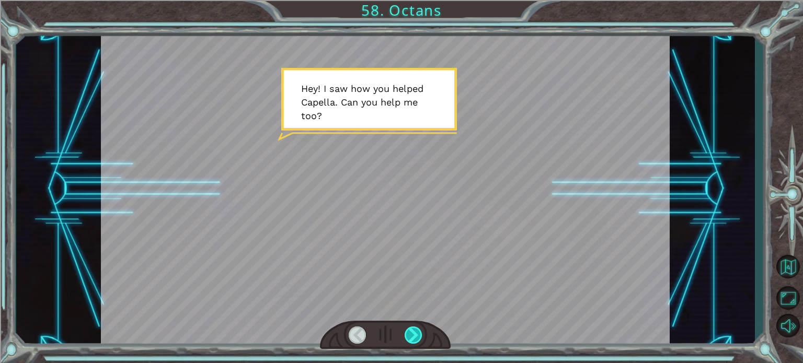
click at [409, 334] on div at bounding box center [413, 335] width 18 height 17
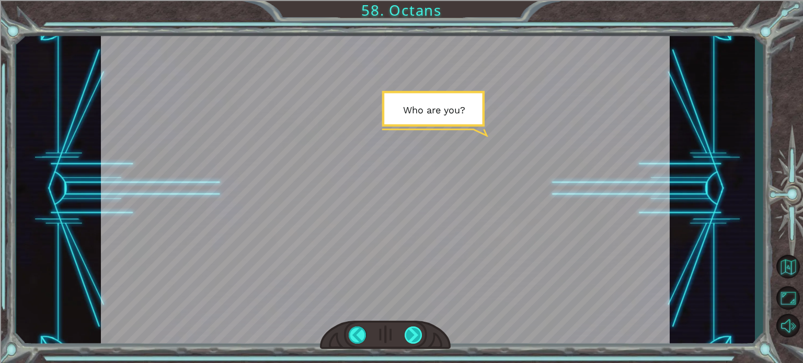
click at [414, 332] on div at bounding box center [413, 335] width 18 height 17
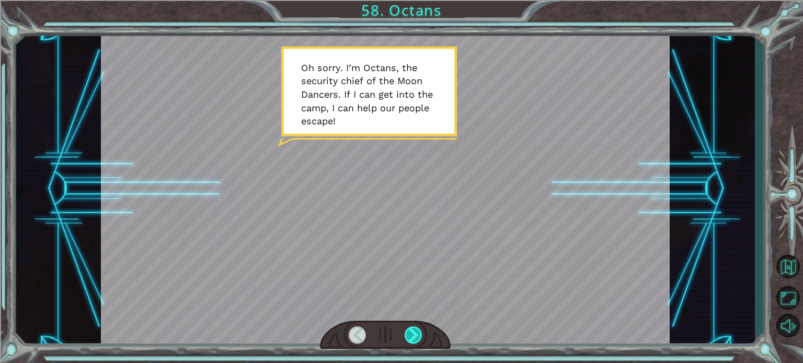
click at [414, 332] on div at bounding box center [413, 335] width 18 height 17
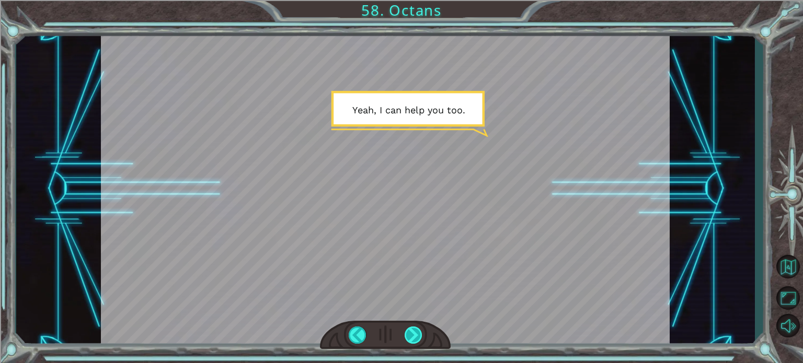
click at [414, 332] on div at bounding box center [413, 335] width 18 height 17
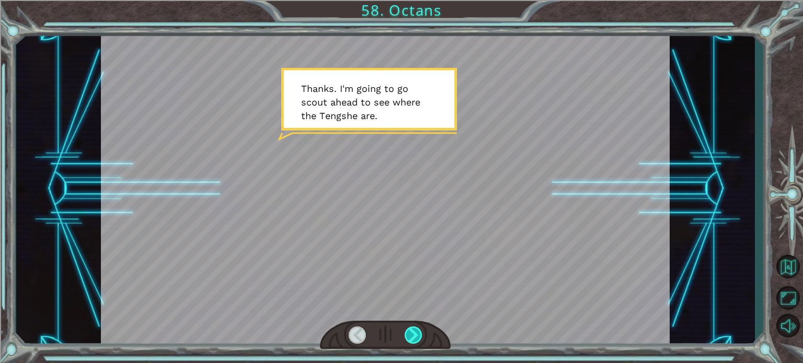
click at [414, 332] on div at bounding box center [413, 335] width 18 height 17
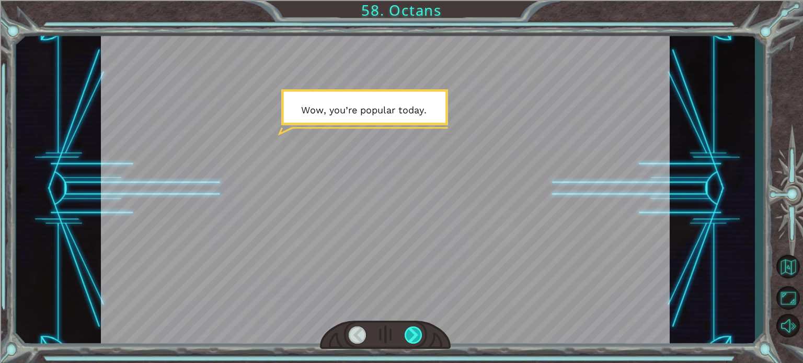
click at [414, 332] on div at bounding box center [413, 335] width 18 height 17
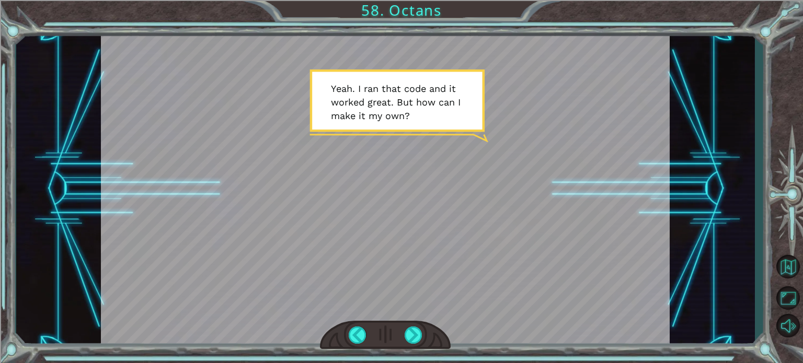
click at [403, 333] on div at bounding box center [385, 335] width 131 height 29
click at [409, 337] on div at bounding box center [385, 335] width 131 height 29
click at [414, 335] on div at bounding box center [413, 335] width 18 height 17
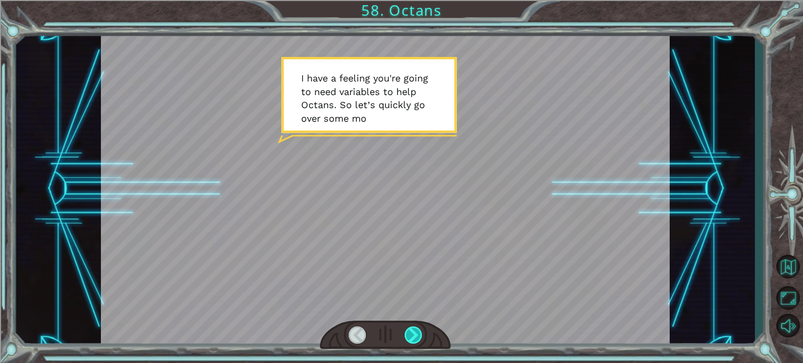
click at [414, 335] on div at bounding box center [413, 335] width 18 height 17
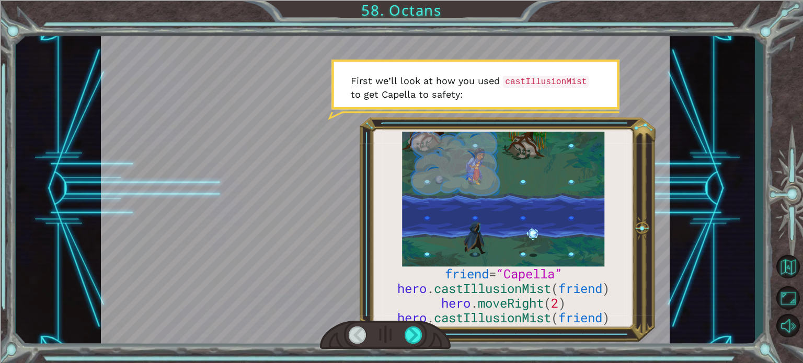
click at [353, 332] on div at bounding box center [358, 335] width 18 height 17
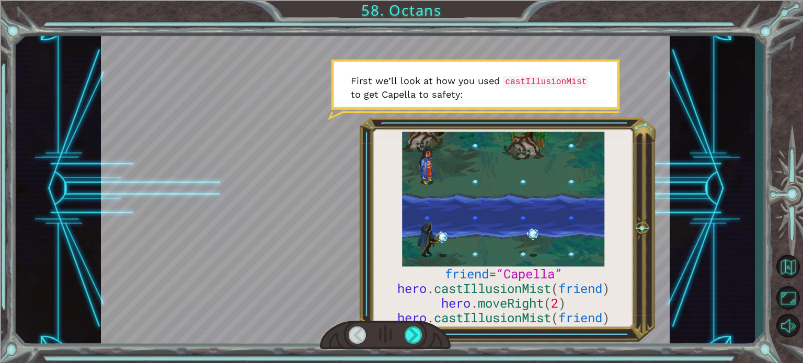
click at [355, 337] on div at bounding box center [358, 335] width 18 height 17
click at [357, 332] on div at bounding box center [358, 335] width 18 height 17
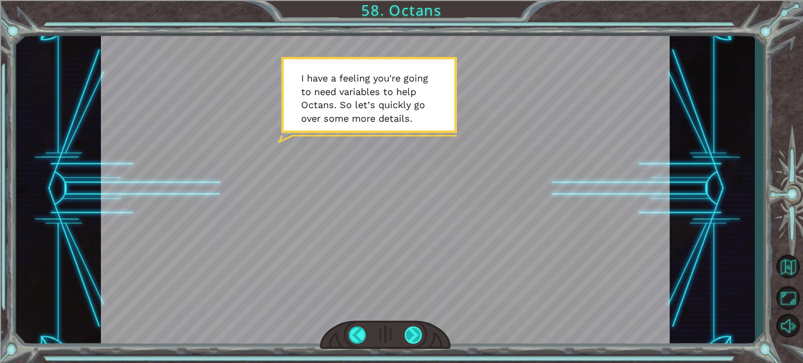
click at [419, 335] on div at bounding box center [413, 335] width 18 height 17
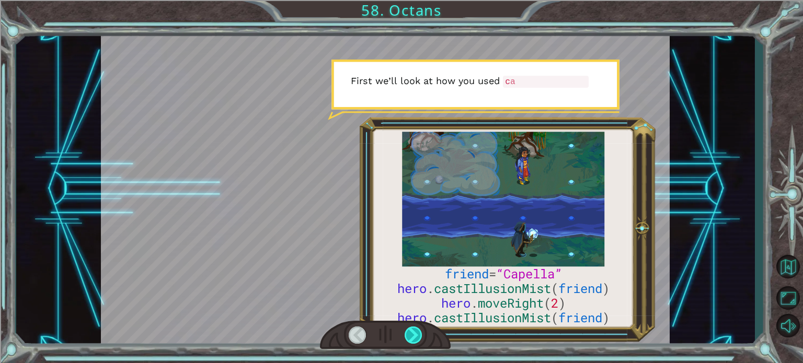
click at [419, 335] on div at bounding box center [413, 335] width 18 height 17
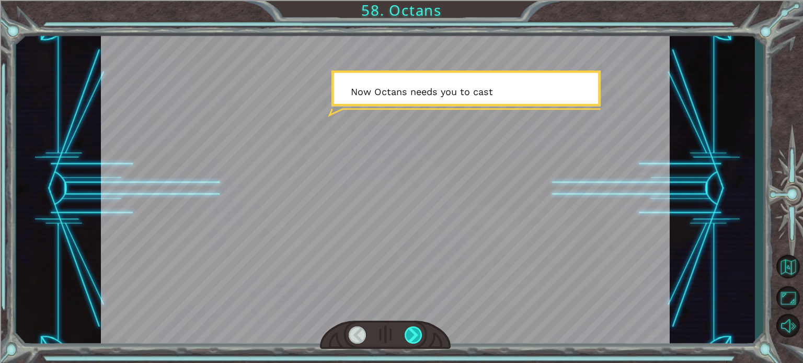
click at [419, 335] on div at bounding box center [413, 335] width 18 height 17
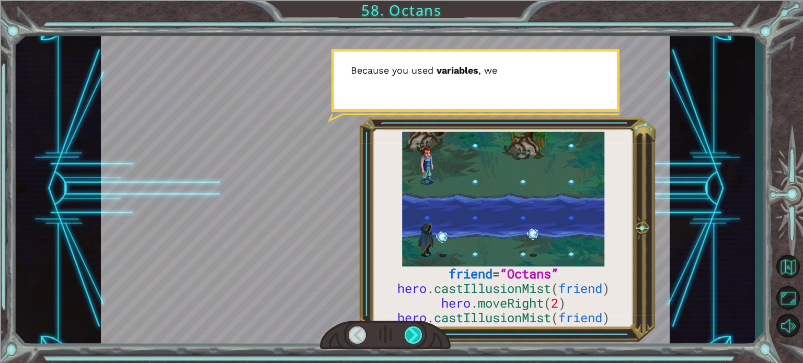
click at [419, 335] on div at bounding box center [413, 335] width 18 height 17
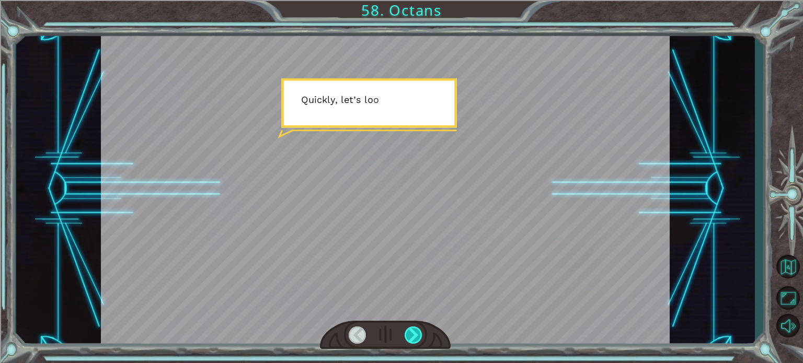
click at [419, 335] on div at bounding box center [413, 335] width 18 height 17
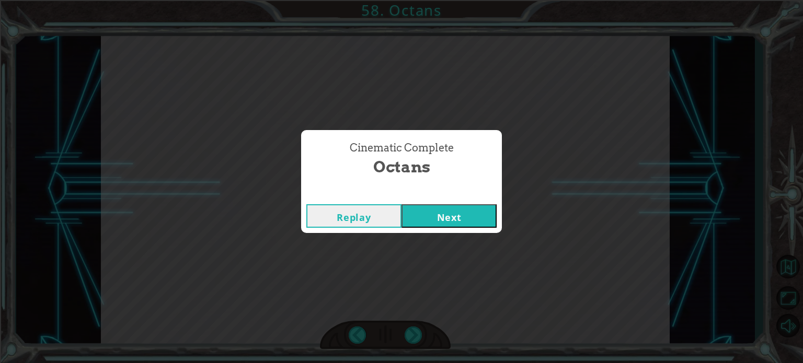
drag, startPoint x: 442, startPoint y: 204, endPoint x: 439, endPoint y: 215, distance: 10.8
click at [441, 208] on button "Next" at bounding box center [448, 216] width 95 height 24
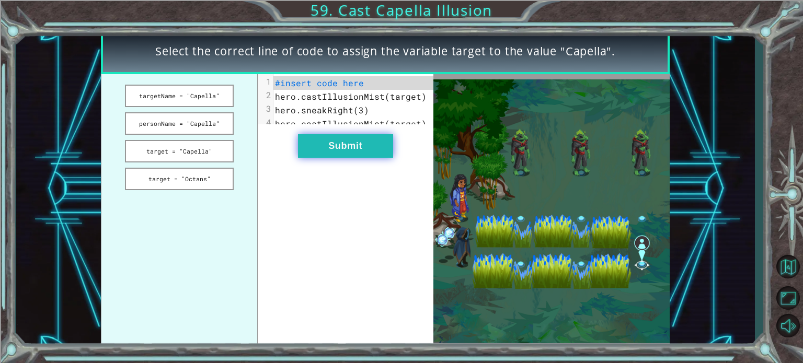
click at [346, 152] on button "Submit" at bounding box center [345, 146] width 95 height 24
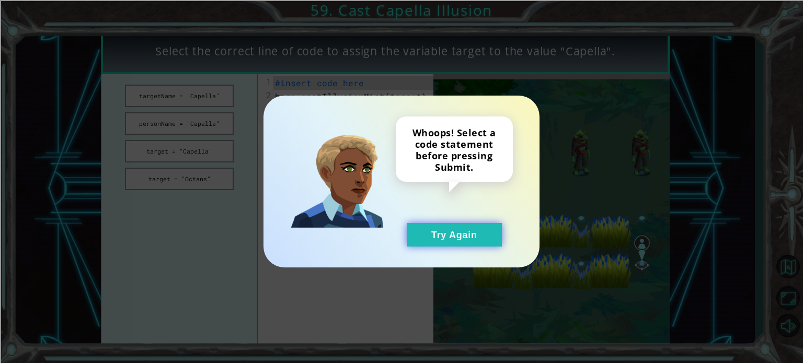
click at [422, 228] on button "Try Again" at bounding box center [454, 235] width 95 height 24
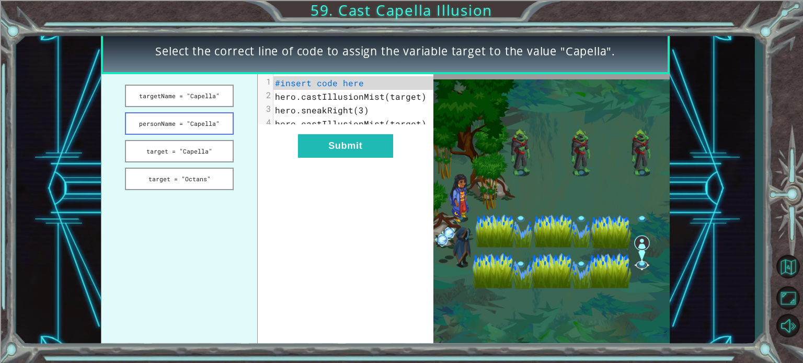
click at [196, 123] on button "personName = "Capella"" at bounding box center [179, 123] width 109 height 22
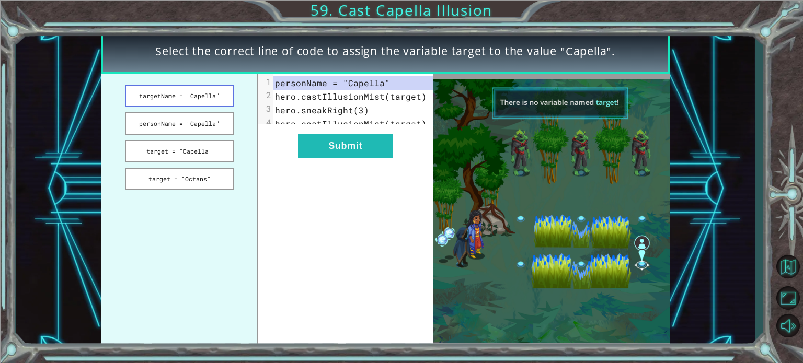
click at [200, 92] on button "targetName = "Capella"" at bounding box center [179, 96] width 109 height 22
click at [189, 146] on button "target = "Capella"" at bounding box center [179, 151] width 109 height 22
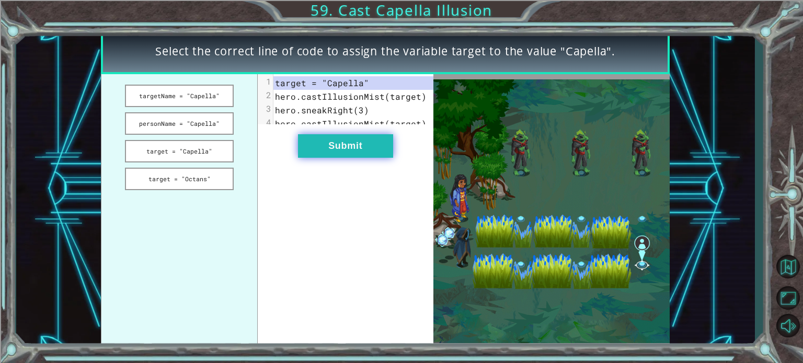
click at [333, 154] on button "Submit" at bounding box center [345, 146] width 95 height 24
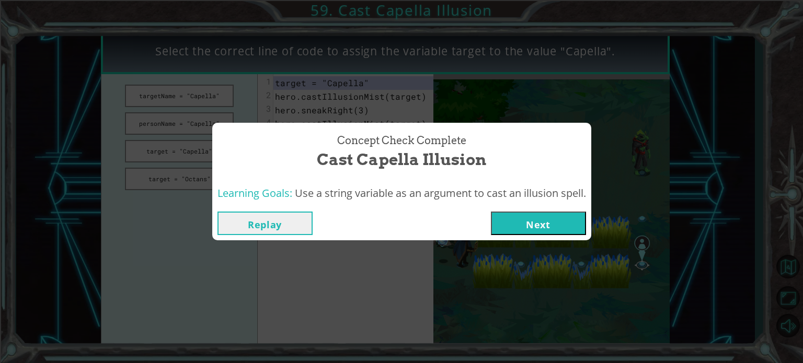
click at [512, 221] on button "Next" at bounding box center [538, 224] width 95 height 24
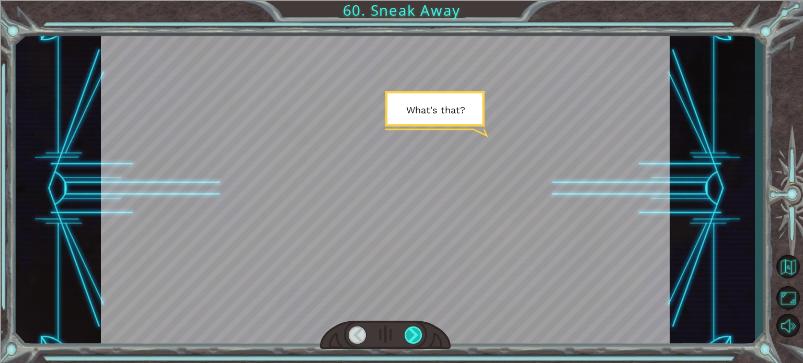
click at [412, 335] on div at bounding box center [413, 335] width 18 height 17
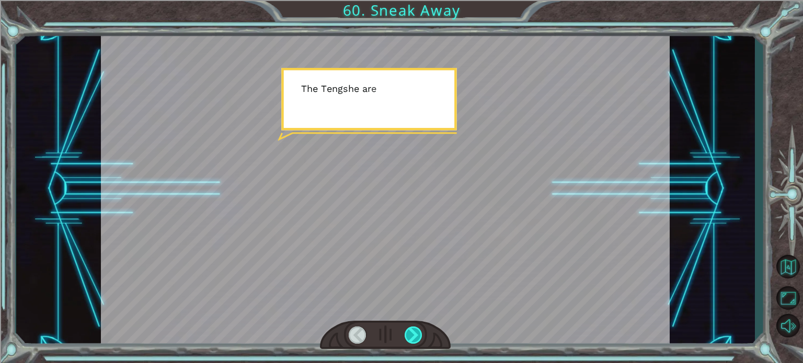
click at [412, 335] on div at bounding box center [413, 335] width 18 height 17
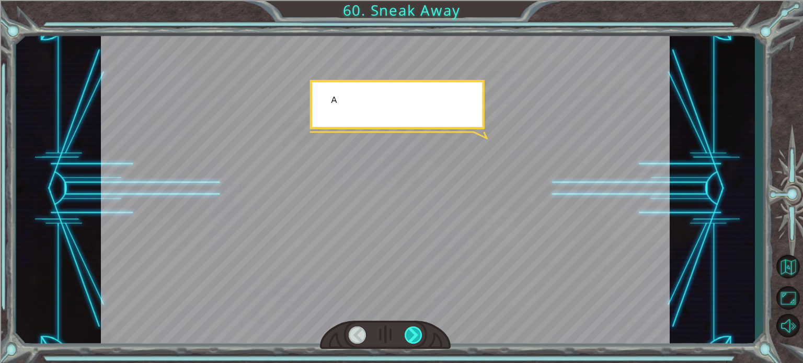
click at [412, 335] on div at bounding box center [413, 335] width 18 height 17
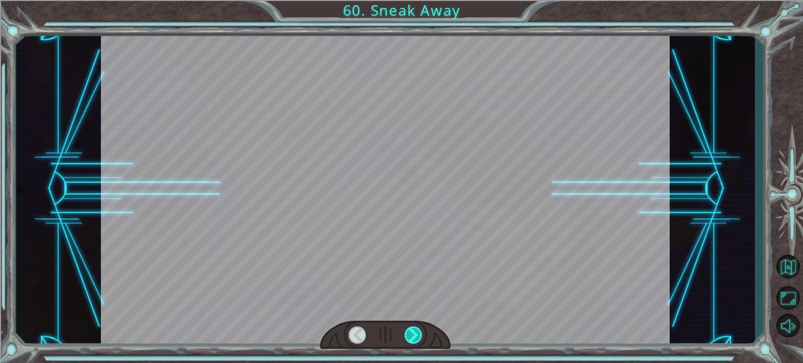
click at [412, 335] on div at bounding box center [413, 335] width 18 height 17
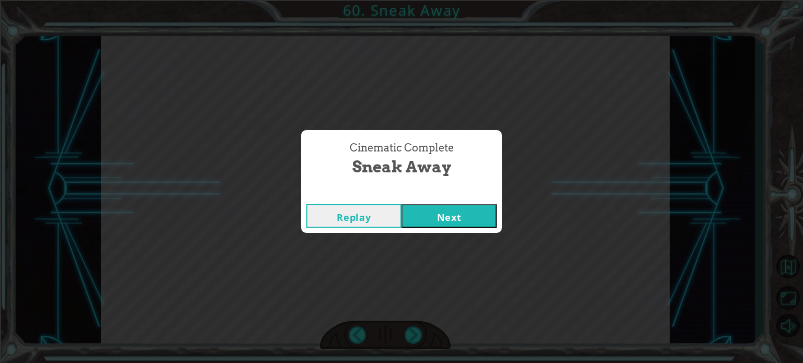
click at [432, 220] on button "Next" at bounding box center [448, 216] width 95 height 24
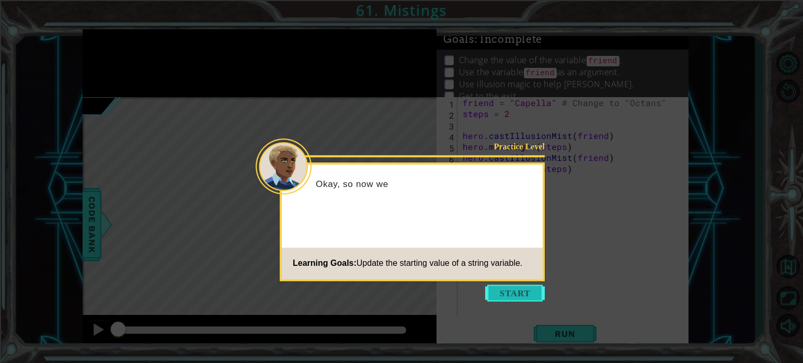
click at [523, 290] on button "Start" at bounding box center [515, 293] width 60 height 17
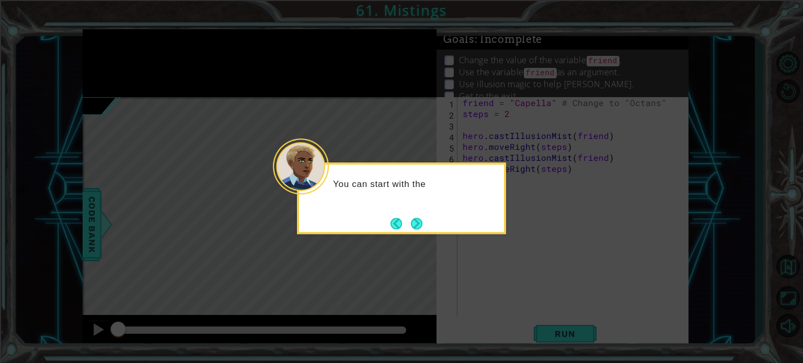
click at [419, 223] on button "Next" at bounding box center [416, 223] width 11 height 11
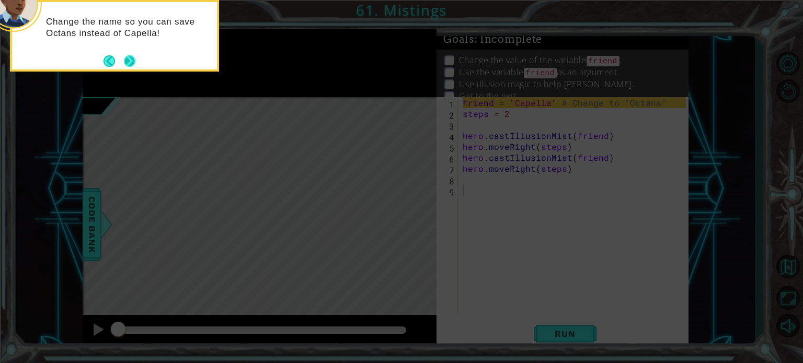
click at [133, 59] on button "Next" at bounding box center [129, 60] width 11 height 11
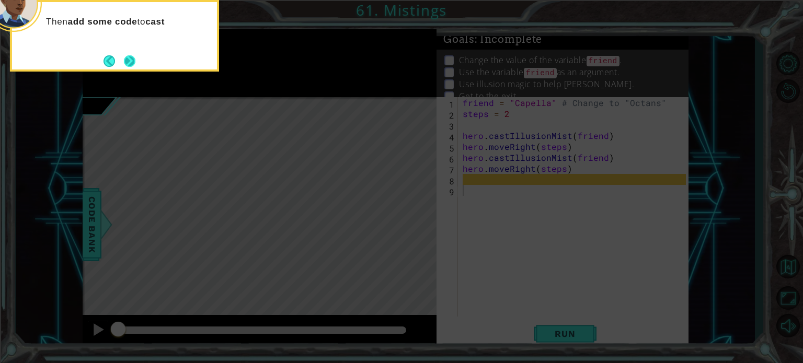
click at [135, 62] on button "Next" at bounding box center [129, 60] width 11 height 11
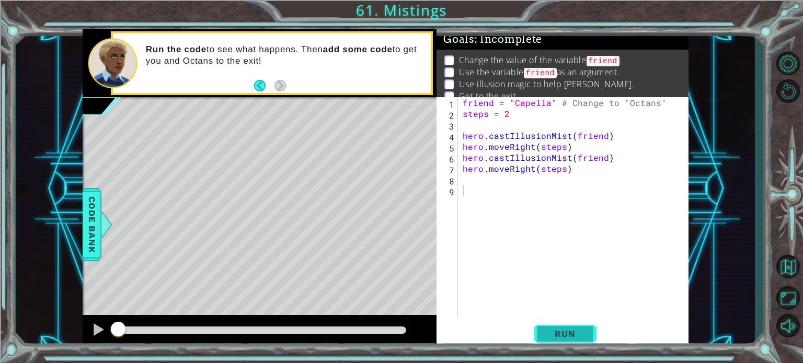
click at [557, 340] on button "Run" at bounding box center [565, 333] width 63 height 25
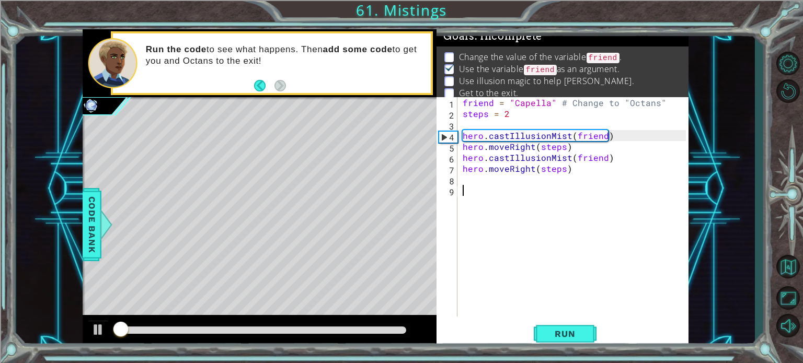
scroll to position [12, 0]
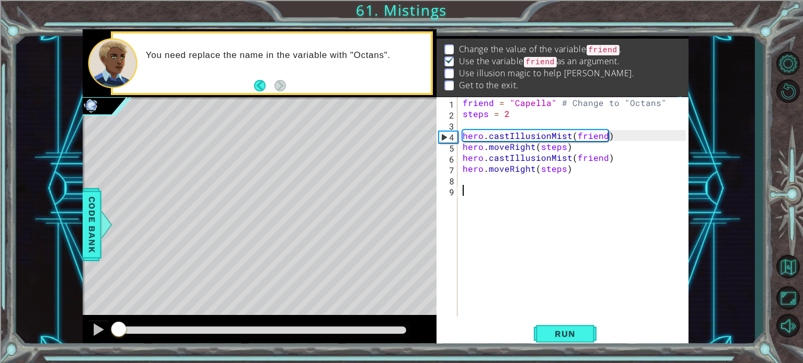
drag, startPoint x: 128, startPoint y: 324, endPoint x: 112, endPoint y: 356, distance: 36.0
click at [113, 356] on div "1 ההההההההההההההההההההההההההההההההההההההההההההההההההההההההההההההההההההההההההההה…" at bounding box center [401, 181] width 803 height 363
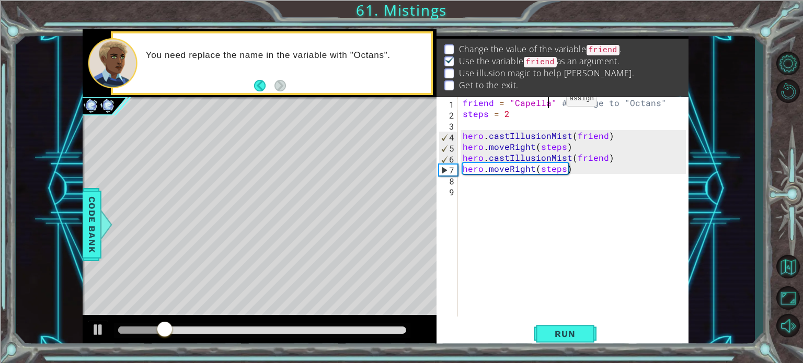
click at [548, 101] on div "friend = "Capella" # Change to "Octans" steps = 2 hero . castIllusionMist ( fri…" at bounding box center [575, 217] width 230 height 241
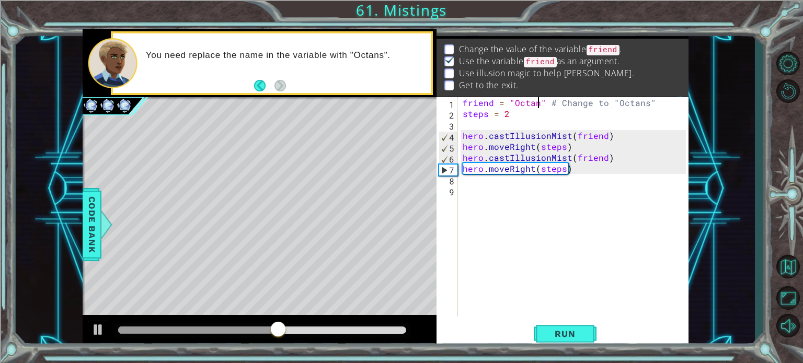
scroll to position [0, 5]
click at [581, 328] on button "Run" at bounding box center [565, 333] width 63 height 25
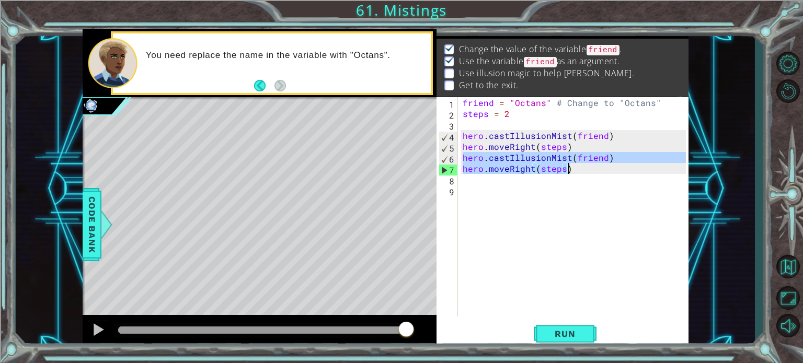
drag, startPoint x: 463, startPoint y: 158, endPoint x: 574, endPoint y: 171, distance: 111.5
click at [574, 171] on div "friend = "Octans" # Change to "Octans" steps = 2 hero . castIllusionMist ( frie…" at bounding box center [575, 217] width 230 height 241
type textarea "hero.castIllusionMist(friend) hero.moveRight(steps)"
click at [466, 177] on div "friend = "Octans" # Change to "Octans" steps = 2 hero . castIllusionMist ( frie…" at bounding box center [575, 217] width 230 height 241
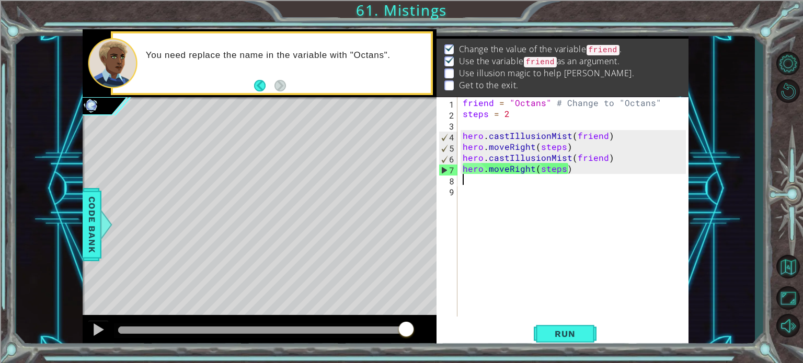
scroll to position [0, 0]
paste textarea "hero.moveRight(steps)"
type textarea "hero.moveRight(steps)"
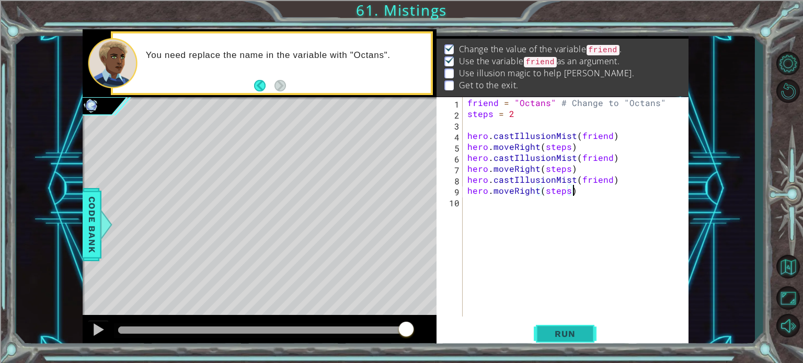
click at [548, 345] on button "Run" at bounding box center [565, 333] width 63 height 25
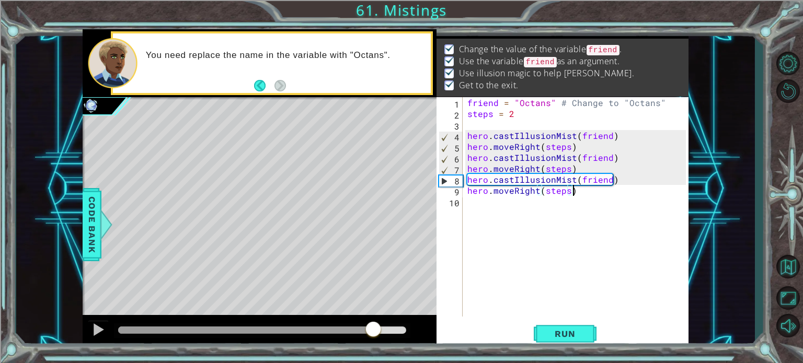
click at [445, 323] on body "1 ההההההההההההההההההההההההההההההההההההההההההההההההההההההההההההההההההההההההההההה…" at bounding box center [401, 181] width 803 height 363
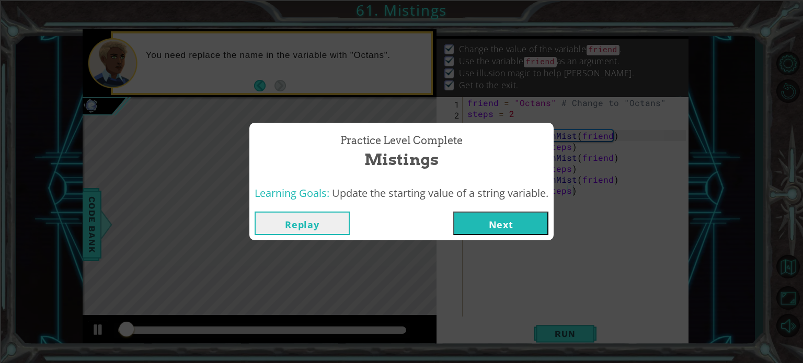
click at [504, 203] on div "Learning Goals: Update the starting value of a string variable." at bounding box center [401, 194] width 304 height 26
click at [498, 214] on button "Next" at bounding box center [500, 224] width 95 height 24
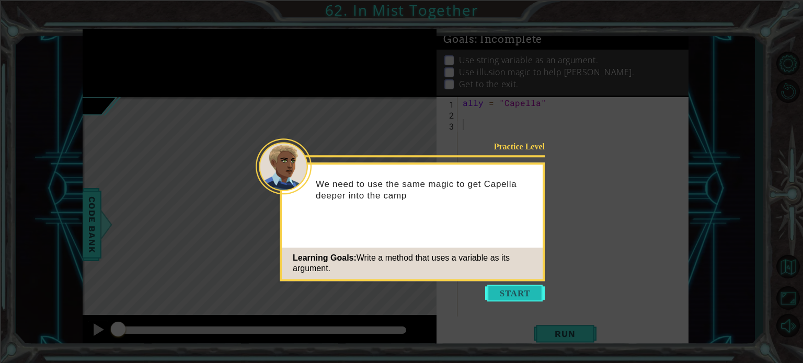
click at [508, 291] on button "Start" at bounding box center [515, 293] width 60 height 17
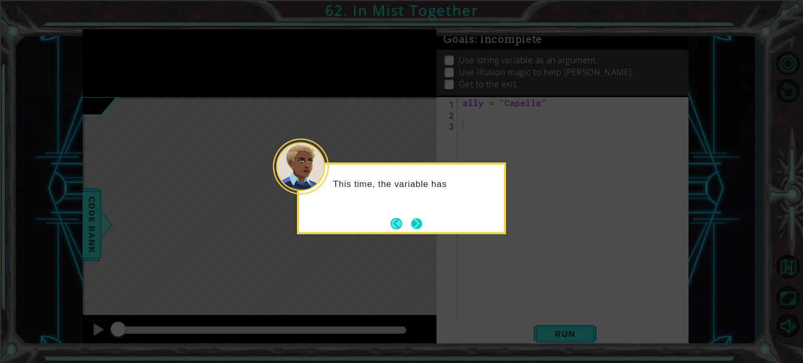
click at [412, 218] on button "Next" at bounding box center [416, 223] width 11 height 11
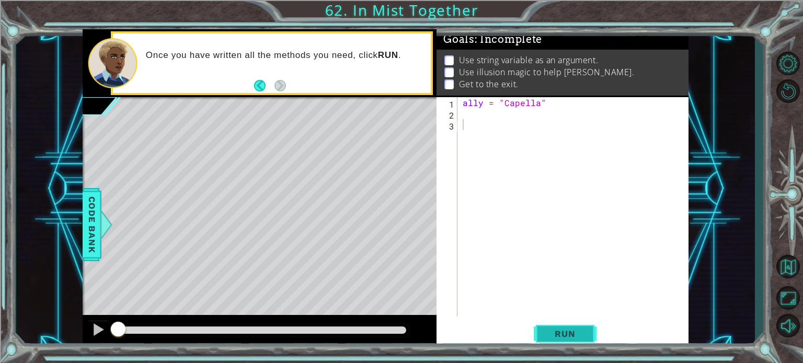
click at [573, 330] on span "Run" at bounding box center [564, 334] width 41 height 10
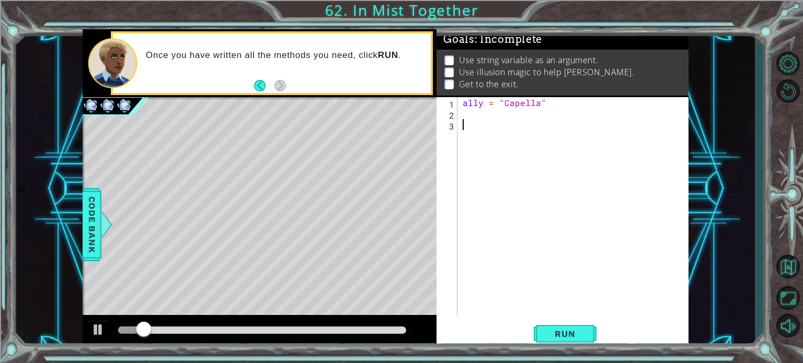
click at [490, 123] on div "ally = "Capella"" at bounding box center [575, 217] width 230 height 241
click at [100, 211] on div at bounding box center [105, 224] width 13 height 31
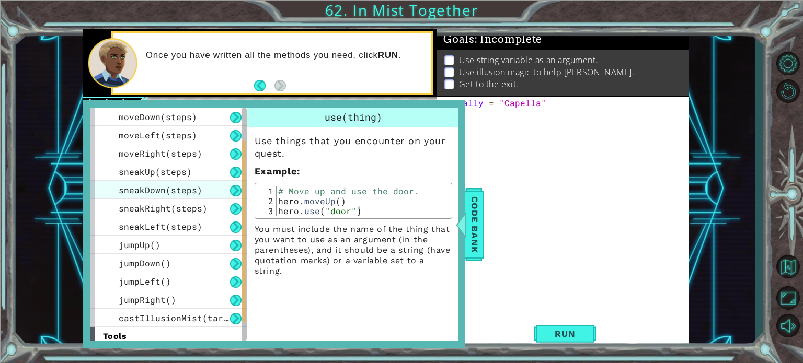
scroll to position [95, 0]
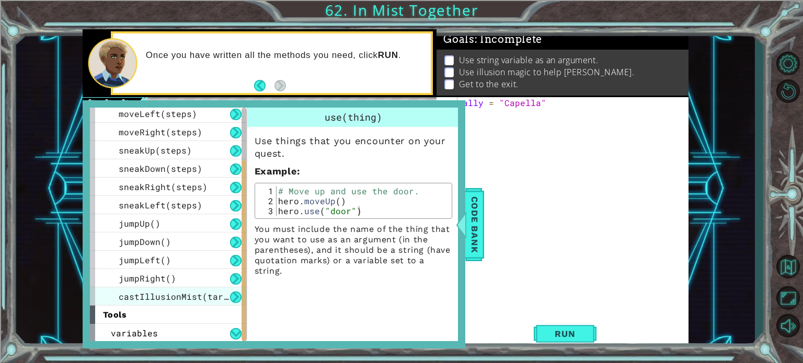
click at [188, 297] on span "castIllusionMist(target)" at bounding box center [181, 296] width 125 height 11
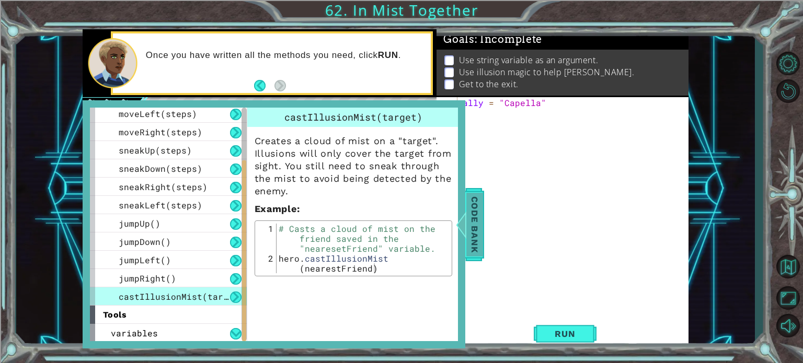
click at [480, 213] on span "Code Bank" at bounding box center [474, 224] width 17 height 64
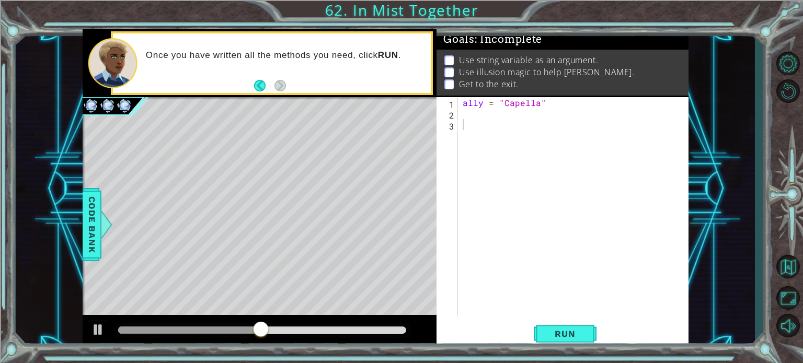
click at [484, 142] on div "ally = "Capella"" at bounding box center [575, 217] width 230 height 241
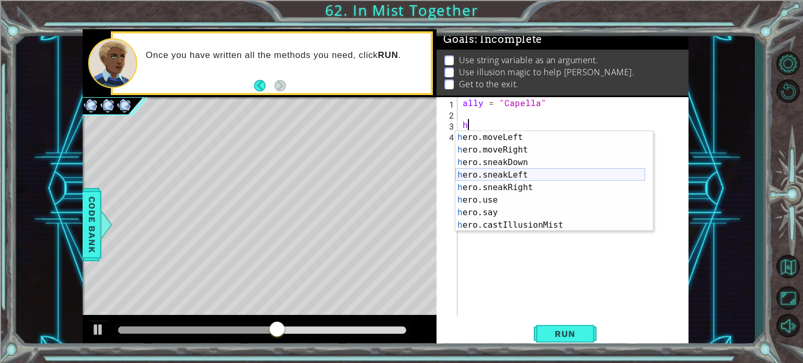
scroll to position [88, 0]
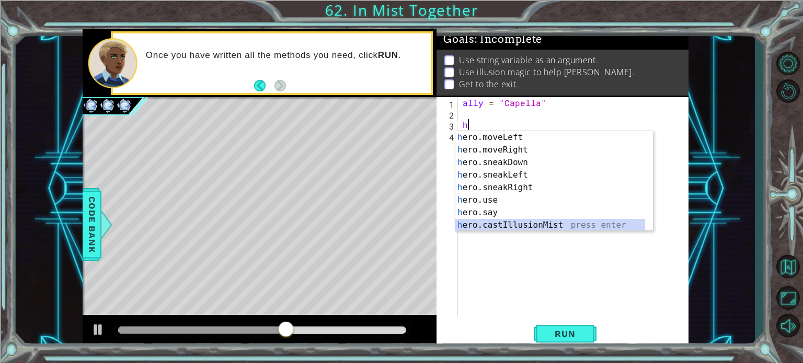
click at [541, 224] on div "h ero.moveLeft press enter h ero.moveRight press enter h ero.sneakDown press en…" at bounding box center [550, 193] width 190 height 125
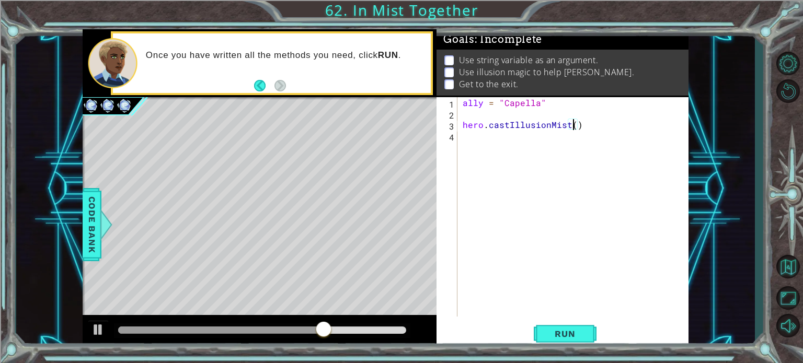
type textarea "hero.castIllusionMist(C)"
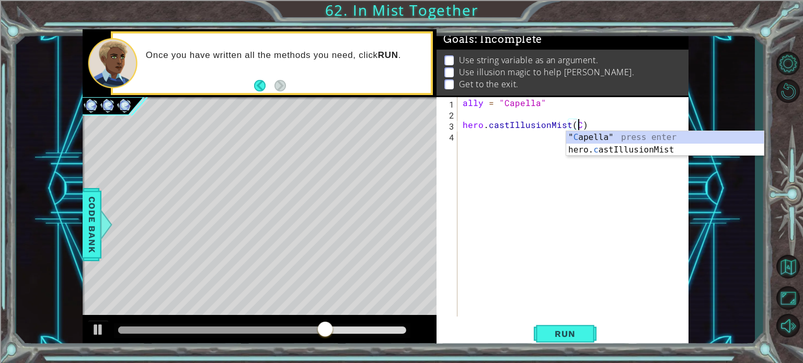
scroll to position [0, 6]
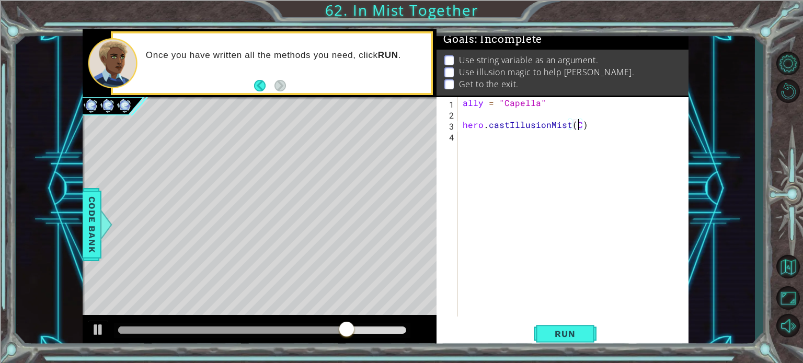
click at [579, 131] on div "ally = "Capella" hero . castIllusionMist ( C )" at bounding box center [575, 217] width 230 height 241
click at [576, 127] on div "ally = "Capella" hero . castIllusionMist ( C )" at bounding box center [575, 217] width 230 height 241
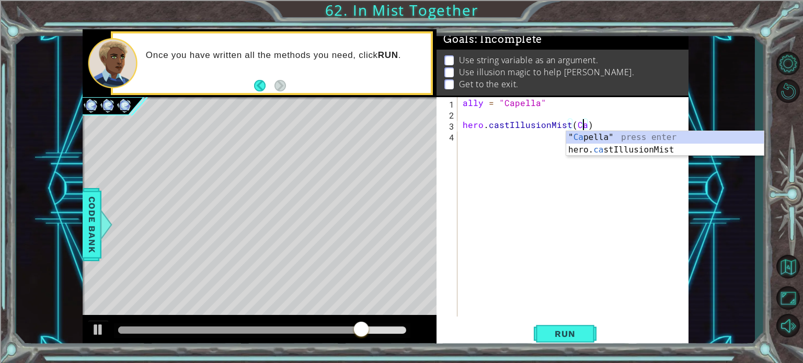
scroll to position [0, 7]
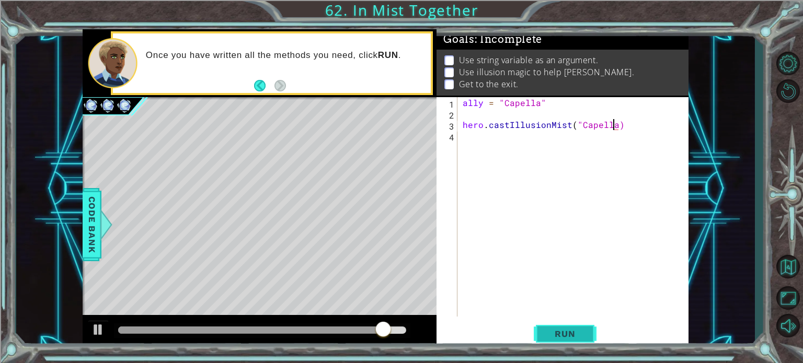
click at [562, 323] on button "Run" at bounding box center [565, 333] width 63 height 25
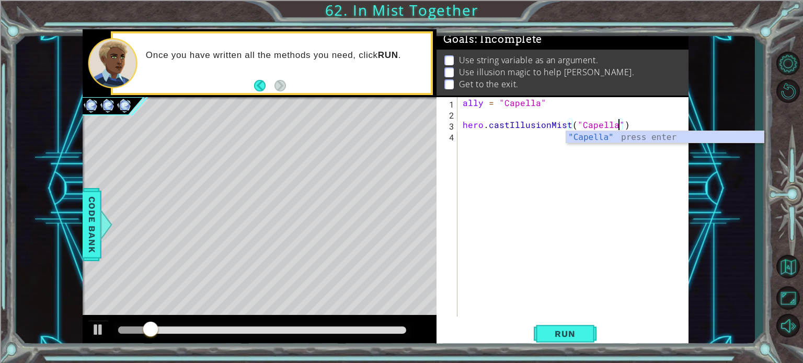
scroll to position [0, 9]
type textarea "hero.castIllusionMist("Capella")"
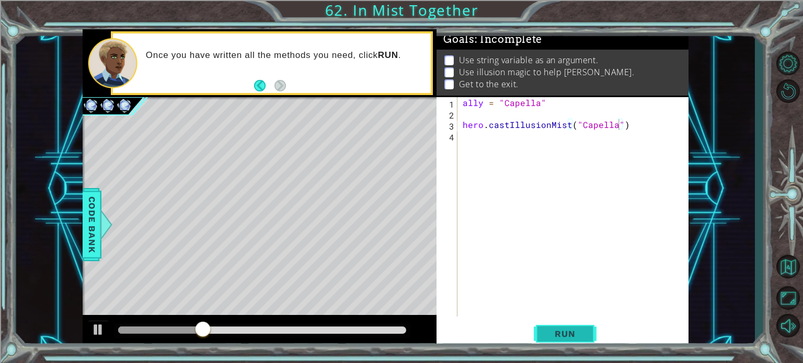
click at [559, 337] on span "Run" at bounding box center [564, 334] width 41 height 10
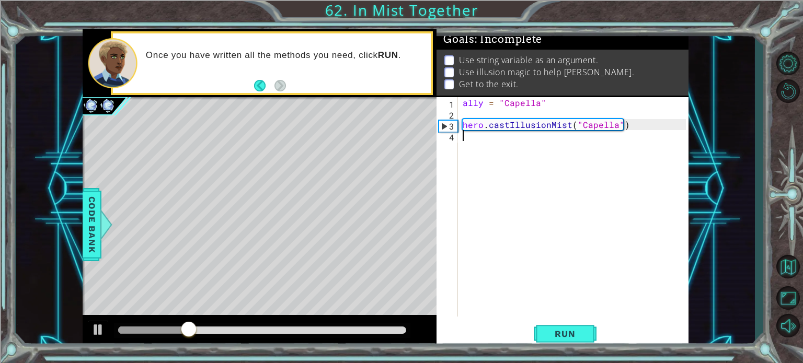
click at [470, 143] on div "ally = "Capella" hero . castIllusionMist ( "Capella" )" at bounding box center [575, 217] width 230 height 241
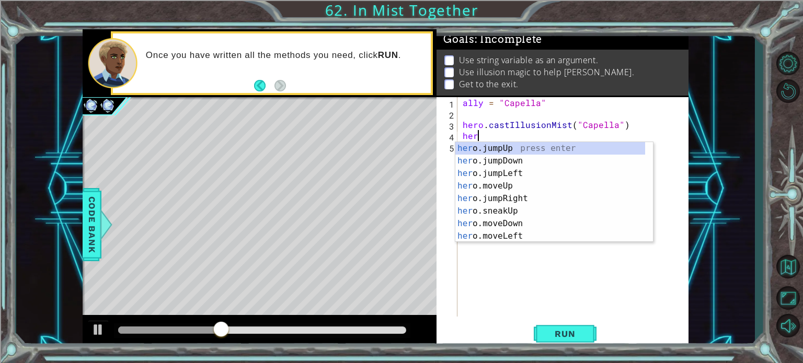
scroll to position [0, 0]
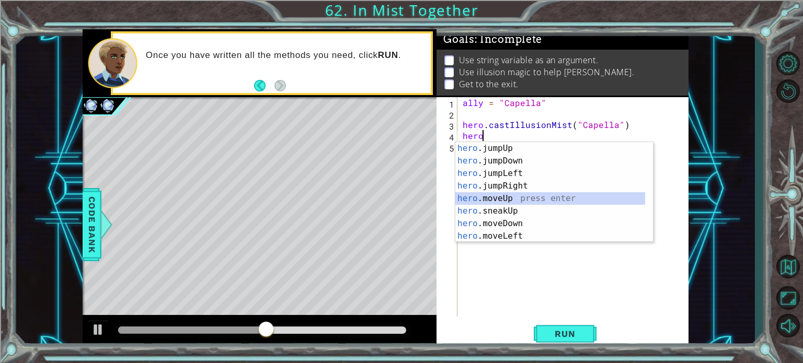
click at [507, 199] on div "hero .jumpUp press enter hero .jumpDown press enter hero .jumpLeft press enter …" at bounding box center [550, 204] width 190 height 125
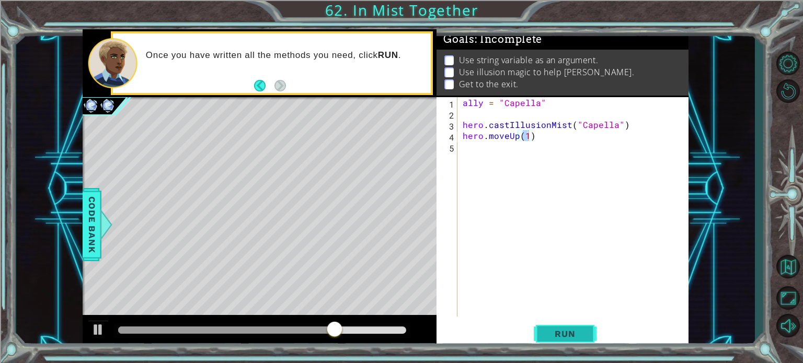
click at [572, 329] on span "Run" at bounding box center [564, 334] width 41 height 10
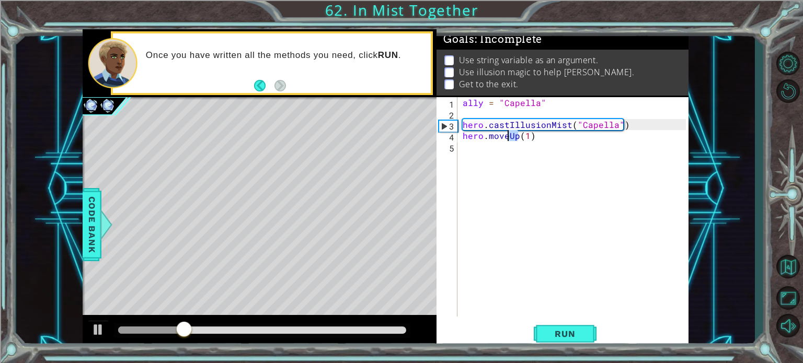
drag, startPoint x: 516, startPoint y: 137, endPoint x: 506, endPoint y: 133, distance: 10.3
click at [506, 133] on div "ally = "Capella" hero . castIllusionMist ( "Capella" ) hero . moveUp ( 1 )" at bounding box center [575, 217] width 230 height 241
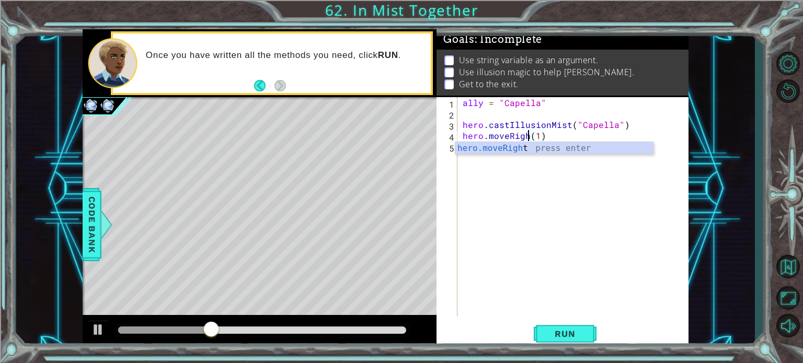
scroll to position [0, 4]
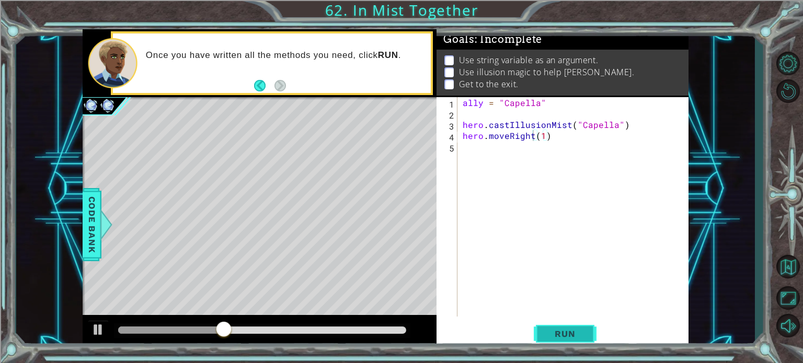
click at [556, 332] on span "Run" at bounding box center [564, 334] width 41 height 10
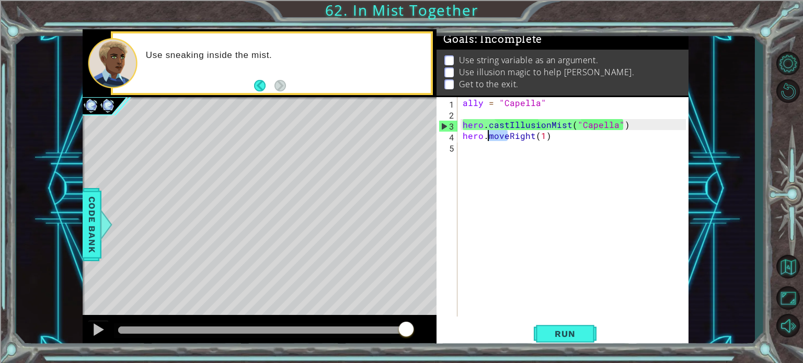
drag, startPoint x: 508, startPoint y: 136, endPoint x: 487, endPoint y: 137, distance: 20.9
click at [487, 137] on div "ally = "Capella" hero . castIllusionMist ( "Capella" ) hero . moveRight ( 1 )" at bounding box center [575, 217] width 230 height 241
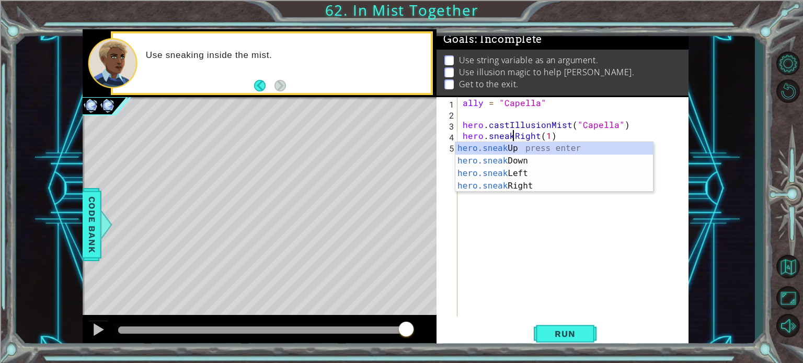
scroll to position [0, 3]
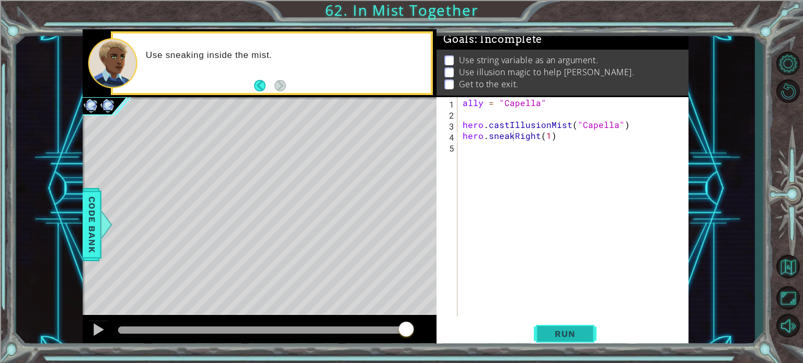
click at [560, 332] on span "Run" at bounding box center [564, 334] width 41 height 10
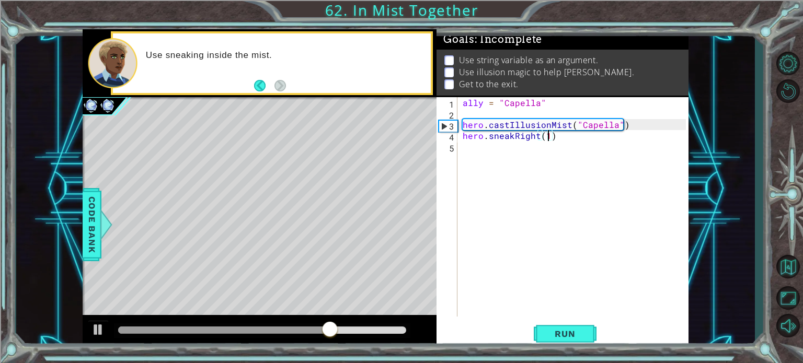
click at [550, 140] on div "ally = "Capella" hero . castIllusionMist ( "Capella" ) hero . sneakRight ( 1 )" at bounding box center [575, 217] width 230 height 241
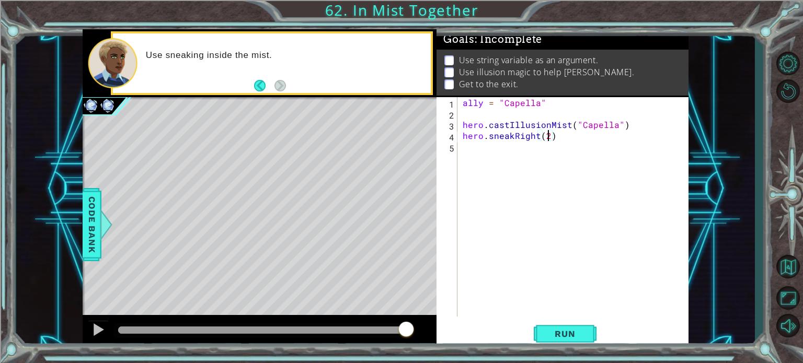
scroll to position [0, 5]
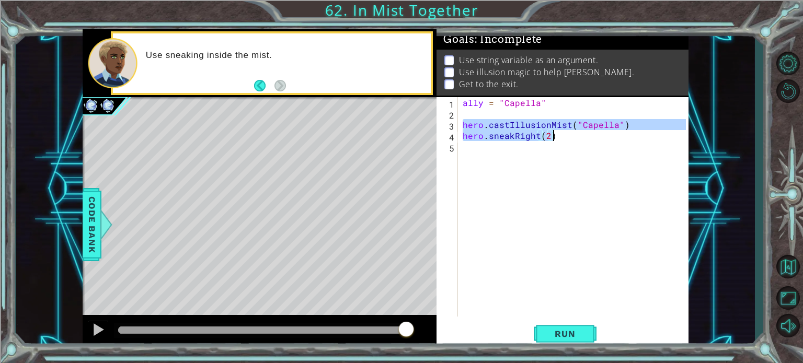
drag, startPoint x: 462, startPoint y: 125, endPoint x: 569, endPoint y: 136, distance: 107.7
click at [569, 136] on div "ally = "Capella" hero . castIllusionMist ( "Capella" ) hero . sneakRight ( 2 )" at bounding box center [575, 217] width 230 height 241
type textarea "hero.castIllusionMist("Capella") hero.sneakRight(2)"
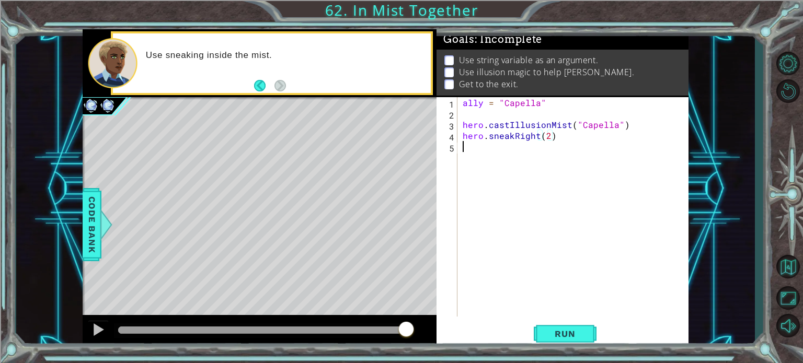
click at [469, 149] on div "ally = "Capella" hero . castIllusionMist ( "Capella" ) hero . sneakRight ( 2 )" at bounding box center [575, 217] width 230 height 241
paste textarea "hero.sneakRight(2)"
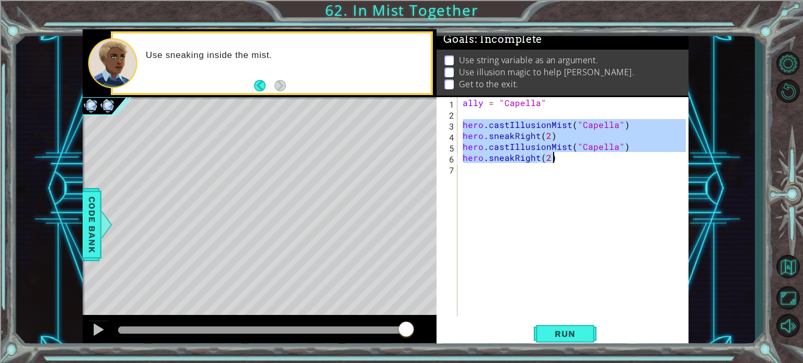
drag, startPoint x: 465, startPoint y: 123, endPoint x: 552, endPoint y: 158, distance: 94.2
click at [552, 158] on div "ally = "Capella" hero . castIllusionMist ( "Capella" ) hero . sneakRight ( 2 ) …" at bounding box center [575, 217] width 230 height 241
type textarea "hero.castIllusionMist("Capella") hero.sneakRight(2)"
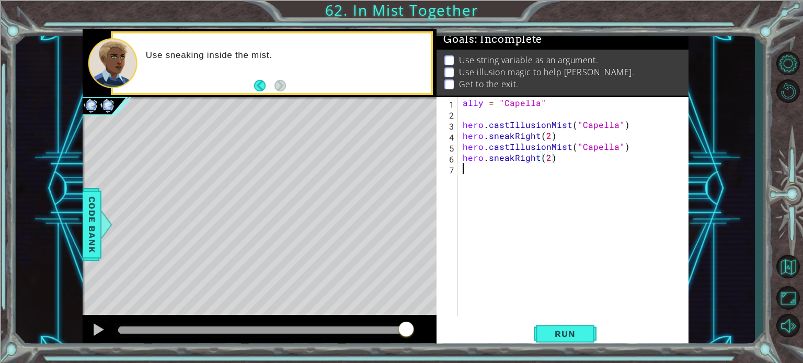
click at [469, 170] on div "ally = "Capella" hero . castIllusionMist ( "Capella" ) hero . sneakRight ( 2 ) …" at bounding box center [575, 217] width 230 height 241
paste textarea "hero.sneakRight(2)"
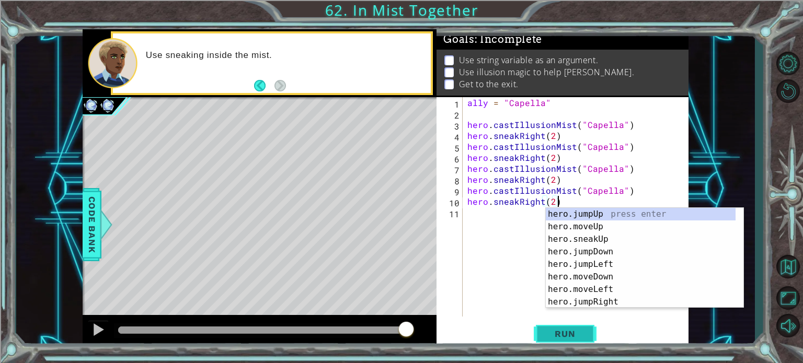
click at [563, 335] on span "Run" at bounding box center [564, 334] width 41 height 10
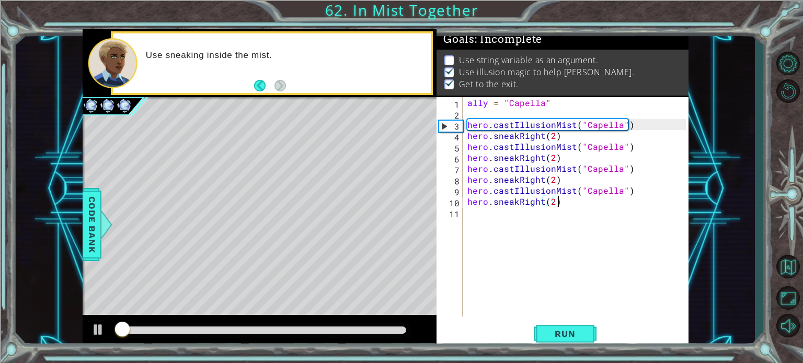
scroll to position [6, 0]
drag, startPoint x: 132, startPoint y: 323, endPoint x: 0, endPoint y: 298, distance: 134.5
click at [0, 307] on div "1 ההההההההההההההההההההההההההההההההההההההההההההההההההההההההההההההההההההההההההההה…" at bounding box center [401, 181] width 803 height 363
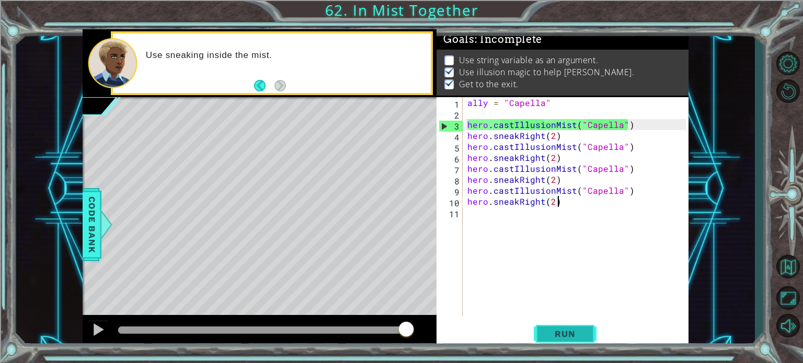
click at [562, 332] on span "Run" at bounding box center [564, 334] width 41 height 10
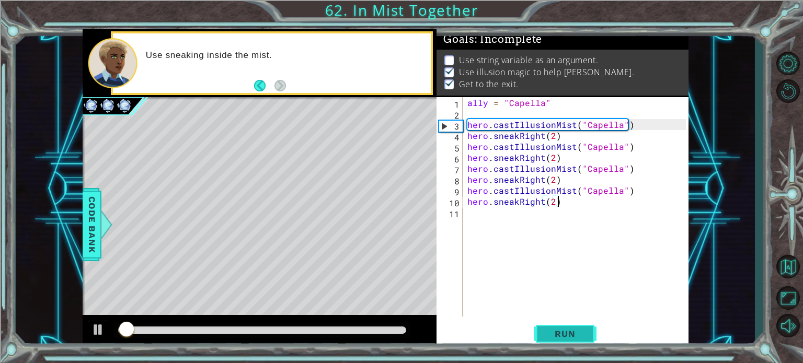
click at [562, 332] on span "Run" at bounding box center [564, 334] width 41 height 10
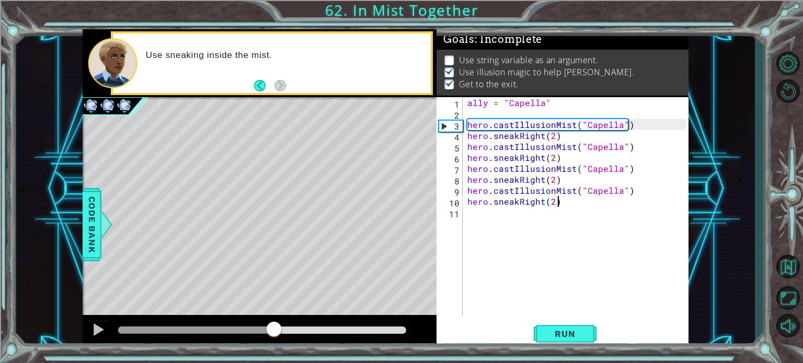
drag, startPoint x: 274, startPoint y: 331, endPoint x: 633, endPoint y: 307, distance: 360.3
click at [633, 307] on div "1 ההההההההההההההההההההההההההההההההההההההההההההההההההההההההההההההההההההההההההההה…" at bounding box center [386, 189] width 606 height 320
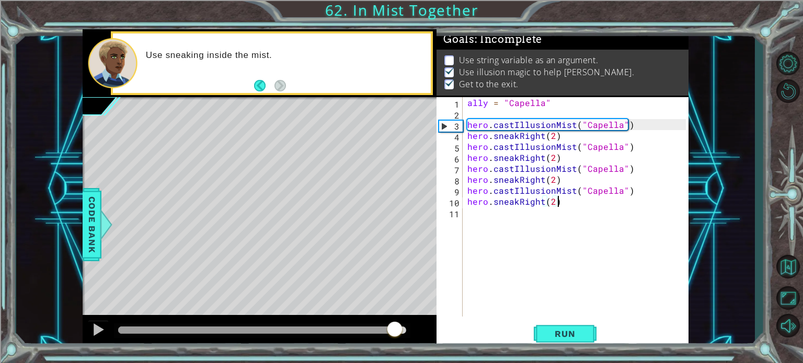
drag, startPoint x: 310, startPoint y: 332, endPoint x: 395, endPoint y: 321, distance: 85.8
click at [395, 327] on div at bounding box center [262, 330] width 288 height 7
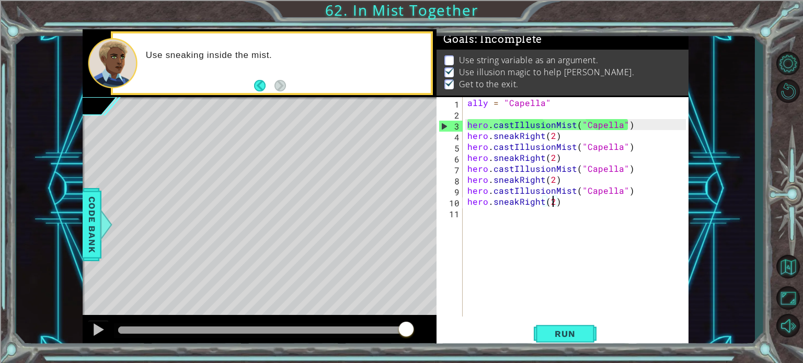
click at [552, 203] on div "ally = "Capella" hero . castIllusionMist ( "Capella" ) hero . sneakRight ( 2 ) …" at bounding box center [578, 217] width 226 height 241
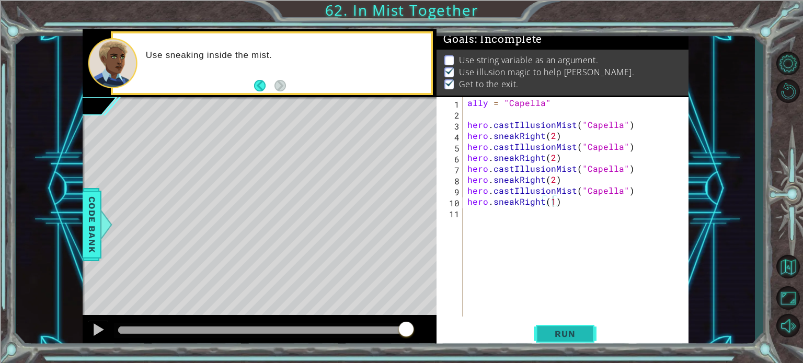
click at [581, 330] on span "Run" at bounding box center [564, 334] width 41 height 10
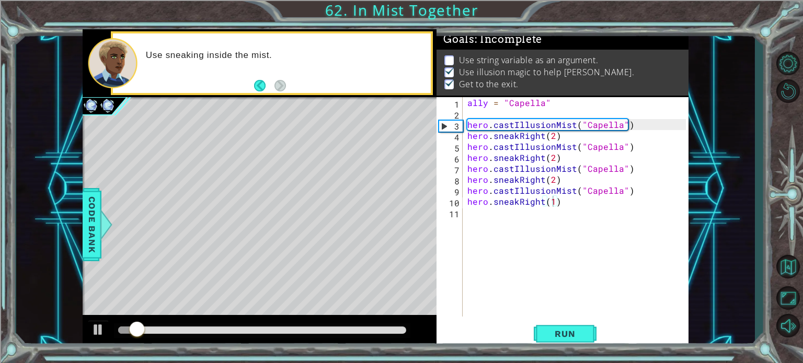
drag, startPoint x: 198, startPoint y: 338, endPoint x: 307, endPoint y: 331, distance: 110.0
click at [323, 333] on div at bounding box center [262, 330] width 297 height 15
drag, startPoint x: 276, startPoint y: 324, endPoint x: 230, endPoint y: 324, distance: 46.0
click at [261, 321] on div at bounding box center [260, 331] width 354 height 33
click at [177, 328] on div at bounding box center [262, 330] width 288 height 7
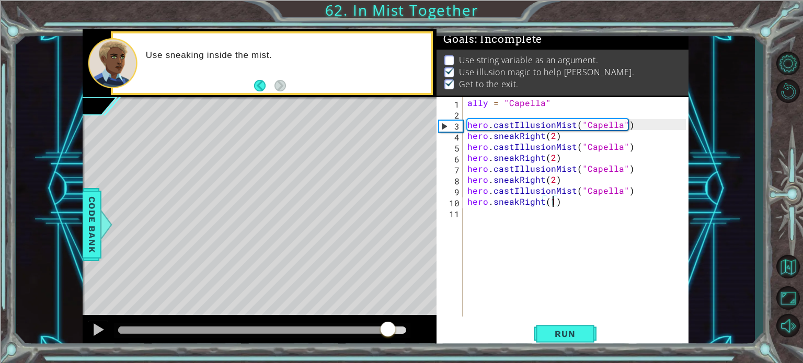
drag, startPoint x: 177, startPoint y: 328, endPoint x: 389, endPoint y: 322, distance: 212.2
click at [99, 331] on div at bounding box center [98, 330] width 14 height 14
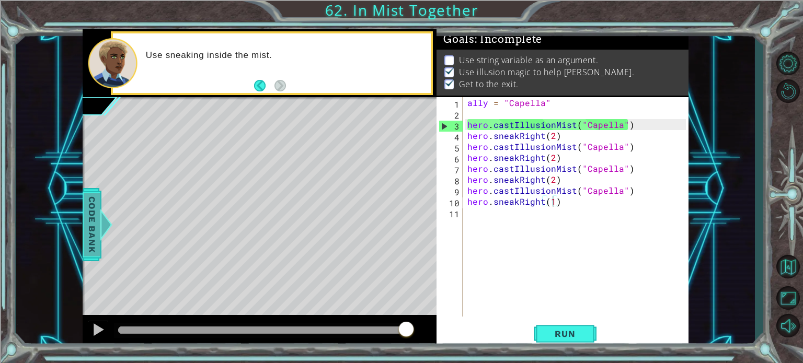
click at [93, 204] on span "Code Bank" at bounding box center [92, 224] width 17 height 64
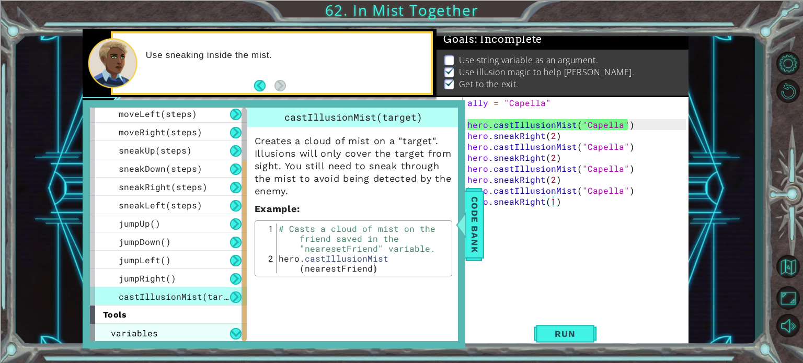
click at [165, 332] on div "variables" at bounding box center [168, 333] width 157 height 18
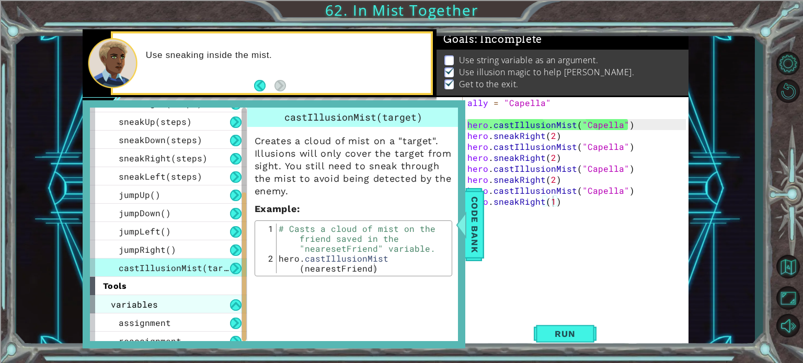
scroll to position [132, 0]
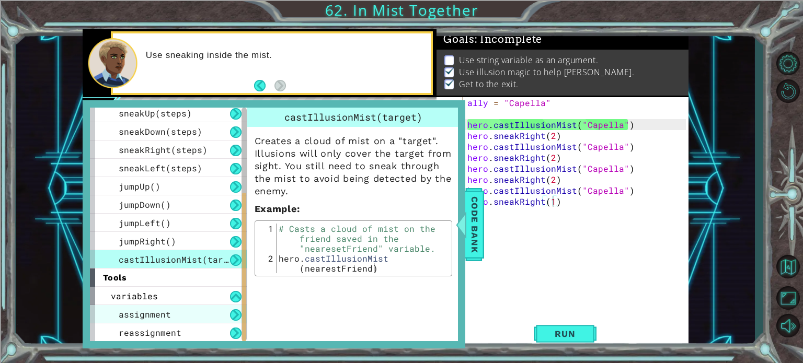
click at [161, 310] on span "assignment" at bounding box center [145, 314] width 52 height 11
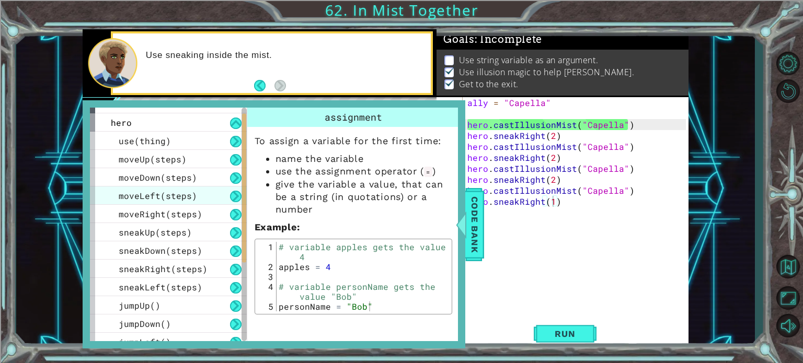
scroll to position [0, 0]
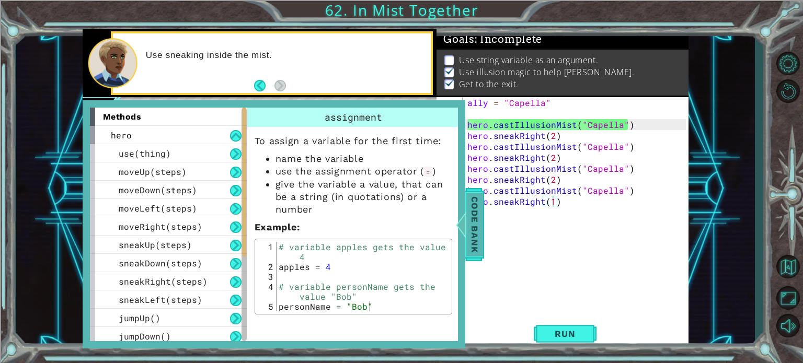
click at [474, 217] on span "Code Bank" at bounding box center [474, 224] width 17 height 64
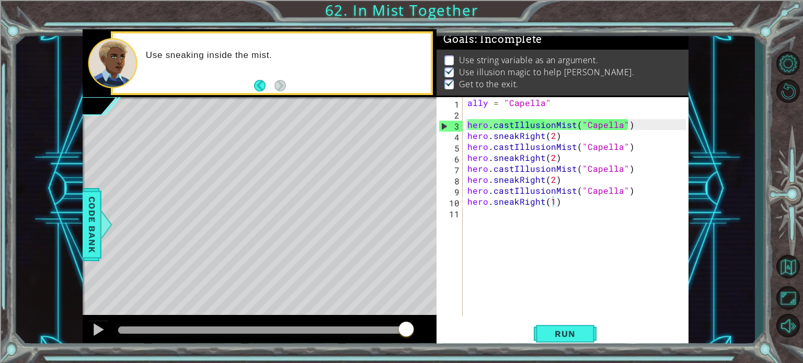
click at [449, 55] on p at bounding box center [448, 60] width 9 height 10
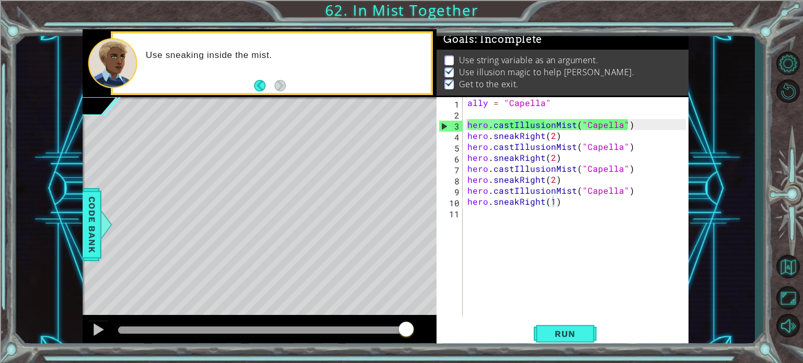
click at [449, 55] on p at bounding box center [448, 60] width 9 height 10
drag, startPoint x: 535, startPoint y: 96, endPoint x: 571, endPoint y: 81, distance: 38.6
click at [571, 81] on li "Get to the exit." at bounding box center [563, 84] width 239 height 12
click at [585, 125] on div "ally = "Capella" hero . castIllusionMist ( "Capella" ) hero . sneakRight ( 2 ) …" at bounding box center [578, 217] width 226 height 241
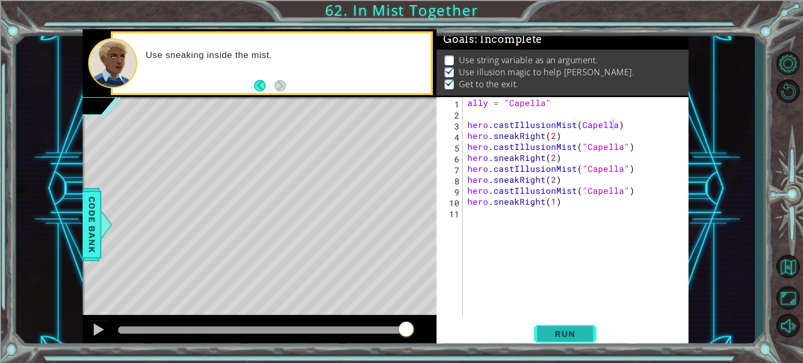
click at [589, 329] on button "Run" at bounding box center [565, 333] width 63 height 25
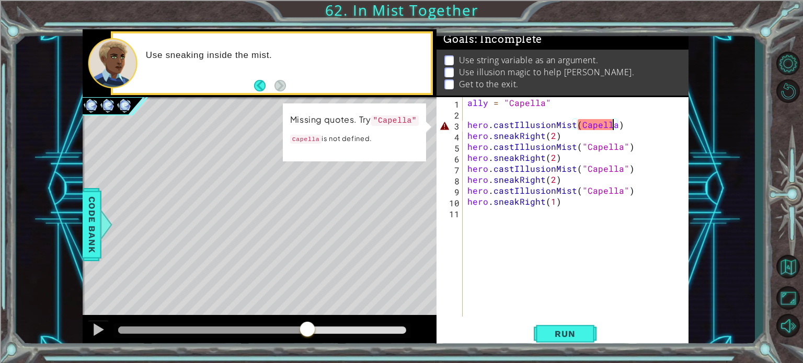
drag, startPoint x: 145, startPoint y: 331, endPoint x: 116, endPoint y: 340, distance: 30.2
click at [115, 340] on div at bounding box center [260, 331] width 354 height 33
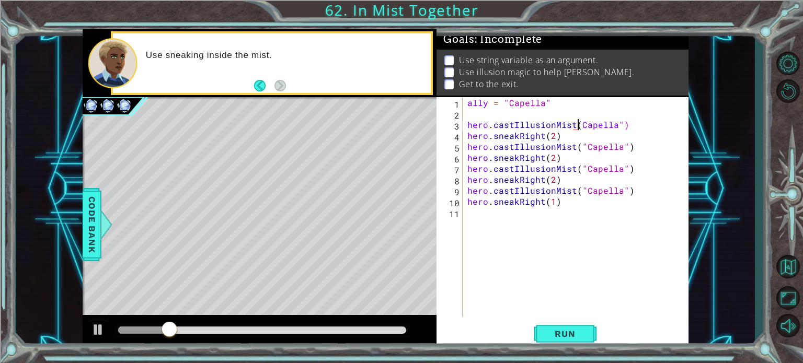
scroll to position [0, 7]
type textarea "hero.castIllusionMist("Capella")"
click at [572, 336] on span "Run" at bounding box center [564, 334] width 41 height 10
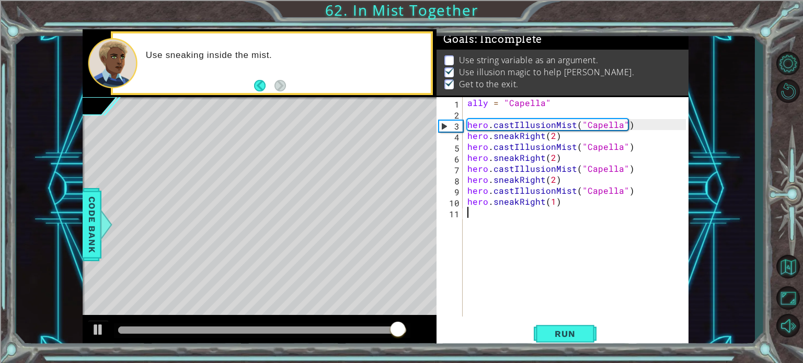
scroll to position [0, 0]
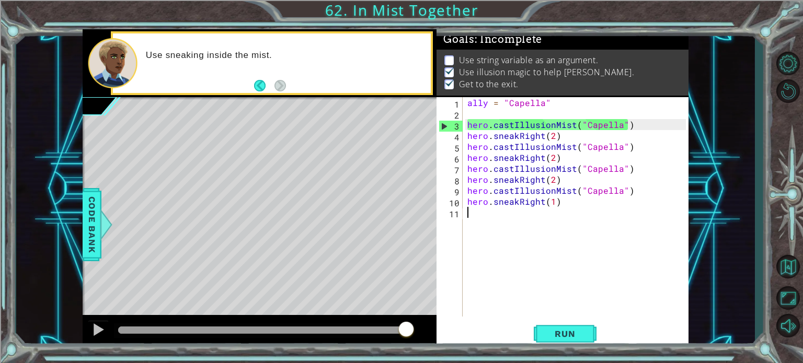
drag, startPoint x: 550, startPoint y: 248, endPoint x: 515, endPoint y: 275, distance: 44.3
click at [515, 275] on div "ally = "Capella" hero . castIllusionMist ( "Capella" ) hero . sneakRight ( 2 ) …" at bounding box center [578, 217] width 226 height 241
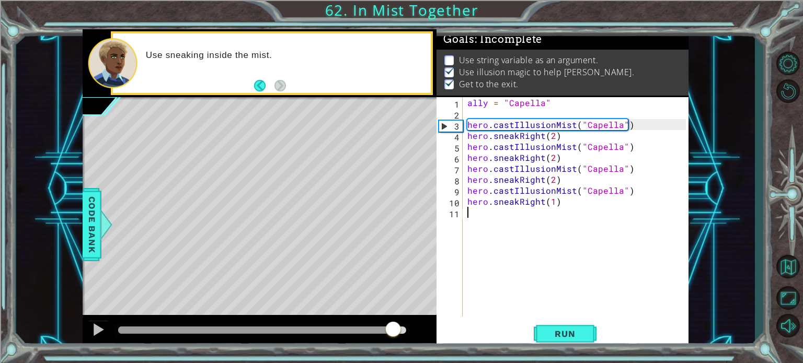
drag, startPoint x: 405, startPoint y: 330, endPoint x: 393, endPoint y: 344, distance: 18.9
click at [393, 344] on div at bounding box center [260, 331] width 354 height 33
drag, startPoint x: 393, startPoint y: 329, endPoint x: 377, endPoint y: 338, distance: 19.2
click at [377, 338] on div at bounding box center [376, 330] width 19 height 19
drag, startPoint x: 375, startPoint y: 327, endPoint x: 395, endPoint y: 344, distance: 27.0
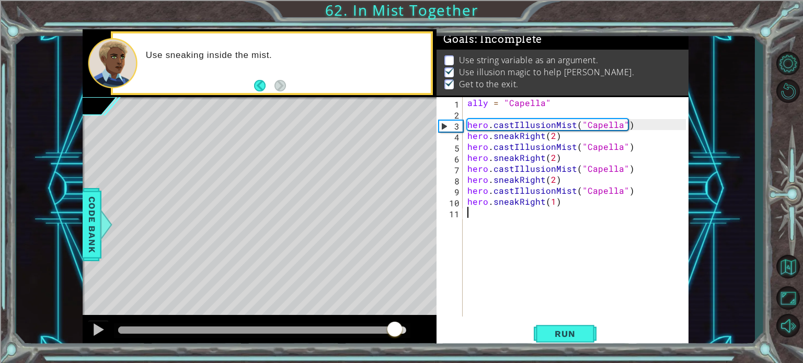
click at [395, 344] on div at bounding box center [260, 331] width 354 height 33
drag, startPoint x: 391, startPoint y: 330, endPoint x: 0, endPoint y: 340, distance: 391.0
click at [0, 343] on div "1 ההההההההההההההההההההההההההההההההההההההההההההההההההההההההההההההההההההההההההההה…" at bounding box center [401, 181] width 803 height 363
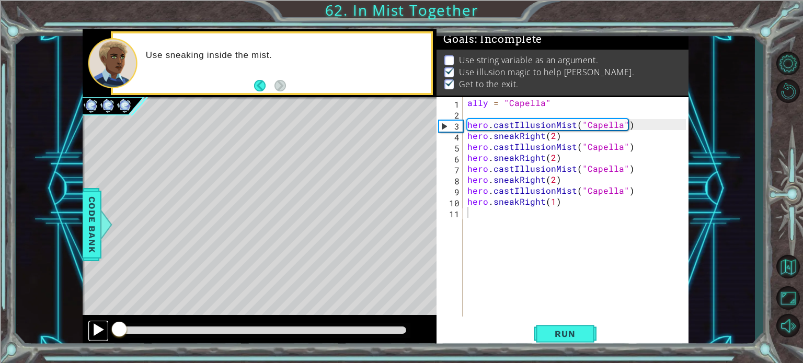
click at [91, 332] on div at bounding box center [98, 330] width 14 height 14
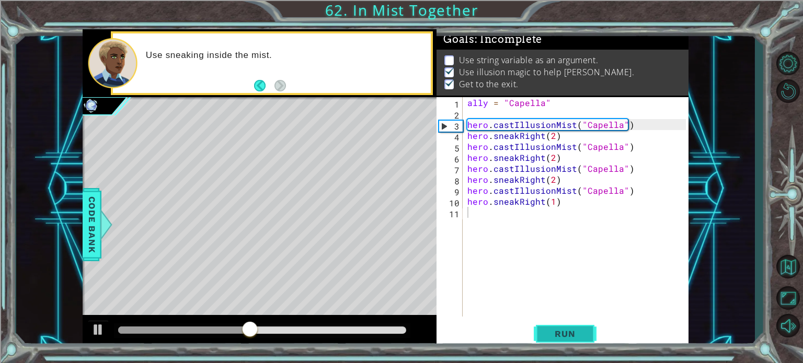
click at [572, 324] on button "Run" at bounding box center [565, 333] width 63 height 25
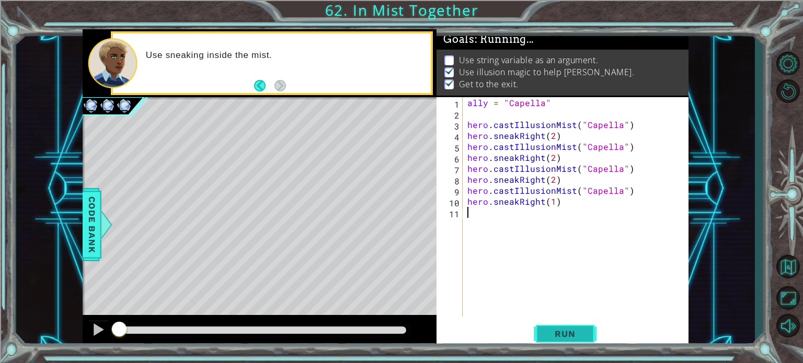
click at [572, 324] on button "Run" at bounding box center [565, 333] width 63 height 25
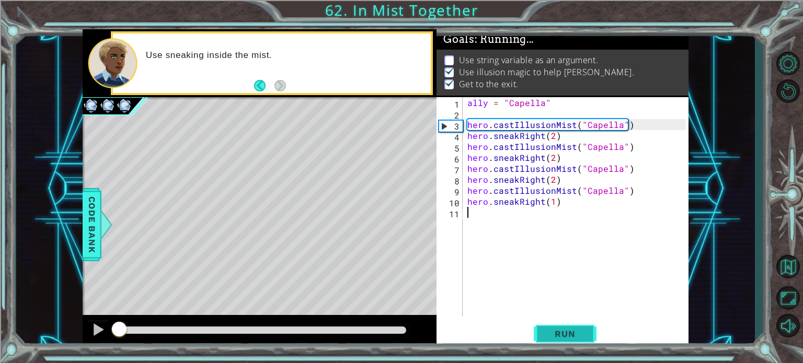
click at [572, 324] on button "Run" at bounding box center [565, 333] width 63 height 25
drag, startPoint x: 679, startPoint y: 62, endPoint x: 683, endPoint y: 46, distance: 16.9
click at [682, 41] on div "Goals : Incomplete Use string variable as an argument. Use illusion magic to he…" at bounding box center [562, 63] width 252 height 68
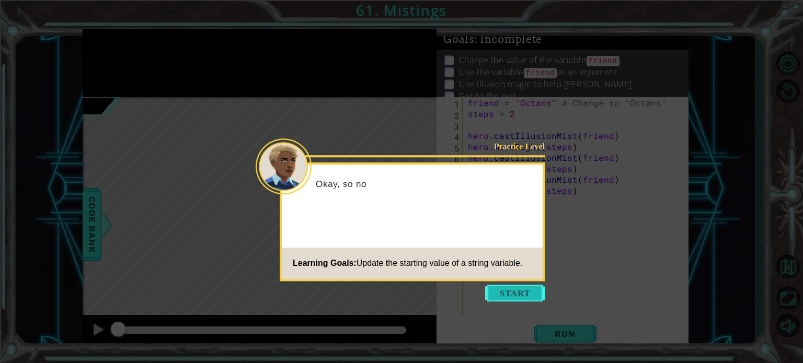
click at [497, 297] on button "Start" at bounding box center [515, 293] width 60 height 17
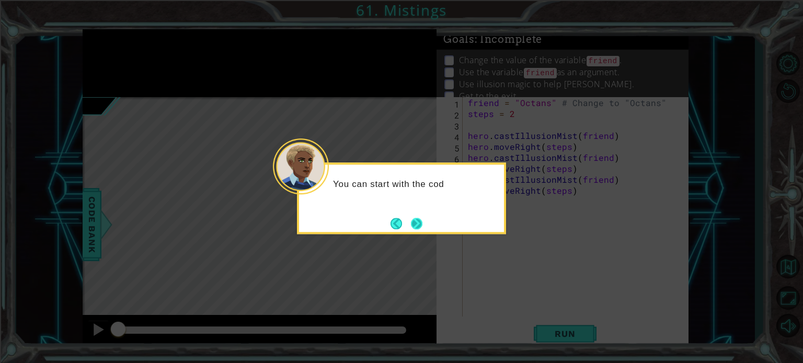
click at [416, 223] on button "Next" at bounding box center [416, 223] width 13 height 13
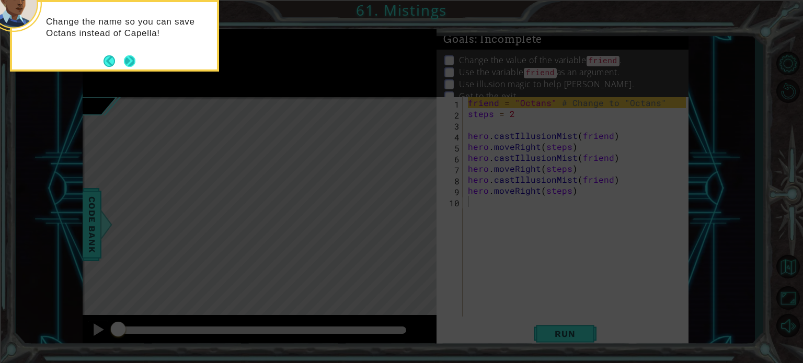
click at [135, 58] on button "Next" at bounding box center [129, 60] width 11 height 11
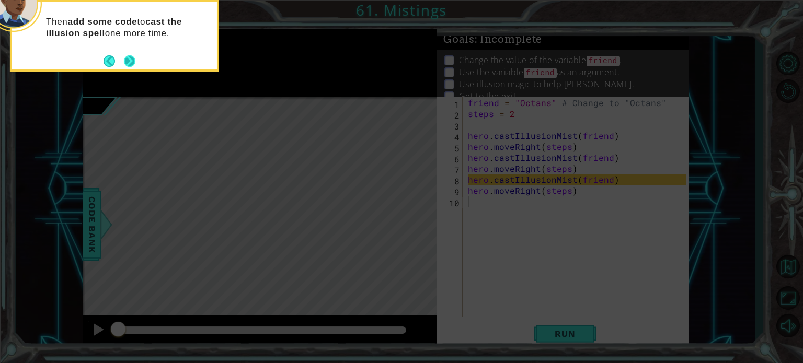
click at [132, 58] on button "Next" at bounding box center [129, 60] width 11 height 11
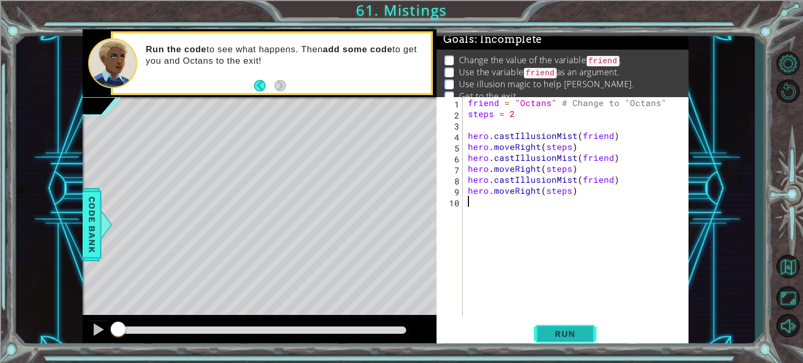
click at [542, 328] on button "Run" at bounding box center [565, 333] width 63 height 25
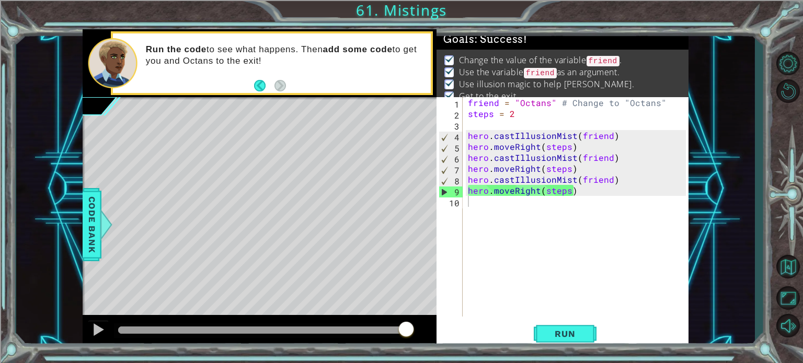
drag, startPoint x: 145, startPoint y: 328, endPoint x: 560, endPoint y: 314, distance: 415.1
click at [554, 313] on body "1 ההההההההההההההההההההההההההההההההההההההההההההההההההההההההההההההההההההההההההההה…" at bounding box center [401, 181] width 803 height 363
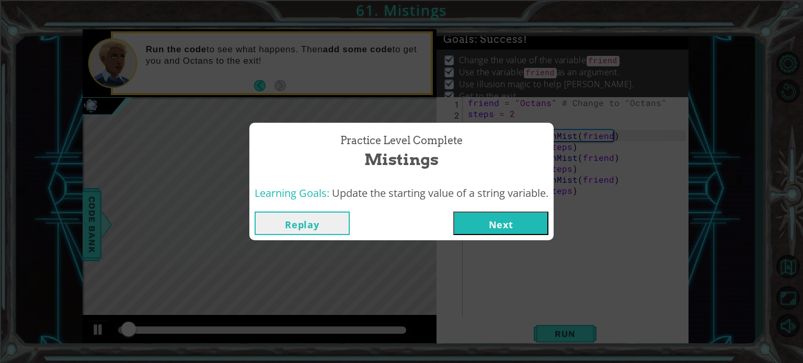
click at [501, 217] on button "Next" at bounding box center [500, 224] width 95 height 24
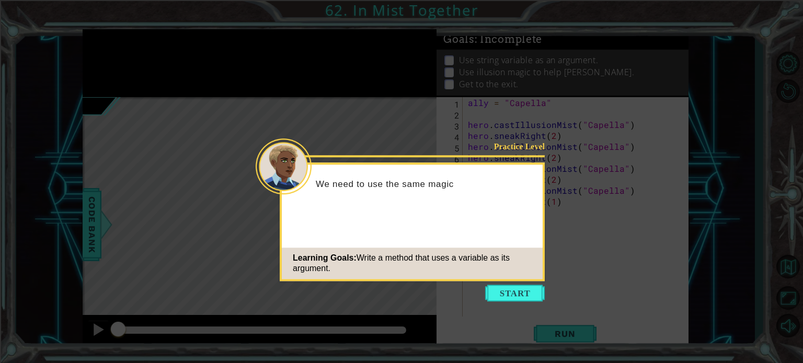
drag, startPoint x: 525, startPoint y: 309, endPoint x: 521, endPoint y: 305, distance: 5.6
click at [521, 305] on icon at bounding box center [401, 181] width 803 height 363
click at [511, 287] on button "Start" at bounding box center [515, 293] width 60 height 17
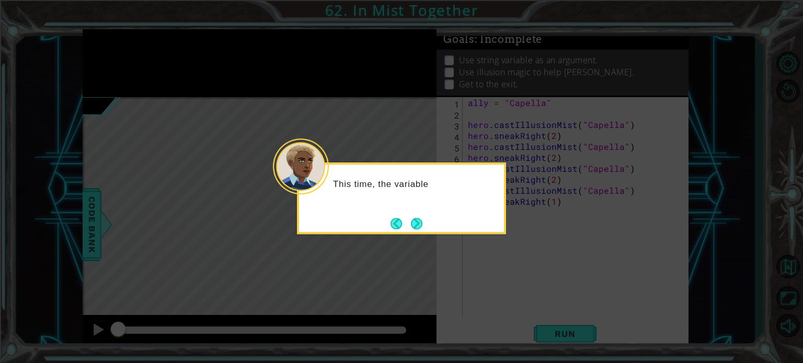
click at [418, 235] on icon at bounding box center [401, 181] width 803 height 363
click at [415, 224] on button "Next" at bounding box center [416, 223] width 11 height 11
click at [414, 219] on button "Next" at bounding box center [416, 223] width 11 height 11
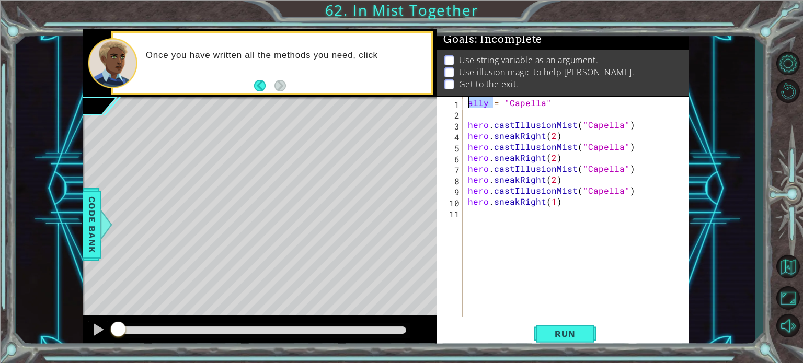
drag, startPoint x: 492, startPoint y: 106, endPoint x: 459, endPoint y: 103, distance: 33.0
click at [461, 105] on div "1 2 3 4 5 6 7 8 9 10 11 ally = "Capella" hero . castIllusionMist ( "Capella" ) …" at bounding box center [560, 206] width 249 height 219
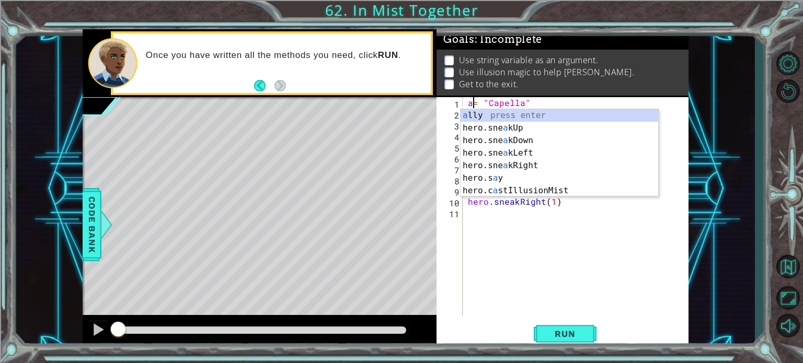
scroll to position [0, 1]
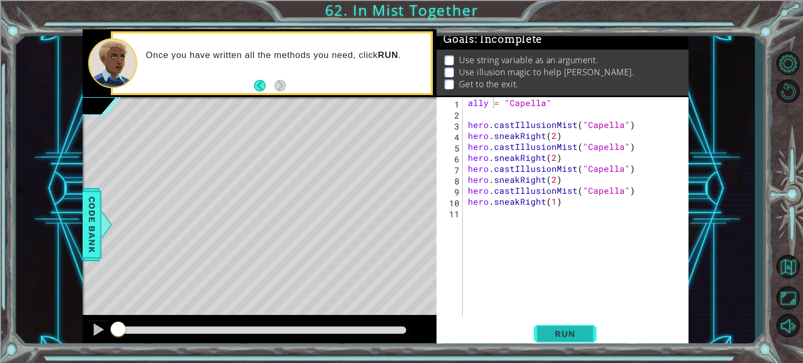
click at [583, 330] on span "Run" at bounding box center [564, 334] width 41 height 10
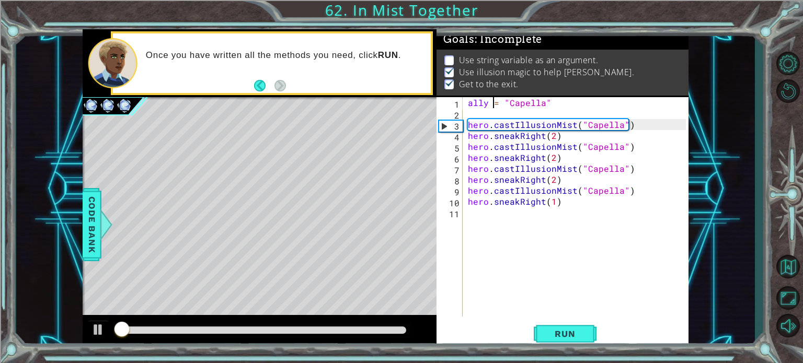
scroll to position [6, 0]
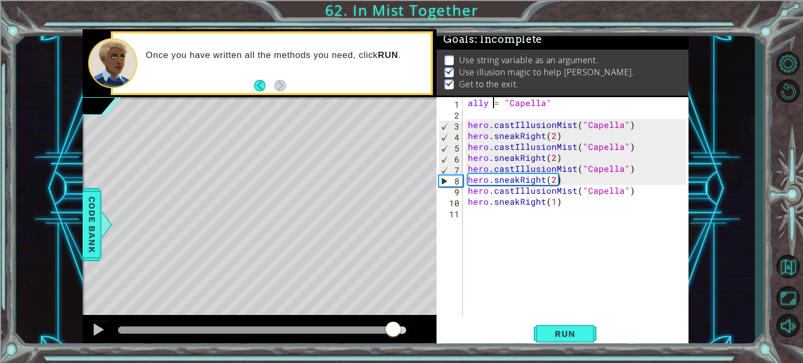
drag, startPoint x: 131, startPoint y: 326, endPoint x: 393, endPoint y: 366, distance: 264.9
click at [393, 363] on html "1 ההההההההההההההההההההההההההההההההההההההההההההההההההההההההההההההההההההההההההההה…" at bounding box center [401, 221] width 803 height 443
click at [259, 91] on button "Back" at bounding box center [264, 85] width 20 height 11
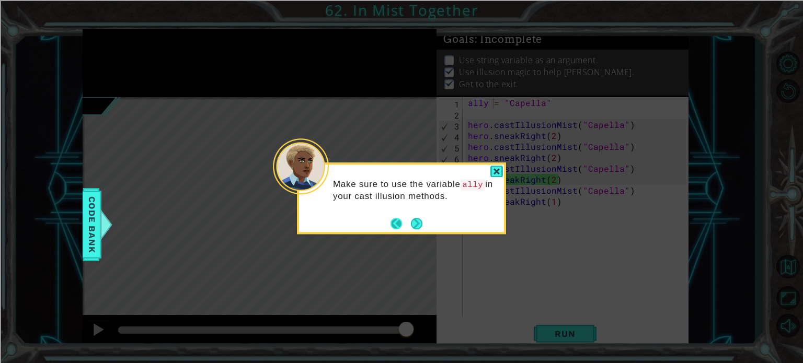
click at [395, 224] on button "Back" at bounding box center [400, 223] width 20 height 11
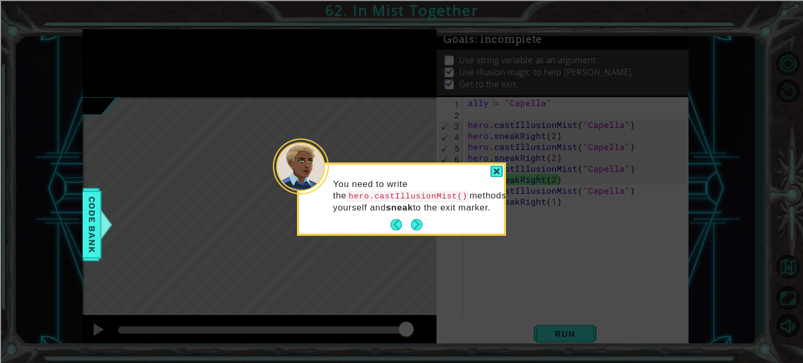
click at [388, 219] on div "You need to write the hero.castIllusionMist() methods yourself and sneak to the…" at bounding box center [401, 201] width 205 height 65
click at [396, 226] on button "Back" at bounding box center [400, 224] width 20 height 11
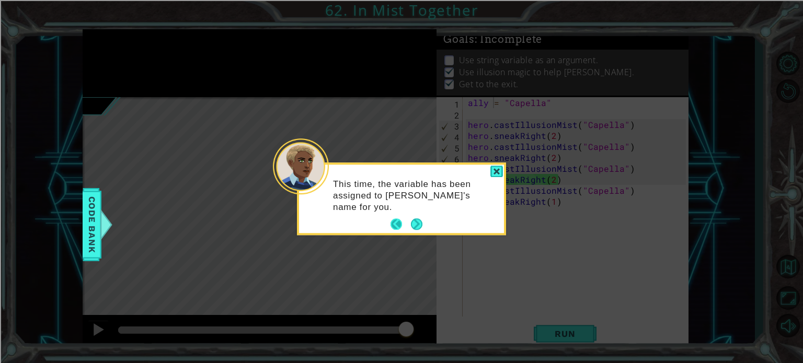
click at [396, 225] on button "Back" at bounding box center [400, 224] width 20 height 11
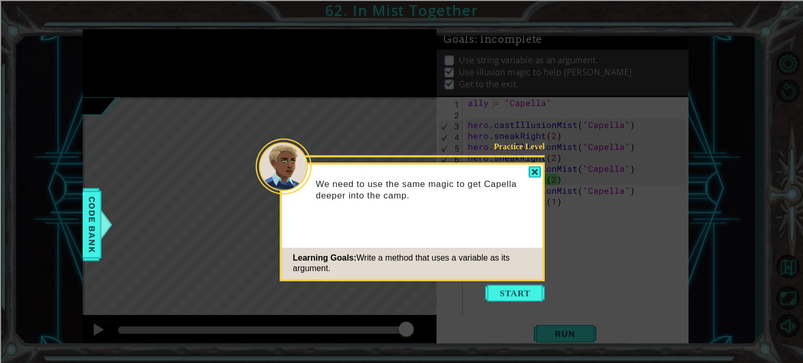
click at [305, 123] on icon at bounding box center [401, 181] width 803 height 363
click at [533, 176] on div at bounding box center [534, 172] width 13 height 12
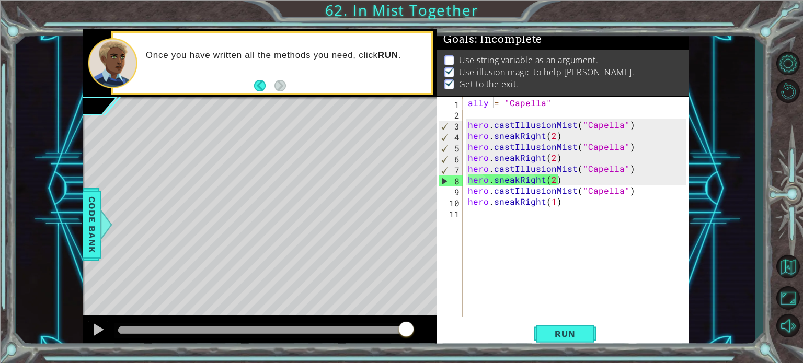
click at [533, 338] on div "Run" at bounding box center [565, 333] width 252 height 25
click at [551, 340] on button "Run" at bounding box center [565, 333] width 63 height 25
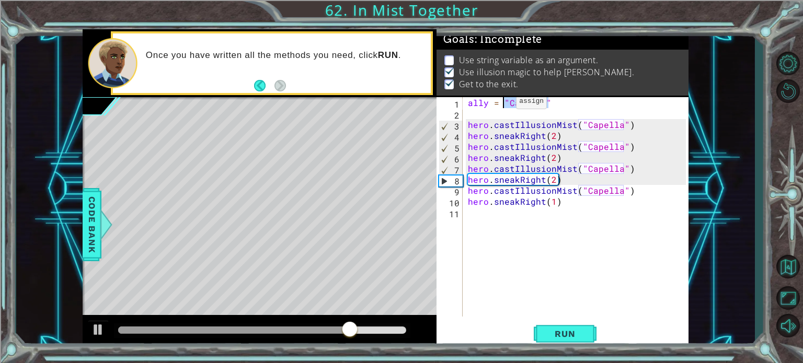
drag, startPoint x: 548, startPoint y: 105, endPoint x: 503, endPoint y: 104, distance: 45.0
click at [503, 104] on div "ally = "Capella" hero . castIllusionMist ( "Capella" ) hero . sneakRight ( 2 ) …" at bounding box center [578, 217] width 225 height 241
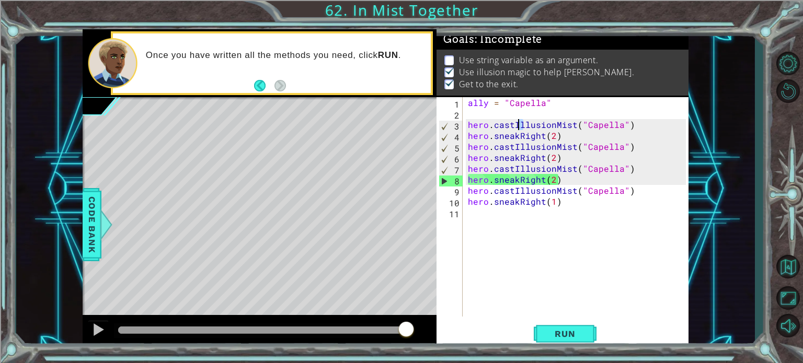
click at [518, 127] on div "ally = "Capella" hero . castIllusionMist ( "Capella" ) hero . sneakRight ( 2 ) …" at bounding box center [578, 217] width 225 height 241
drag, startPoint x: 546, startPoint y: 161, endPoint x: 540, endPoint y: 158, distance: 6.3
click at [540, 158] on div "ally = "Capella" hero . castIllusionMist ( "Capella" ) hero . sneakRight ( 2 ) …" at bounding box center [578, 217] width 225 height 241
type textarea "hero.sneakRight(2)"
drag, startPoint x: 574, startPoint y: 118, endPoint x: 560, endPoint y: 109, distance: 16.7
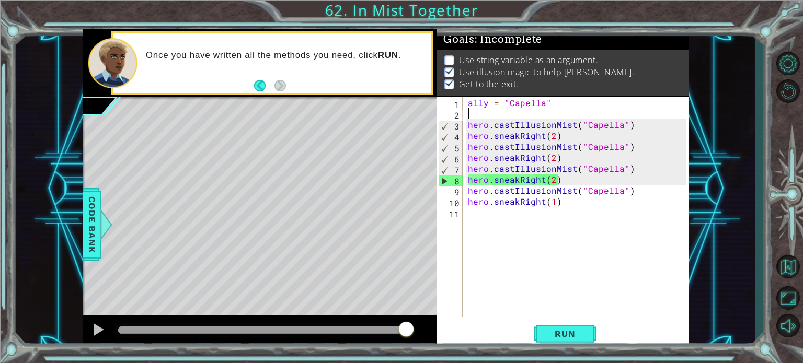
click at [572, 115] on div "ally = "Capella" hero . castIllusionMist ( "Capella" ) hero . sneakRight ( 2 ) …" at bounding box center [578, 217] width 225 height 241
drag, startPoint x: 540, startPoint y: 136, endPoint x: 516, endPoint y: 134, distance: 24.2
click at [516, 134] on div "ally = "Capella" hero . castIllusionMist ( "Capella" ) hero . sneakRight ( 2 ) …" at bounding box center [578, 217] width 225 height 241
click at [585, 102] on div "ally = "Capella" hero . castIllusionMist ( "Capella" ) hero . sneakRight ( 2 ) …" at bounding box center [578, 217] width 225 height 241
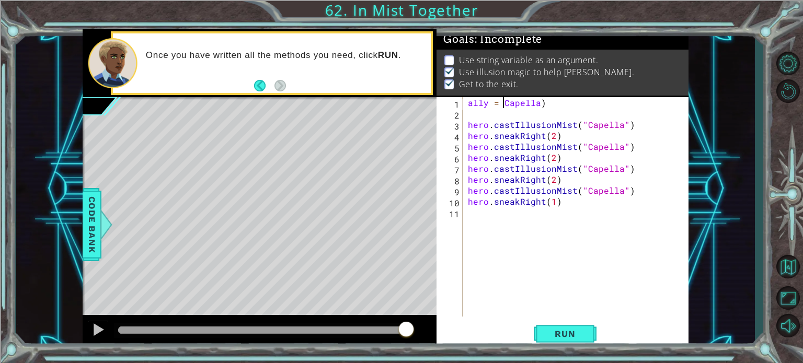
scroll to position [0, 2]
click at [561, 347] on div "ally = (Capella) 1 2 3 4 5 6 7 8 9 10 11 ally = ( Capella ) hero . castIllusion…" at bounding box center [562, 222] width 252 height 251
click at [559, 340] on button "Run" at bounding box center [565, 333] width 63 height 25
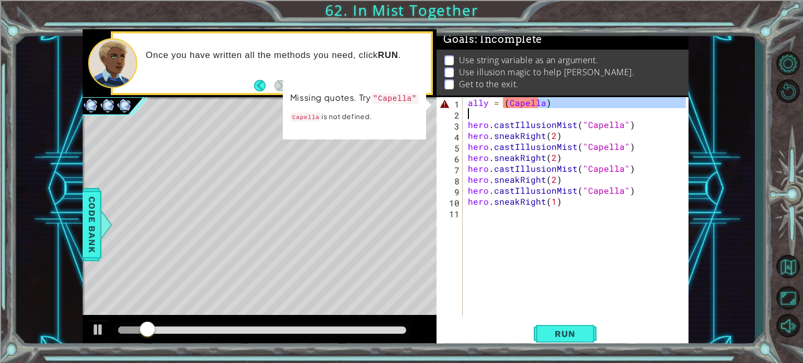
drag, startPoint x: 539, startPoint y: 104, endPoint x: 534, endPoint y: 110, distance: 8.2
click at [534, 110] on div "ally = ( Capella ) hero . castIllusionMist ( "Capella" ) hero . sneakRight ( 2 …" at bounding box center [578, 217] width 225 height 241
click at [562, 108] on div "ally = ( Capella ) hero . castIllusionMist ( "Capella" ) hero . sneakRight ( 2 …" at bounding box center [576, 206] width 220 height 219
drag, startPoint x: 552, startPoint y: 107, endPoint x: 540, endPoint y: 109, distance: 12.2
click at [540, 109] on div "ally = ( Capella ) hero . castIllusionMist ( "Capella" ) hero . sneakRight ( 2 …" at bounding box center [578, 217] width 225 height 241
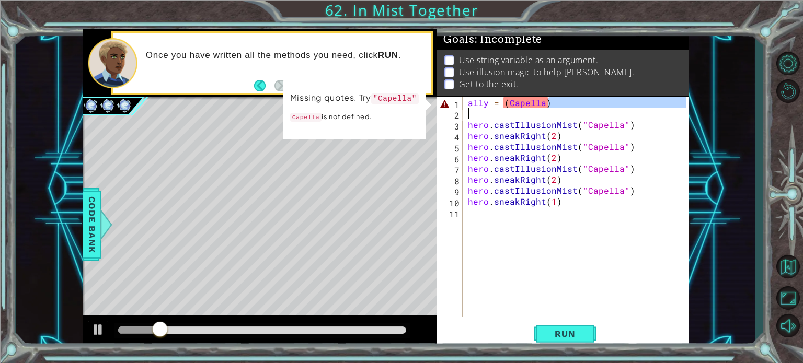
type textarea "ally = (Capella)"
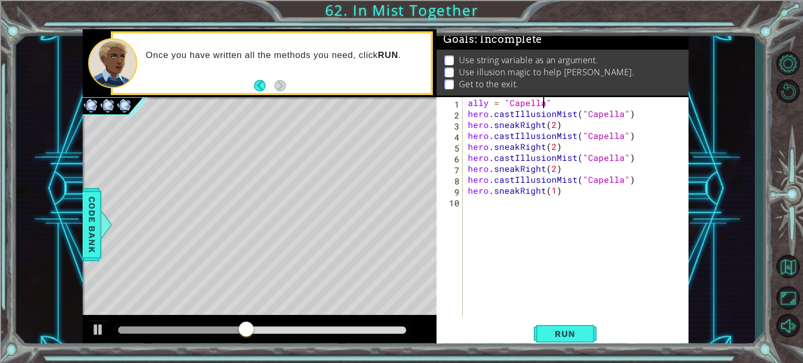
type textarea """
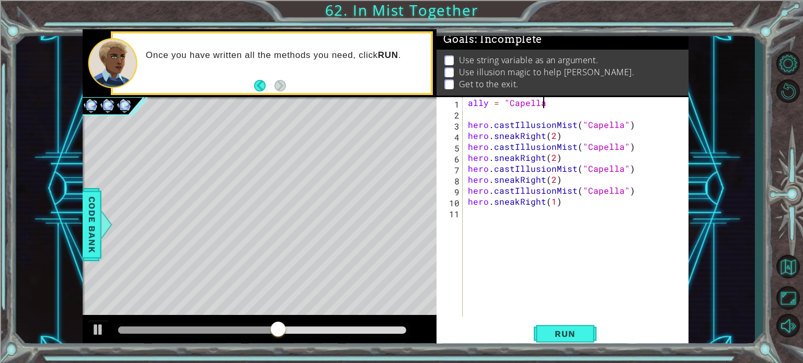
click at [587, 98] on div "ally = "Capella hero . castIllusionMist ( "Capella" ) hero . sneakRight ( 2 ) h…" at bounding box center [578, 217] width 225 height 241
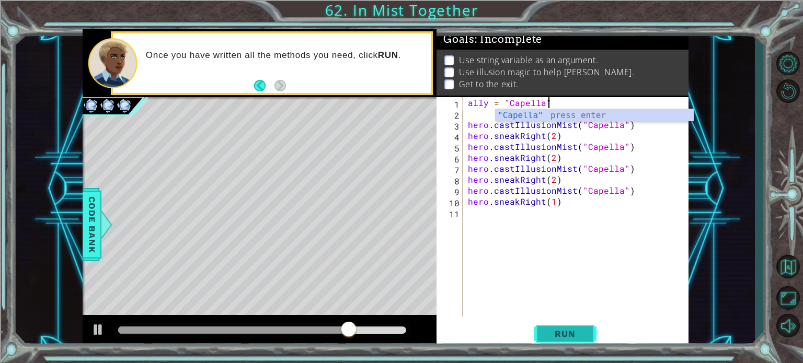
type textarea "ally = "Capella""
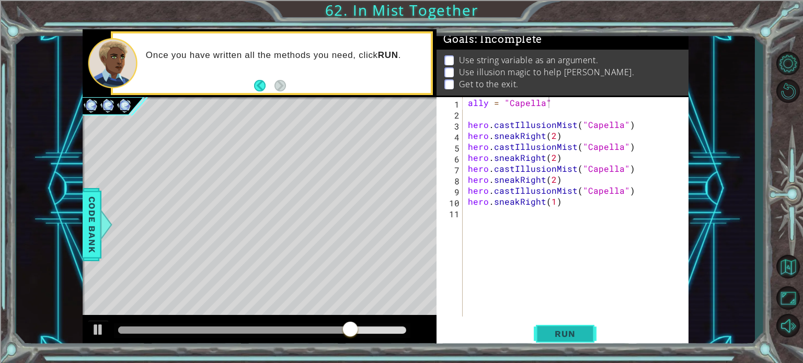
click at [579, 324] on button "Run" at bounding box center [565, 333] width 63 height 25
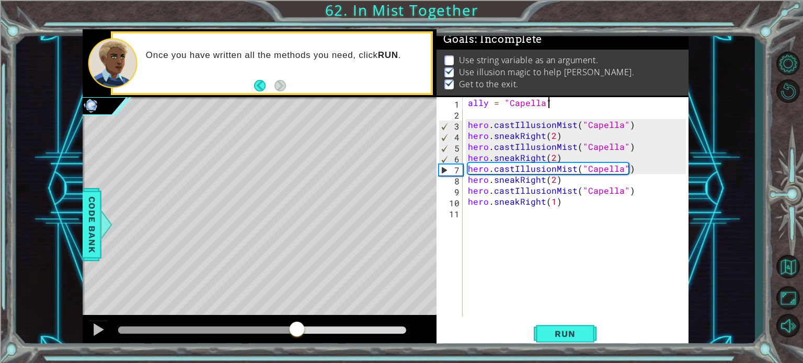
drag, startPoint x: 156, startPoint y: 331, endPoint x: 178, endPoint y: 351, distance: 30.0
click at [185, 352] on div "1 ההההההההההההההההההההההההההההההההההההההההההההההההההההההההההההההההההההההההההההה…" at bounding box center [401, 181] width 803 height 363
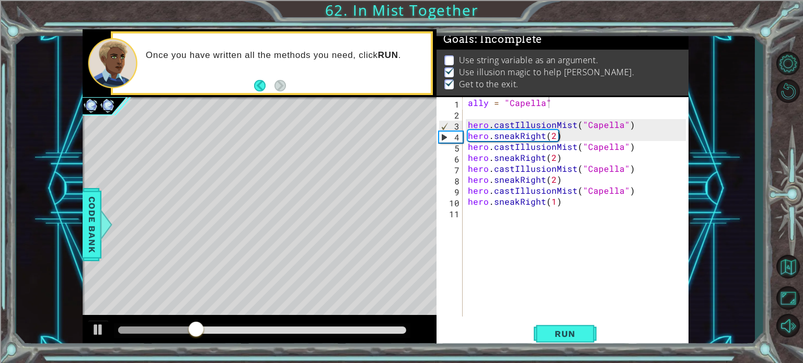
click at [73, 239] on div "1 ההההההההההההההההההההההההההההההההההההההההההההההההההההההההההההההההההההההההההההה…" at bounding box center [385, 189] width 738 height 320
click at [84, 235] on span "Code Bank" at bounding box center [92, 224] width 17 height 64
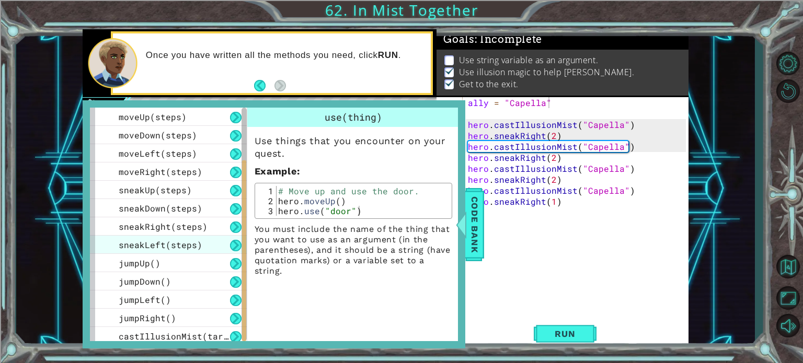
scroll to position [95, 0]
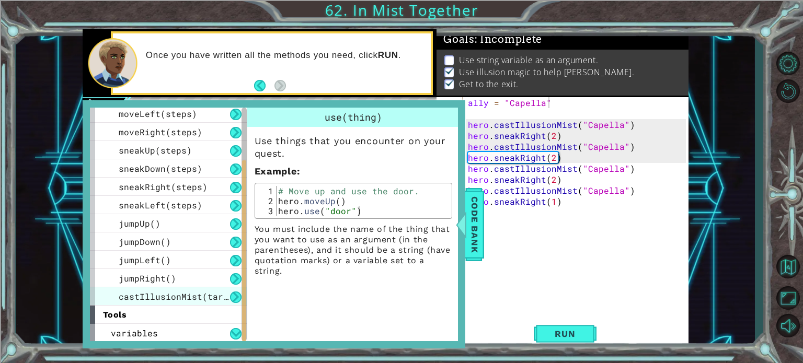
click at [201, 295] on span "castIllusionMist(target)" at bounding box center [181, 296] width 125 height 11
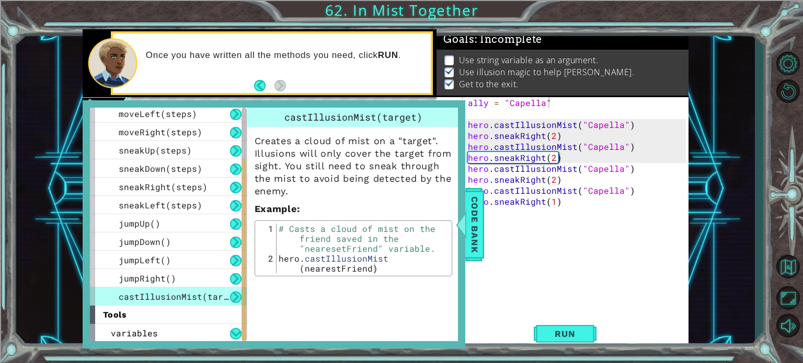
click at [236, 298] on button at bounding box center [235, 297] width 11 height 11
click at [235, 298] on button at bounding box center [235, 297] width 11 height 11
type textarea "# Casts a cloud of mist on the friend saved in the "nearesetFriend" variable."
click at [315, 233] on div "# Casts a cloud of mist on the friend saved in the "nearesetFriend" variable. h…" at bounding box center [362, 273] width 173 height 99
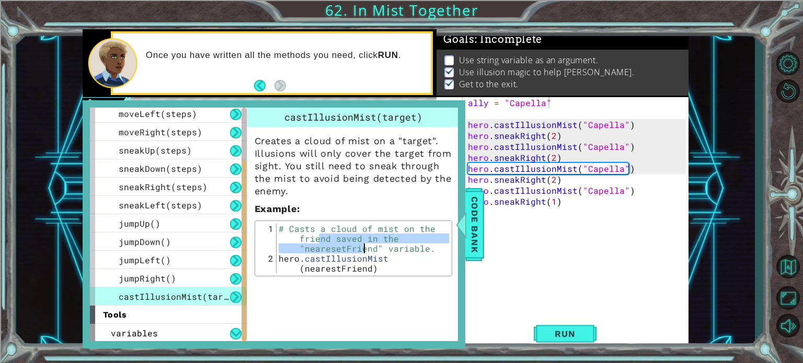
drag, startPoint x: 317, startPoint y: 234, endPoint x: 364, endPoint y: 250, distance: 50.4
click at [364, 250] on div "# Casts a cloud of mist on the friend saved in the "nearesetFriend" variable. h…" at bounding box center [362, 273] width 173 height 99
drag, startPoint x: 349, startPoint y: 242, endPoint x: 303, endPoint y: 199, distance: 63.2
click at [306, 199] on div "Creates a cloud of mist on a "target". Illusions will only cover the target fro…" at bounding box center [353, 201] width 212 height 149
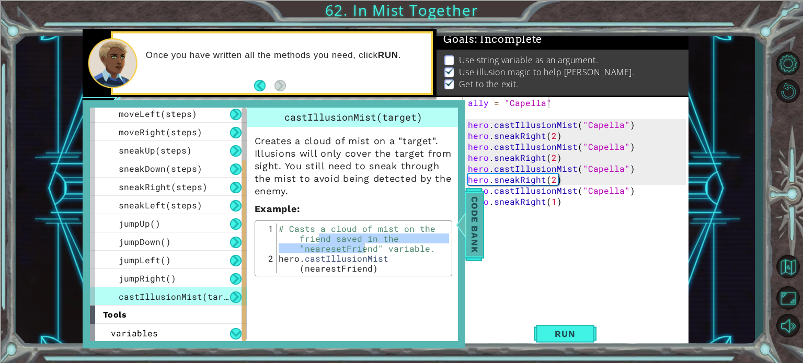
click at [470, 229] on span "Code Bank" at bounding box center [474, 224] width 17 height 64
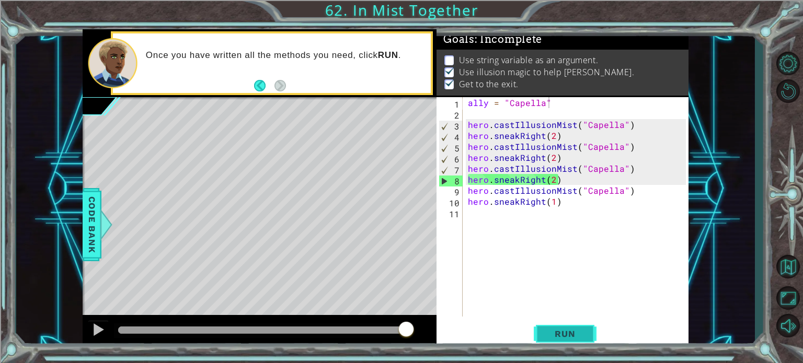
click at [562, 335] on span "Run" at bounding box center [564, 334] width 41 height 10
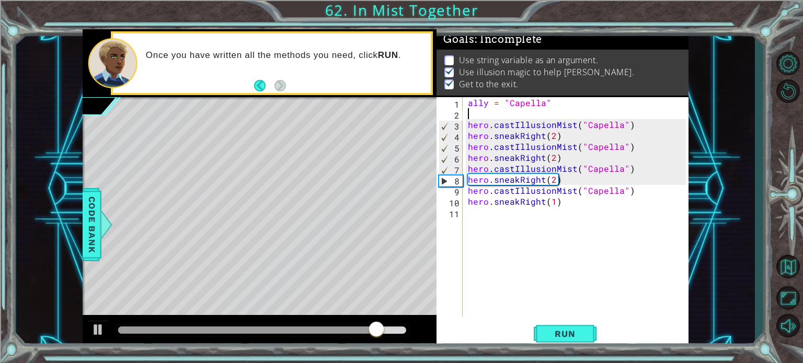
click at [492, 113] on div "ally = "Capella" hero . castIllusionMist ( "Capella" ) hero . sneakRight ( 2 ) …" at bounding box center [578, 217] width 225 height 241
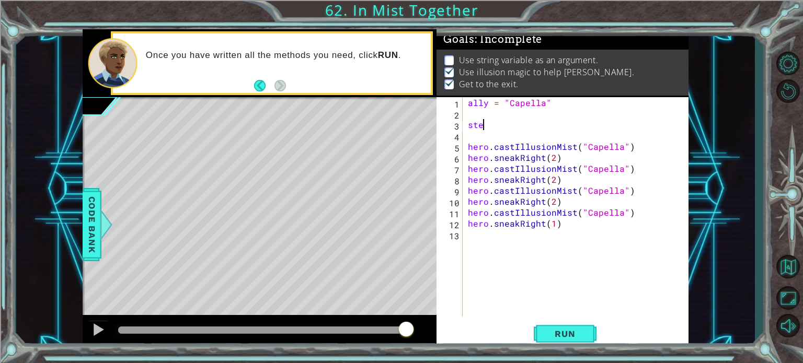
scroll to position [0, 0]
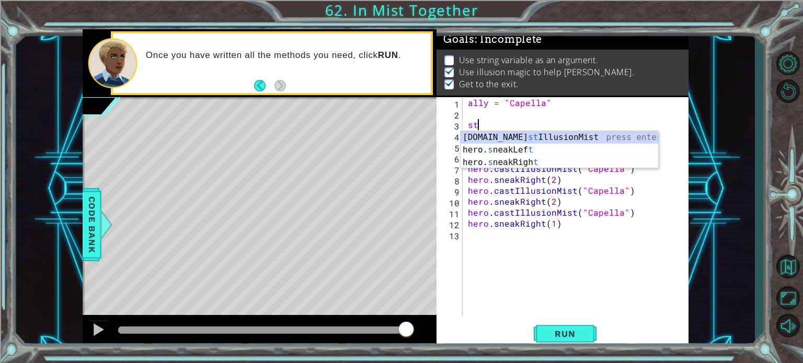
type textarea "s"
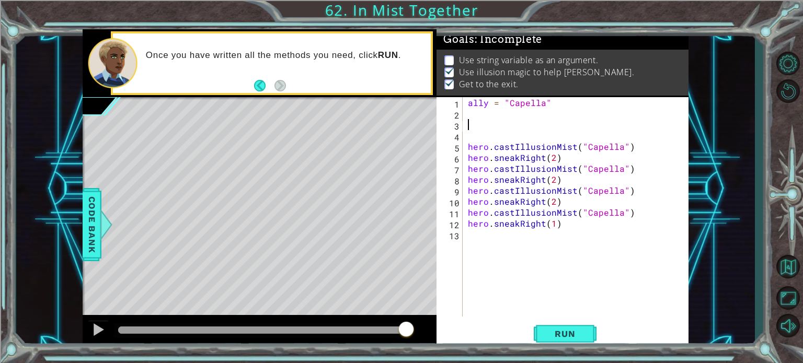
scroll to position [12, 0]
